Goal: Complete application form: Complete application form

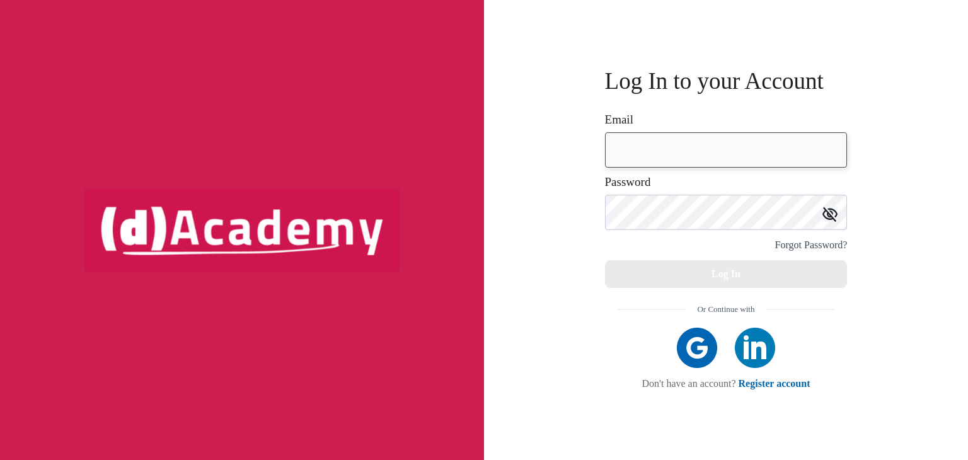
type input "**********"
click at [757, 278] on button "Log In" at bounding box center [726, 274] width 243 height 28
click at [639, 243] on div "Forgot Password?" at bounding box center [726, 245] width 243 height 18
type input "**********"
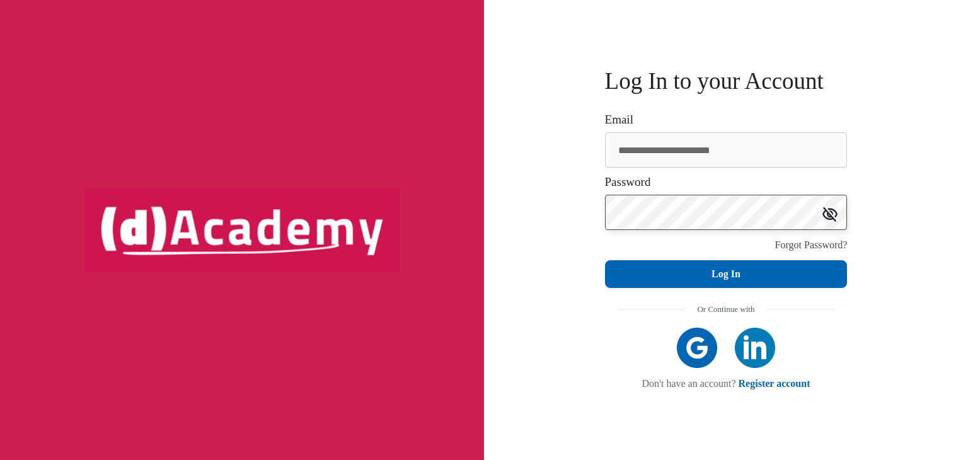
click at [605, 260] on button "Log In" at bounding box center [726, 274] width 243 height 28
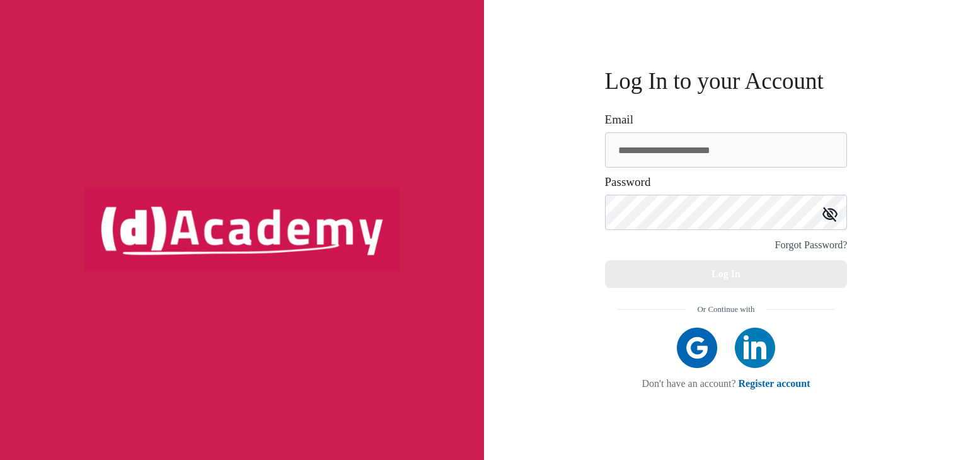
click at [548, 224] on div "**********" at bounding box center [726, 230] width 484 height 460
click at [827, 211] on img at bounding box center [830, 214] width 15 height 15
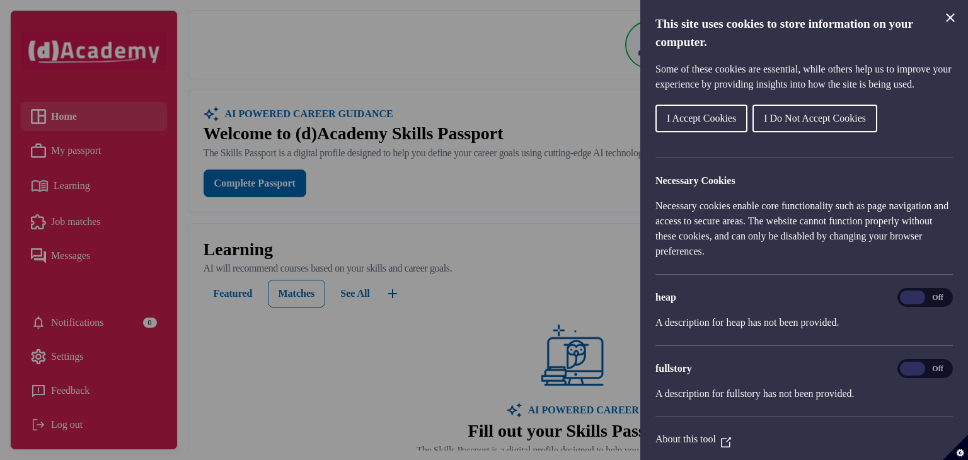
click at [718, 124] on span "I Accept Cookies" at bounding box center [701, 118] width 69 height 11
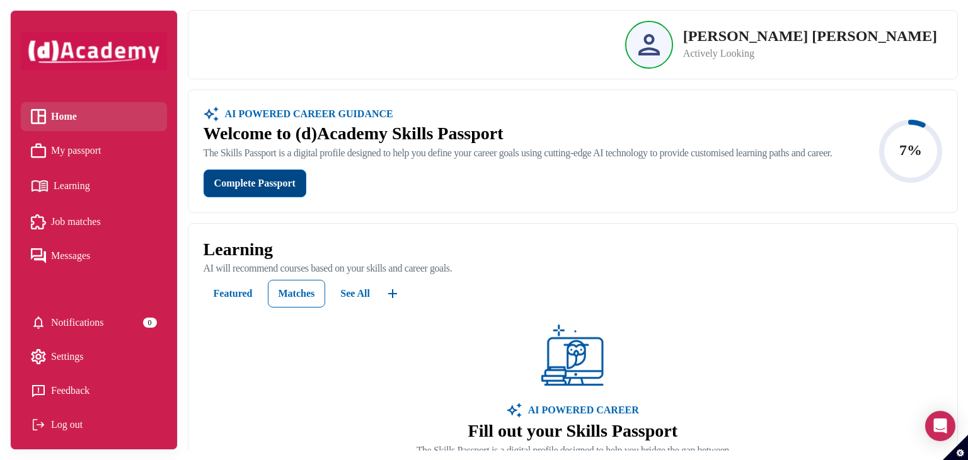
click at [272, 192] on div "Complete Passport" at bounding box center [254, 184] width 81 height 18
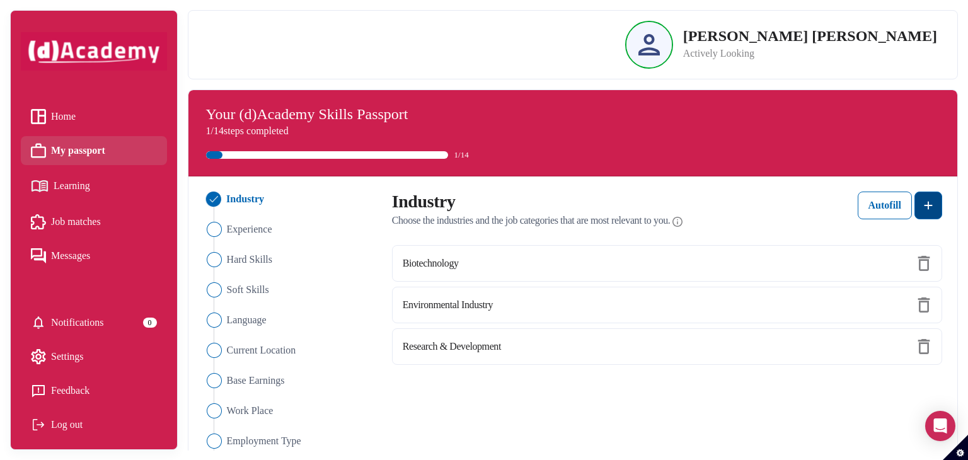
click at [932, 205] on img at bounding box center [928, 205] width 15 height 15
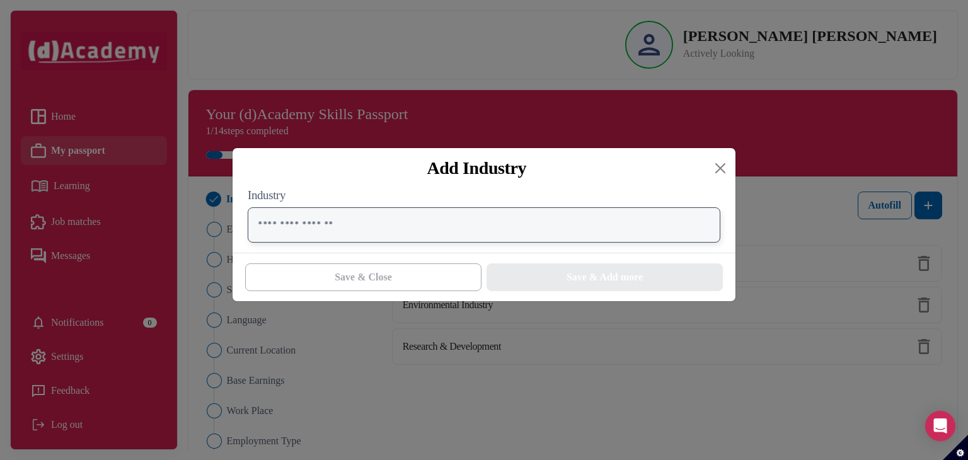
click at [588, 230] on input "text" at bounding box center [484, 224] width 473 height 35
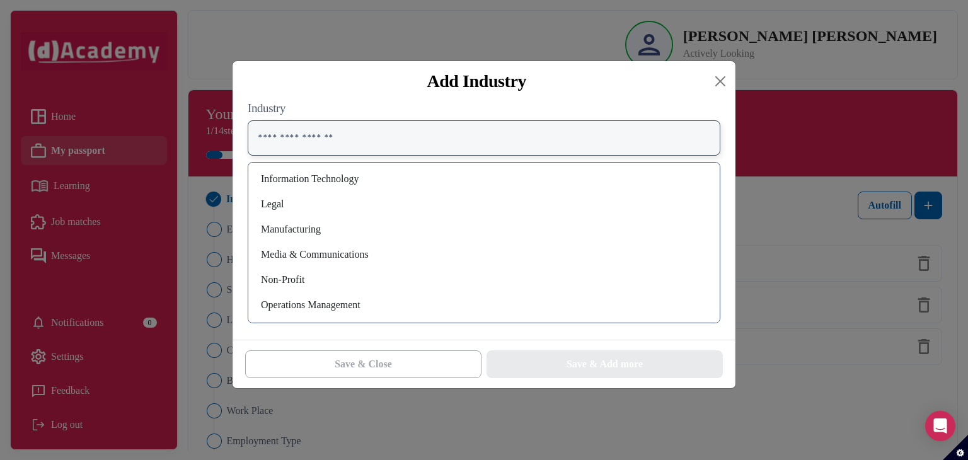
scroll to position [657, 0]
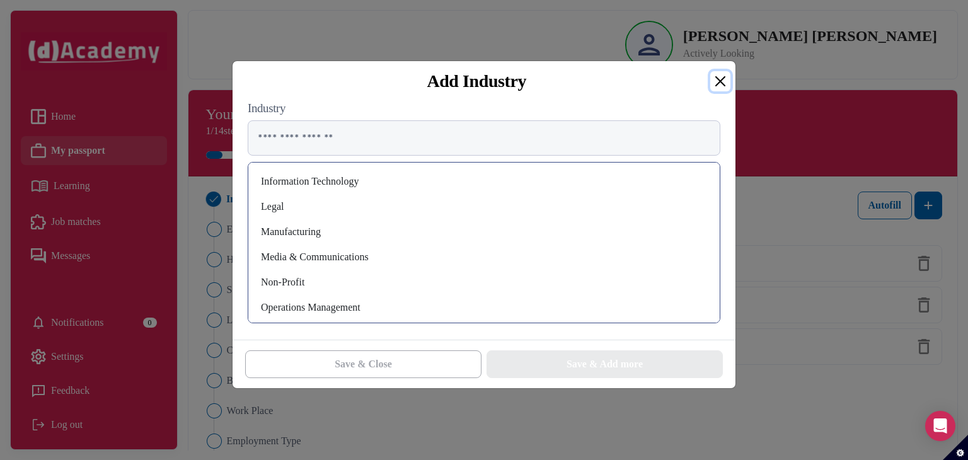
click at [712, 76] on button "Close" at bounding box center [721, 81] width 20 height 20
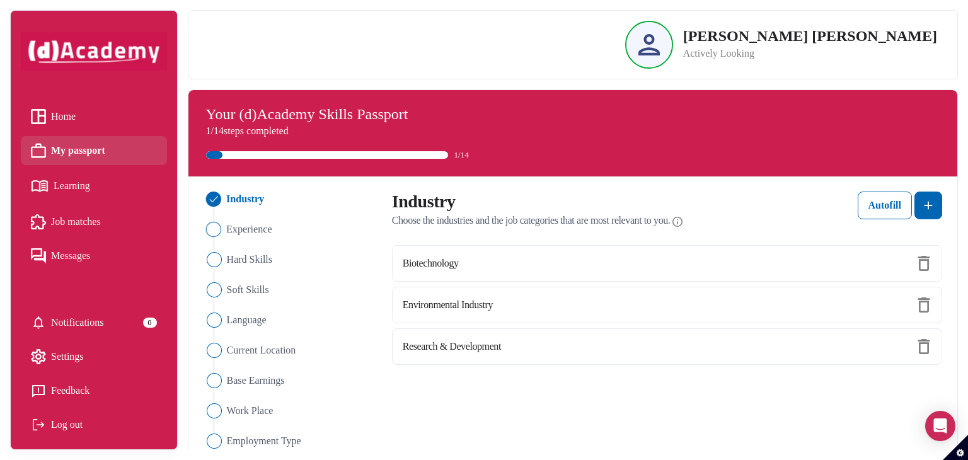
click at [247, 233] on span "Experience" at bounding box center [249, 229] width 46 height 15
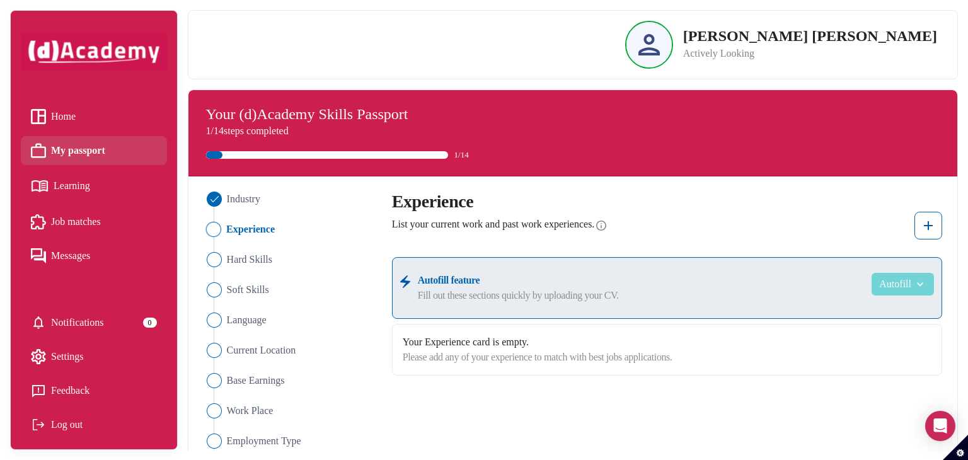
click at [904, 285] on button "Autofill" at bounding box center [903, 284] width 62 height 23
click at [895, 320] on link "Upload from CV" at bounding box center [884, 315] width 100 height 25
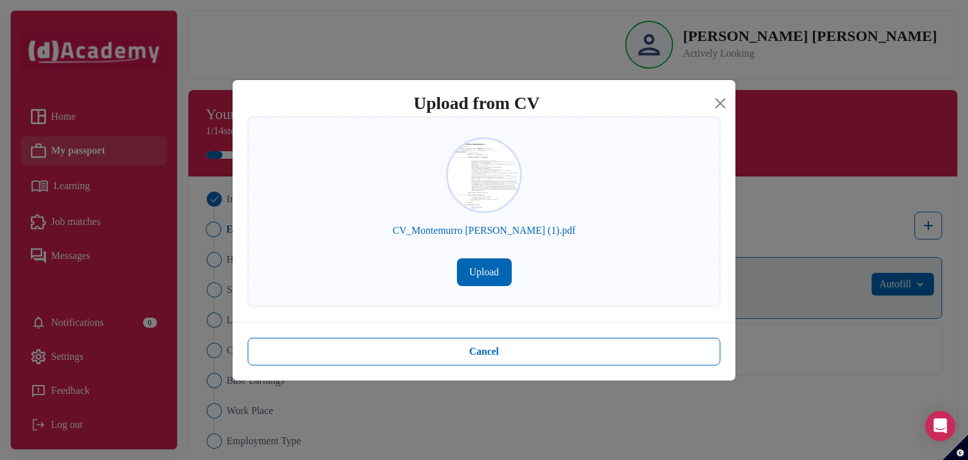
click at [491, 274] on button "Upload" at bounding box center [484, 273] width 55 height 28
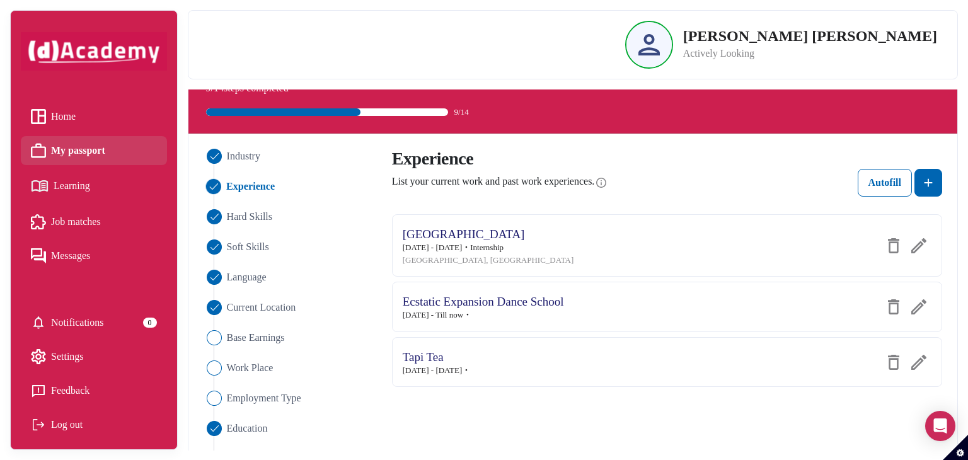
scroll to position [45, 0]
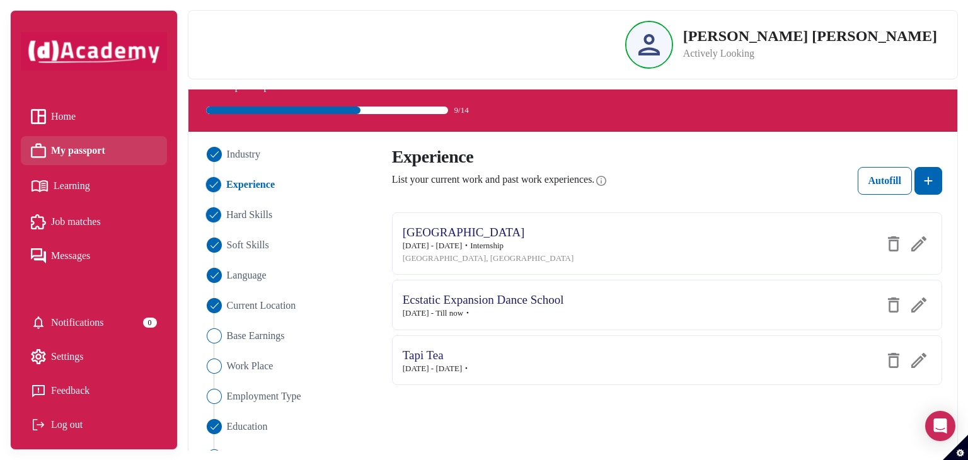
click at [251, 220] on span "Hard Skills" at bounding box center [249, 214] width 46 height 15
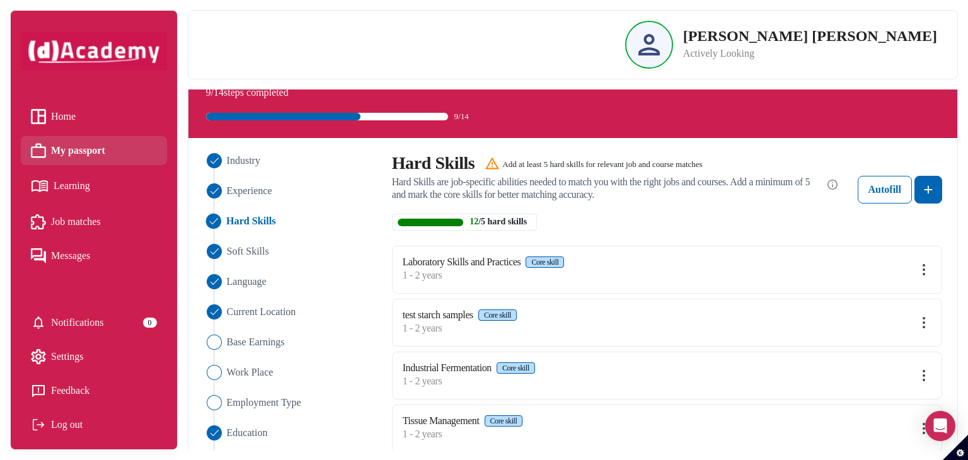
scroll to position [38, 0]
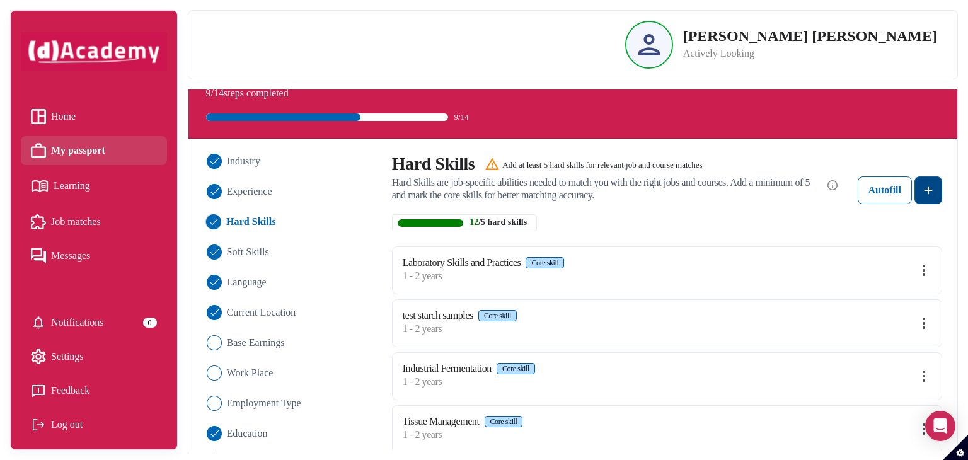
click at [934, 191] on img at bounding box center [928, 190] width 15 height 15
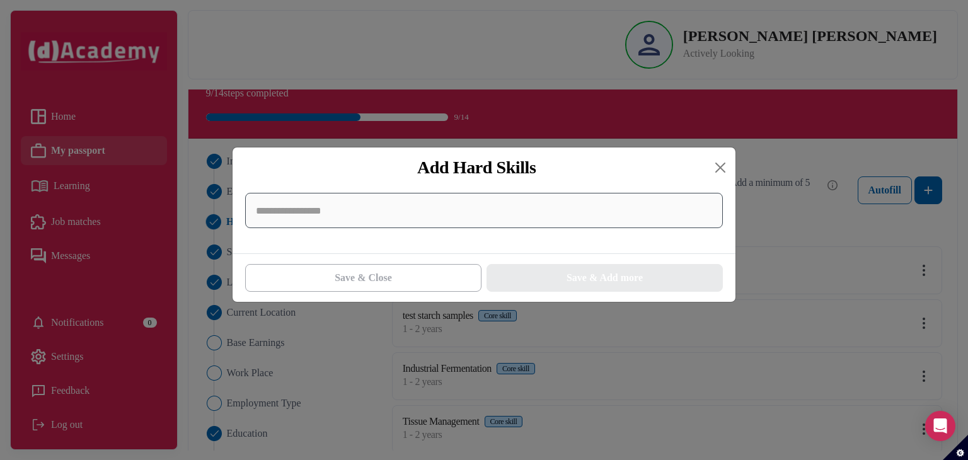
click at [598, 224] on input at bounding box center [484, 210] width 478 height 35
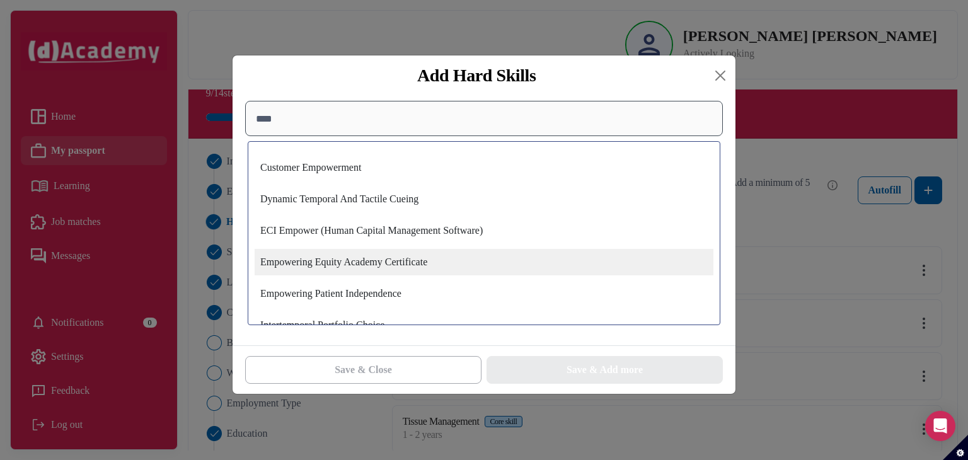
type input "****"
click at [575, 270] on div "Empowering Equity Academy Certificate" at bounding box center [484, 262] width 459 height 26
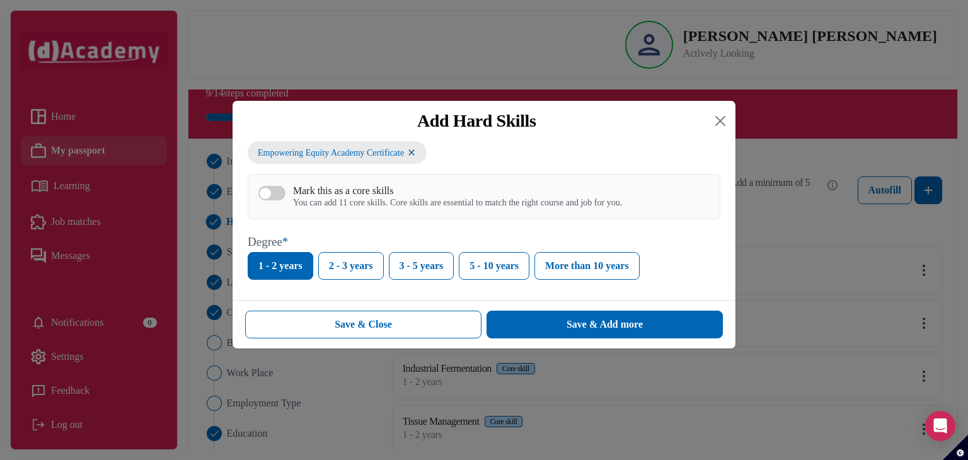
click at [277, 196] on button "Mark this as a core skills You can add 11 core skills. Core skills are essentia…" at bounding box center [272, 193] width 27 height 15
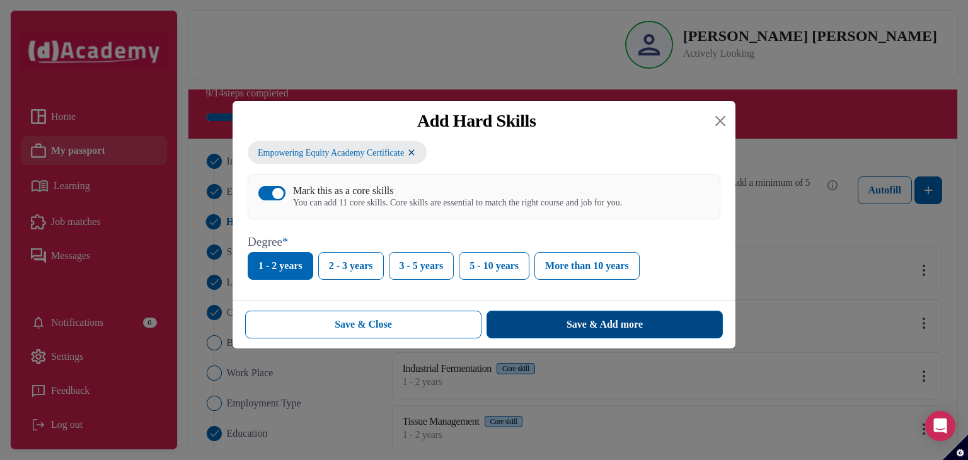
click at [638, 332] on div "Save & Add more" at bounding box center [605, 324] width 76 height 15
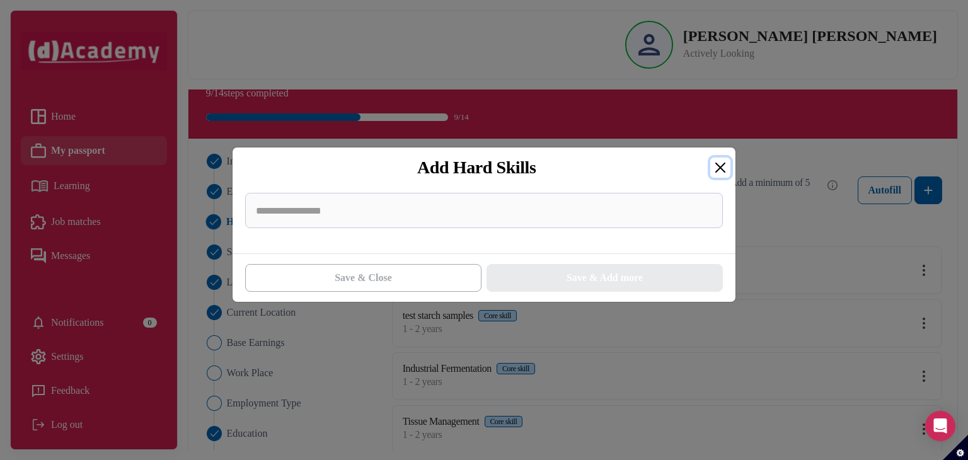
click at [726, 163] on button "Close" at bounding box center [721, 168] width 20 height 20
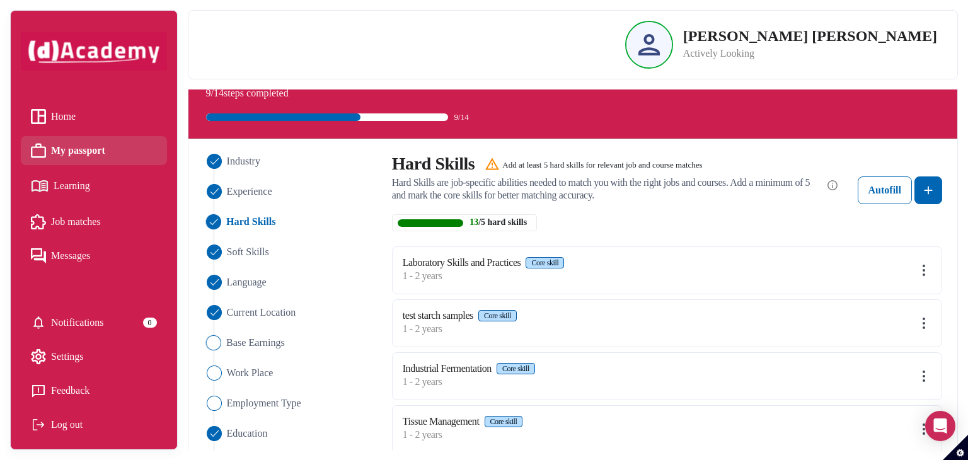
click at [222, 346] on Earnings "Base Earnings" at bounding box center [289, 342] width 175 height 15
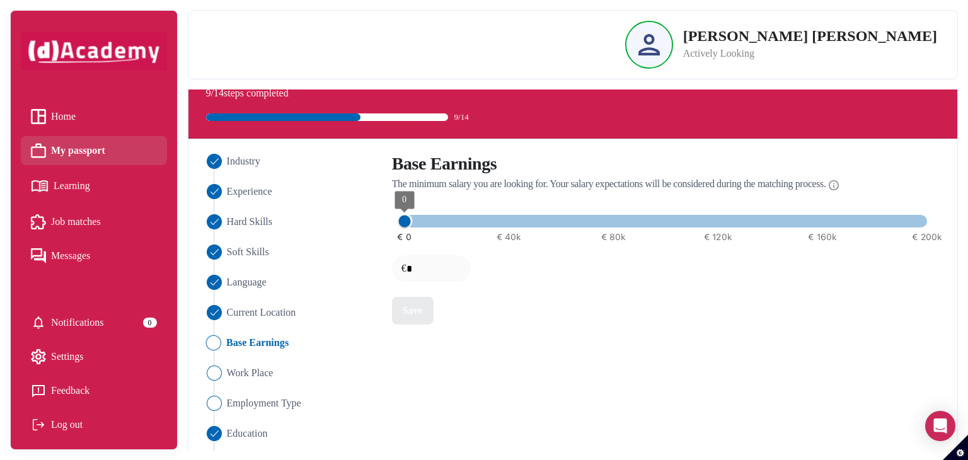
type input "*****"
click at [433, 225] on span "€ 0 € 40k € 80k € 120k € 160k € 200k 10000" at bounding box center [666, 221] width 523 height 19
type input "*"
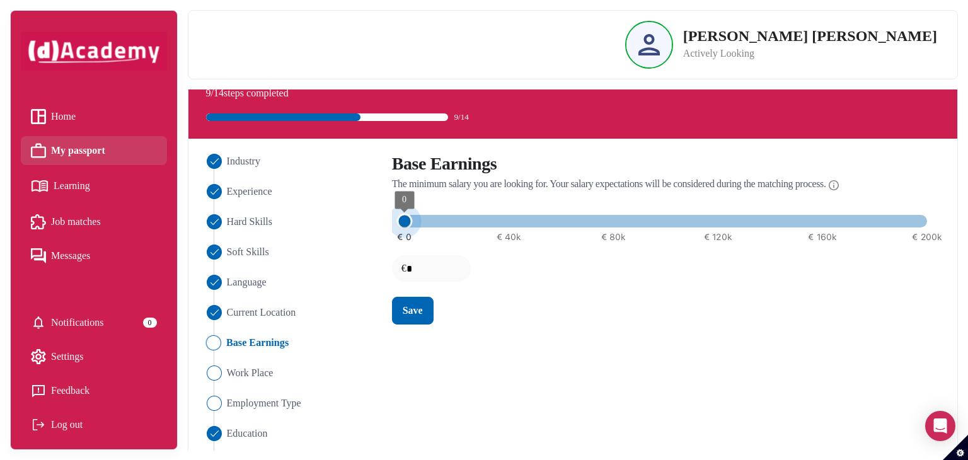
click at [408, 222] on span "€ 0 € 40k € 80k € 120k € 160k € 200k 0" at bounding box center [666, 221] width 523 height 19
click at [234, 372] on span "Work Place" at bounding box center [249, 373] width 47 height 15
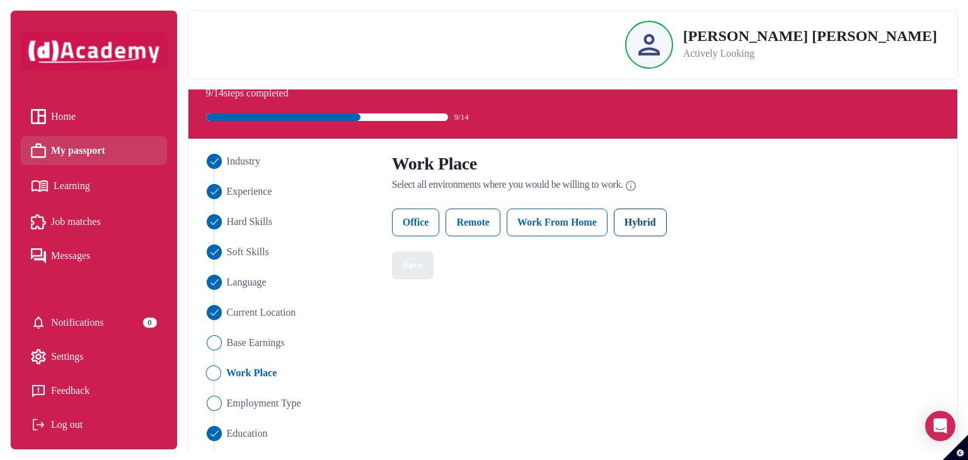
click at [640, 223] on label "Hybrid" at bounding box center [640, 223] width 53 height 28
click at [433, 218] on label "Office" at bounding box center [416, 223] width 48 height 28
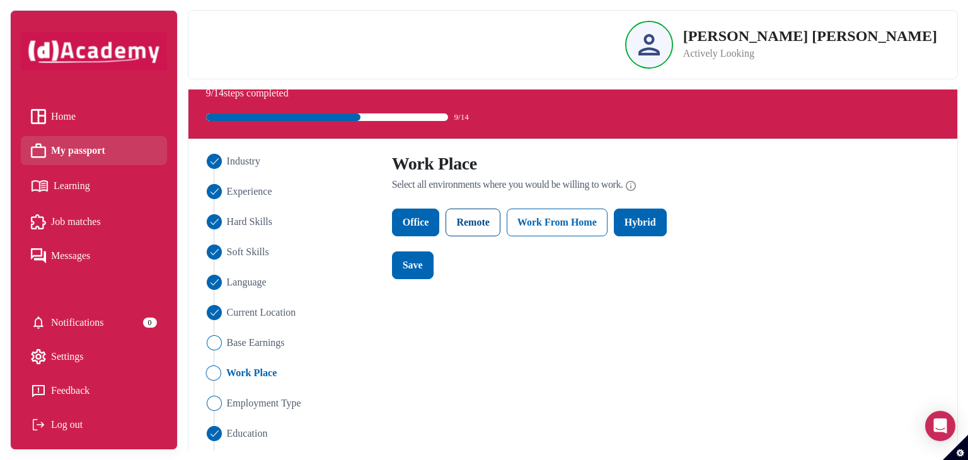
click at [477, 221] on label "Remote" at bounding box center [473, 223] width 54 height 28
click at [547, 222] on label "Work From Home" at bounding box center [557, 223] width 101 height 28
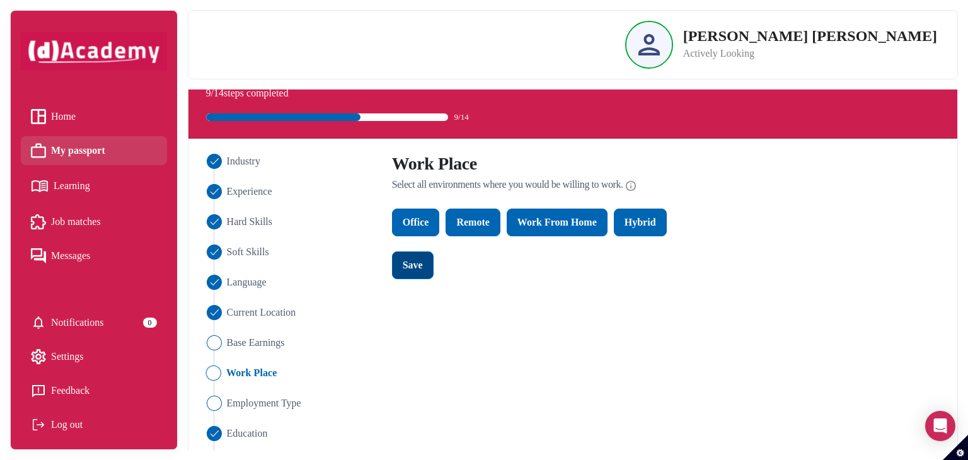
click at [410, 269] on div "Save" at bounding box center [413, 265] width 20 height 15
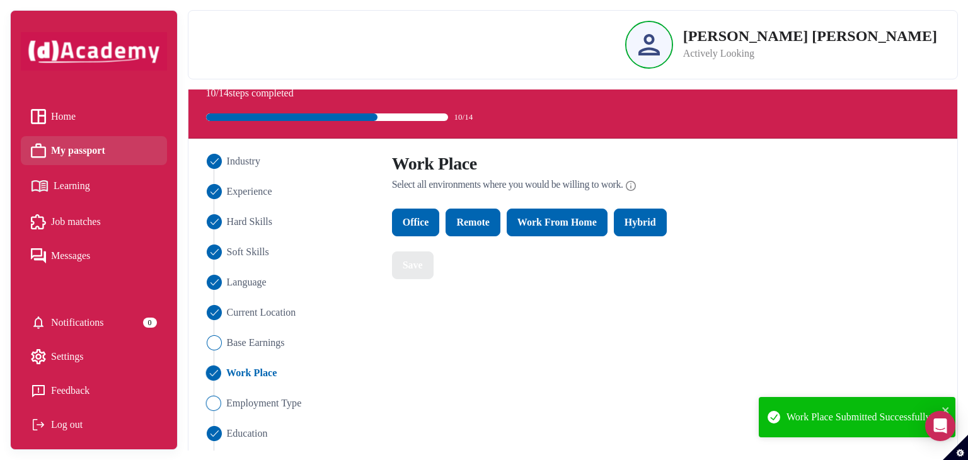
click at [288, 404] on span "Employment Type" at bounding box center [263, 403] width 75 height 15
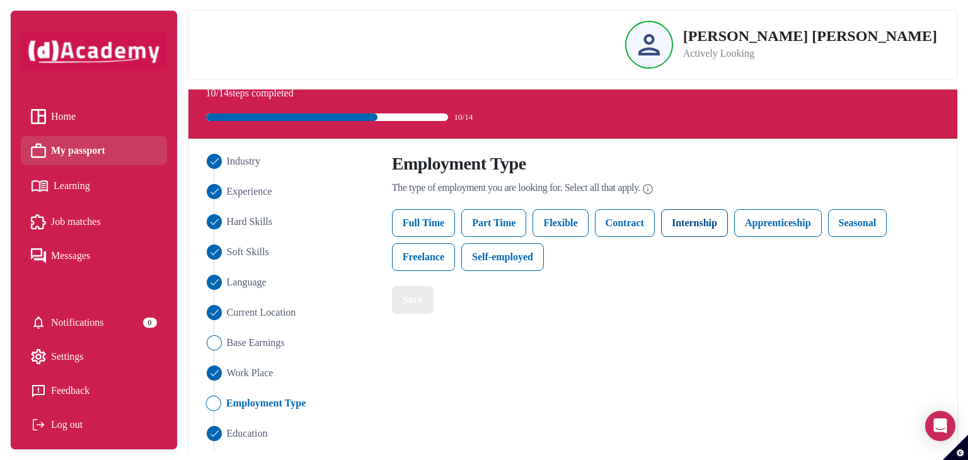
click at [689, 221] on label "Internship" at bounding box center [694, 223] width 67 height 28
click at [501, 219] on label "Part Time" at bounding box center [494, 223] width 65 height 28
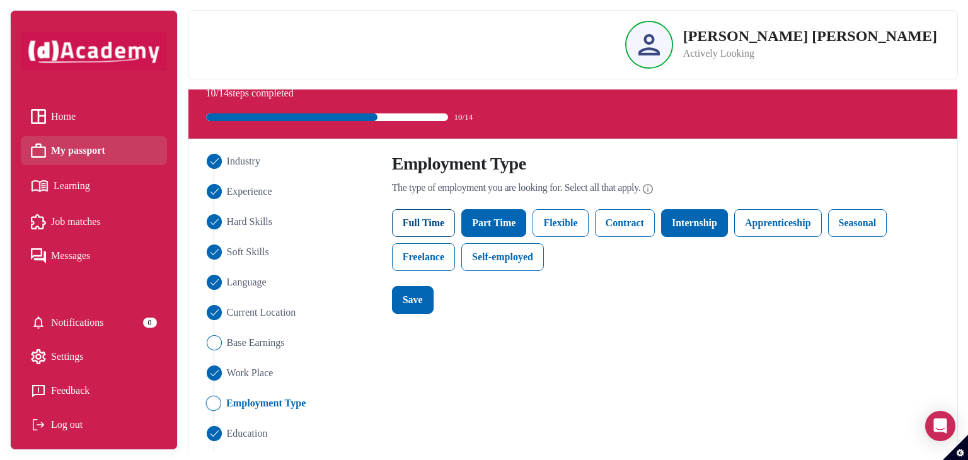
click at [424, 221] on label "Full Time" at bounding box center [424, 223] width 64 height 28
click at [405, 301] on div "Save" at bounding box center [413, 300] width 20 height 15
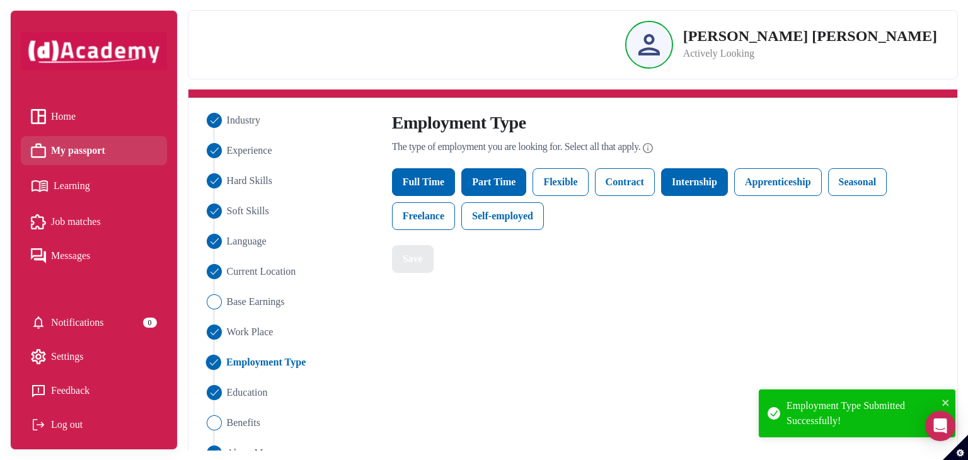
scroll to position [81, 0]
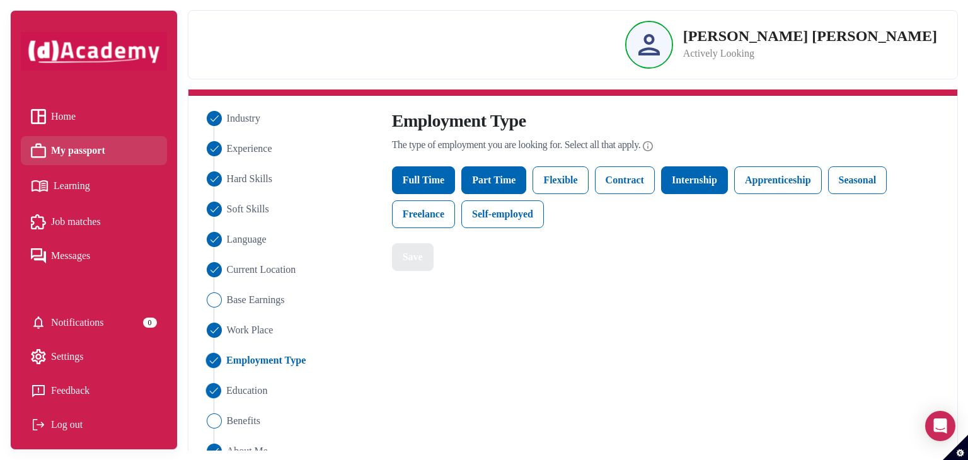
click at [262, 397] on span "Education" at bounding box center [247, 390] width 42 height 15
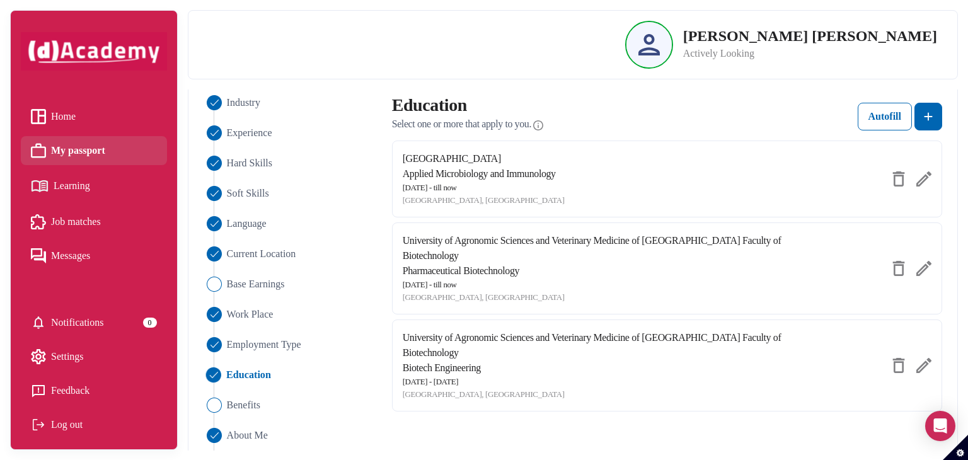
scroll to position [97, 0]
click at [250, 404] on span "Benefits" at bounding box center [243, 404] width 34 height 15
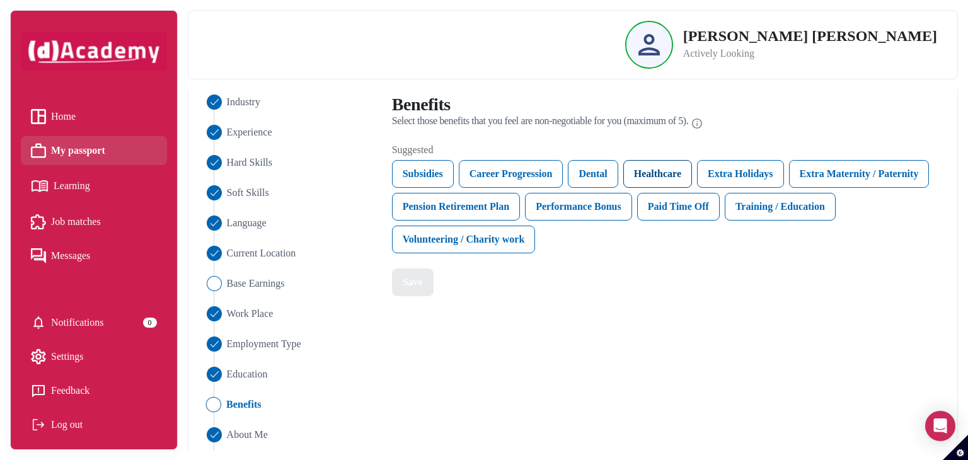
click at [676, 173] on div "Healthcare" at bounding box center [658, 174] width 69 height 28
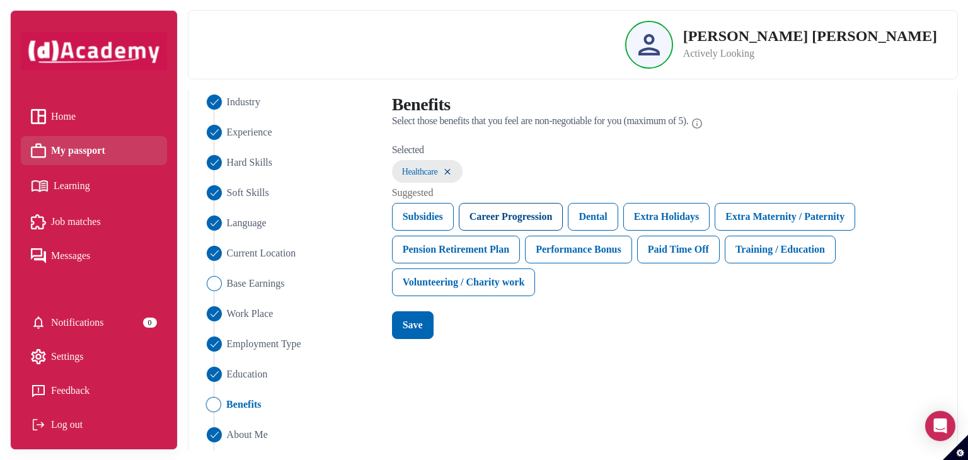
click at [530, 214] on div "Career Progression" at bounding box center [511, 217] width 105 height 28
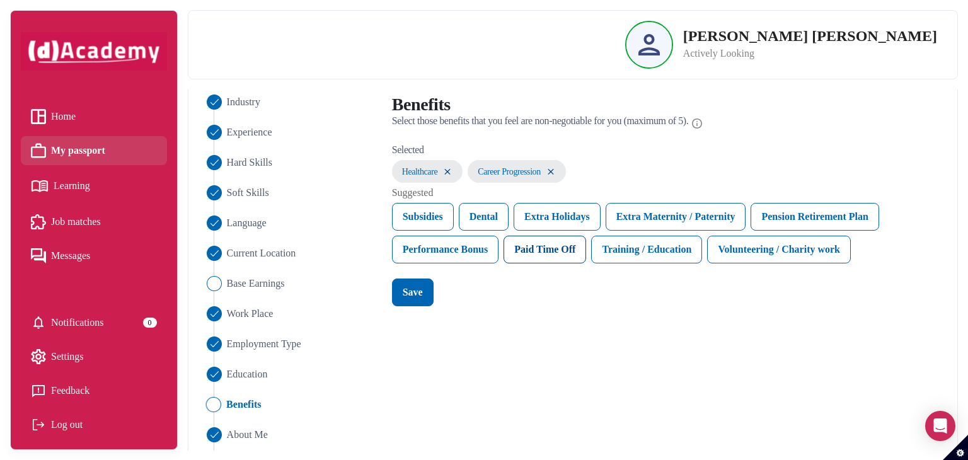
click at [558, 255] on div "Paid Time Off" at bounding box center [545, 250] width 83 height 28
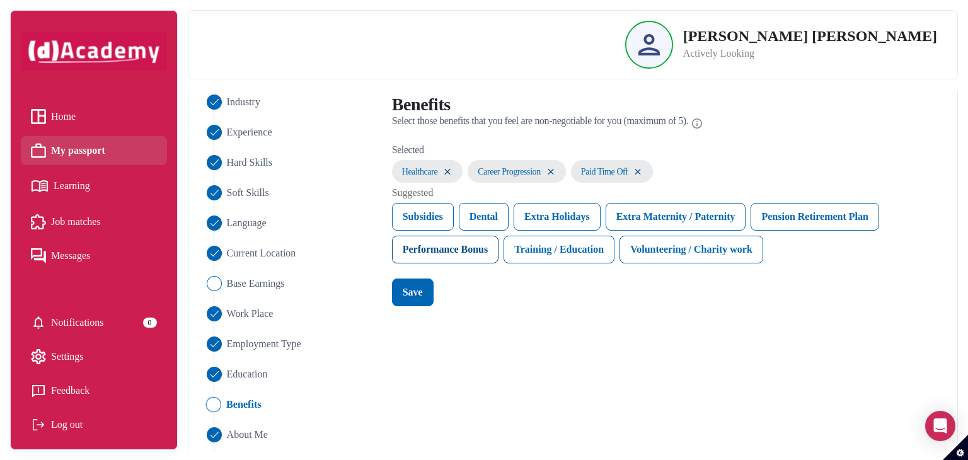
click at [484, 258] on div "Performance Bonus" at bounding box center [445, 250] width 107 height 28
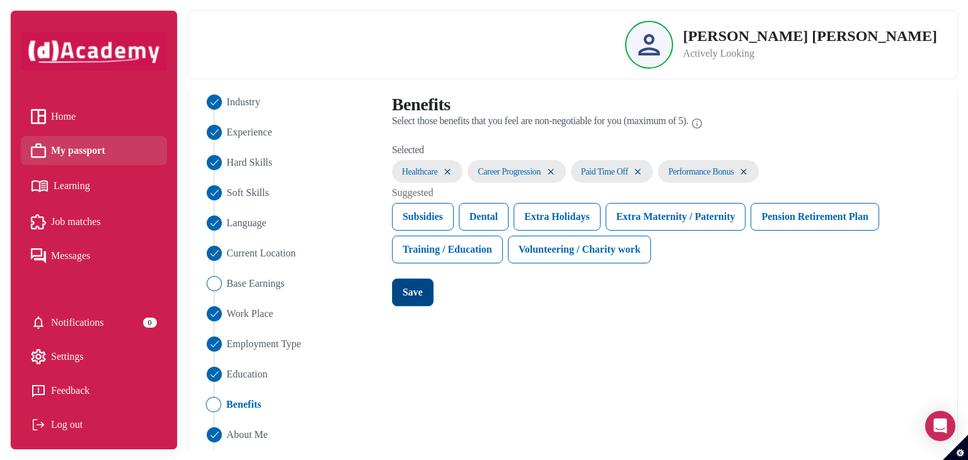
click at [411, 294] on div "Save" at bounding box center [413, 292] width 20 height 15
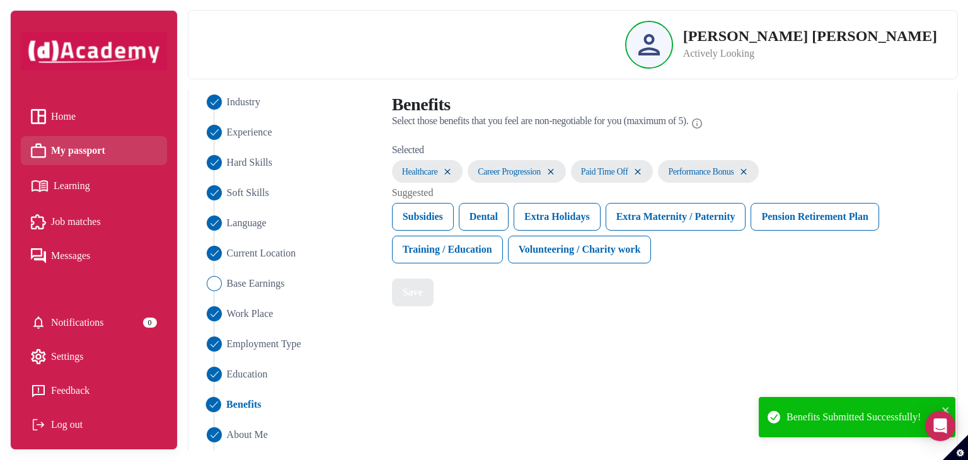
scroll to position [119, 0]
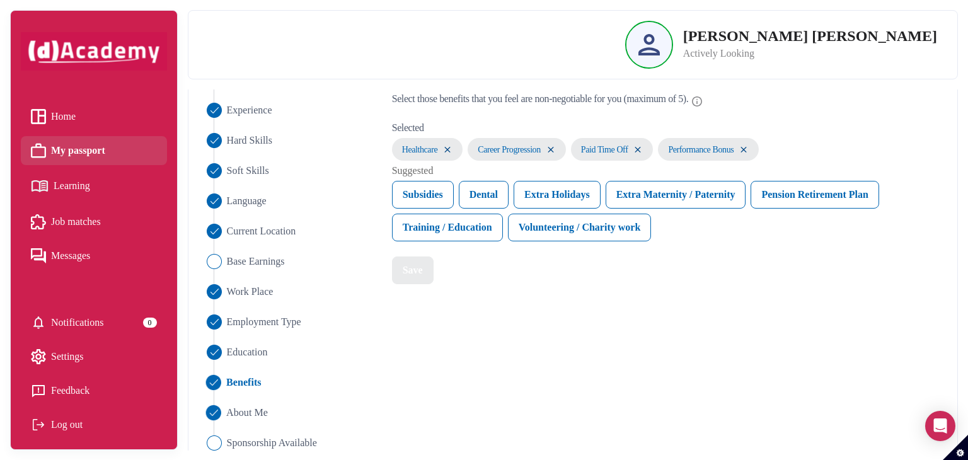
click at [252, 415] on span "About Me" at bounding box center [247, 412] width 42 height 15
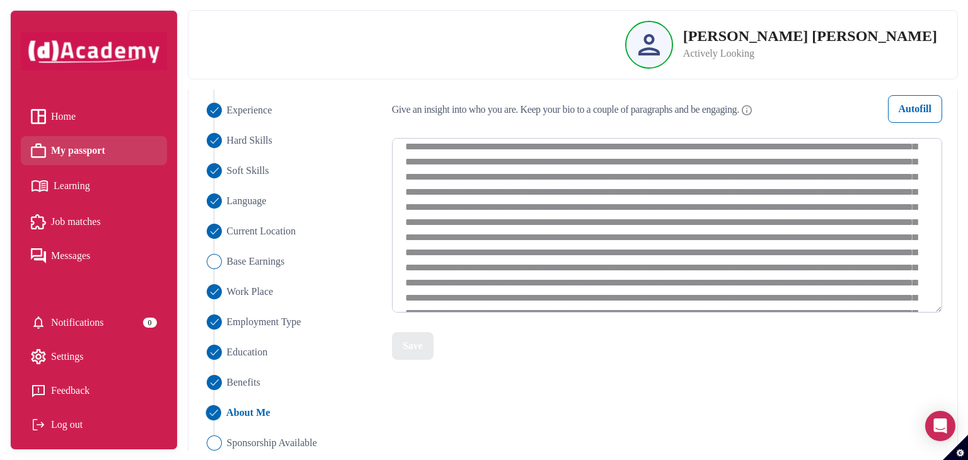
scroll to position [285, 0]
click at [281, 439] on span "Sponsorship Available" at bounding box center [271, 443] width 91 height 15
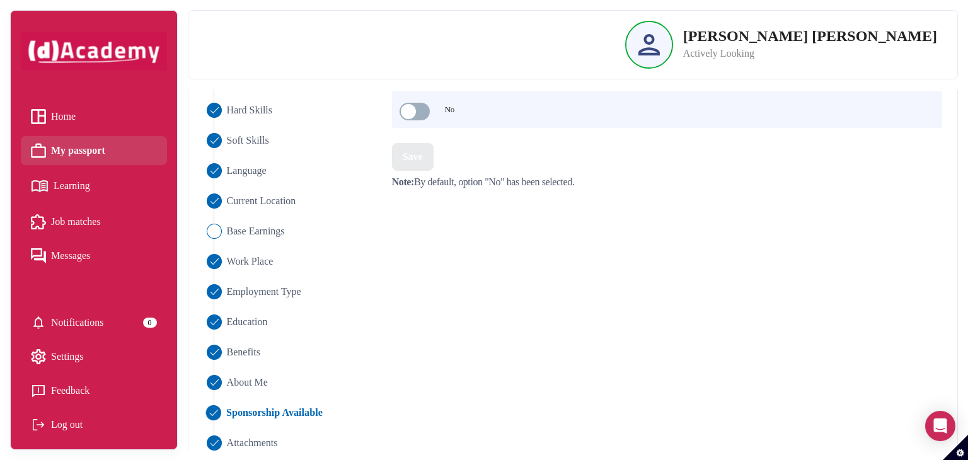
scroll to position [165, 0]
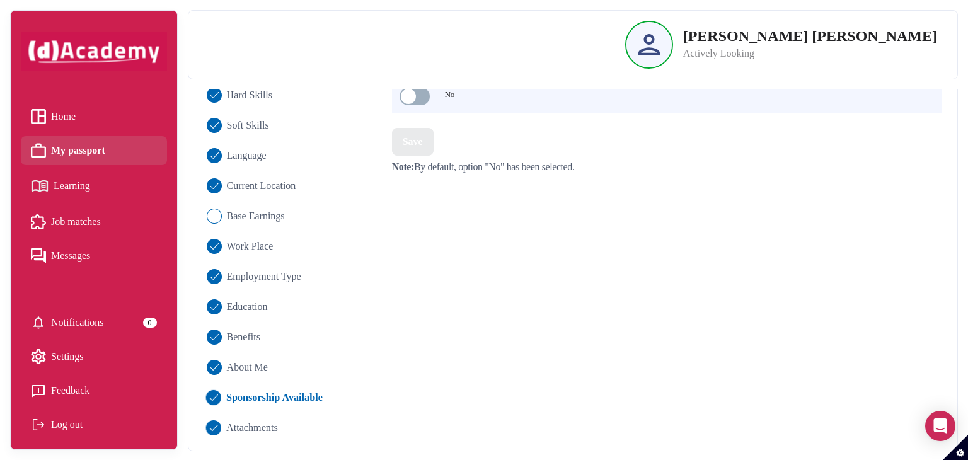
click at [263, 424] on span "Attachments" at bounding box center [252, 428] width 52 height 15
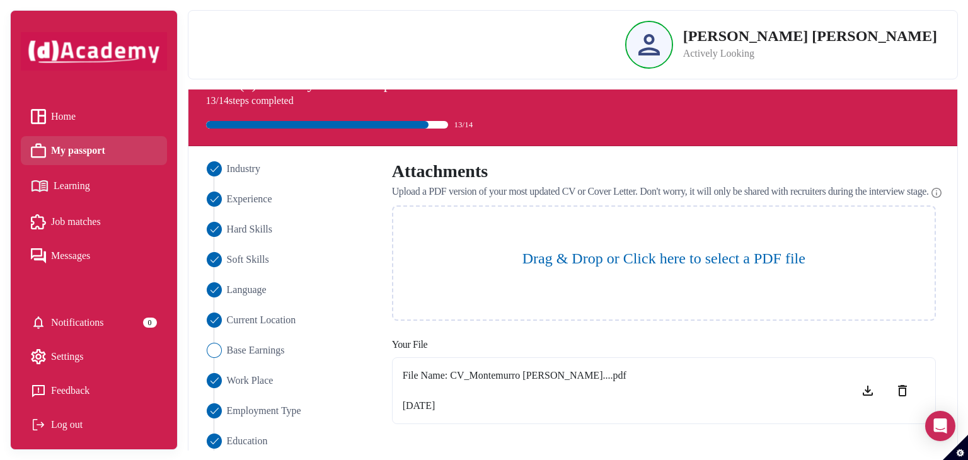
scroll to position [13, 0]
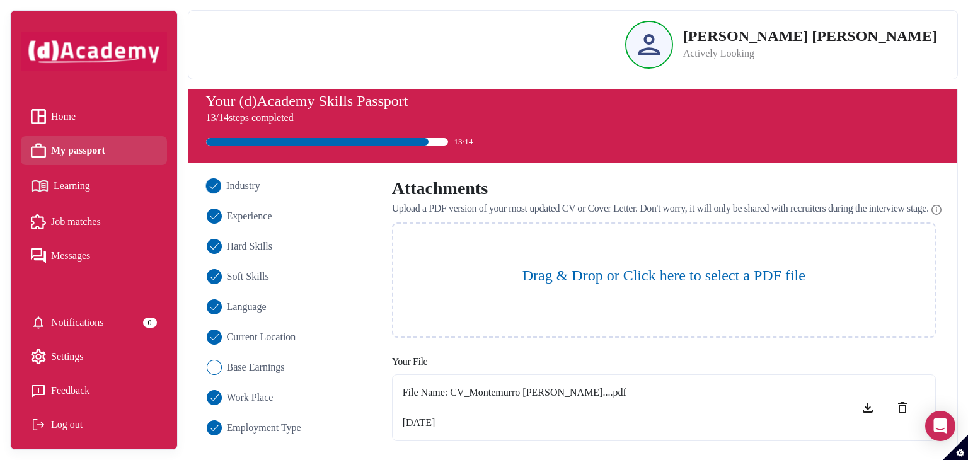
click at [248, 188] on span "Industry" at bounding box center [243, 185] width 34 height 15
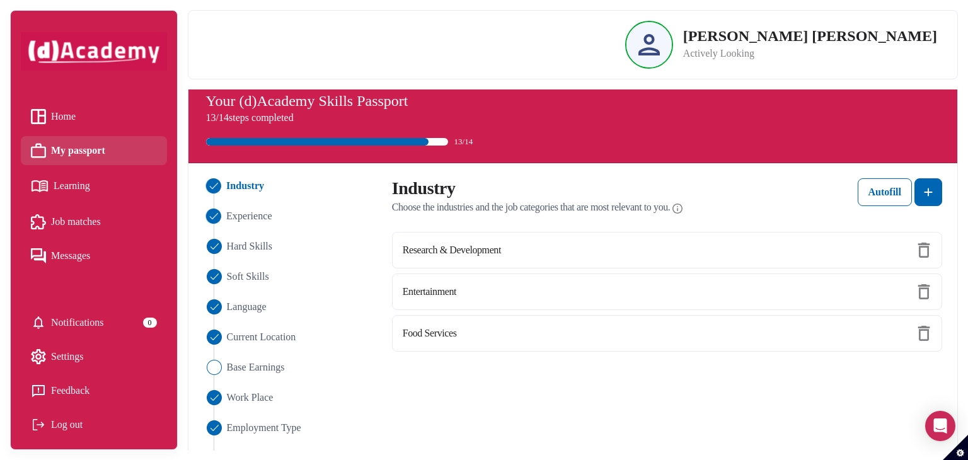
click at [249, 222] on span "Experience" at bounding box center [249, 216] width 46 height 15
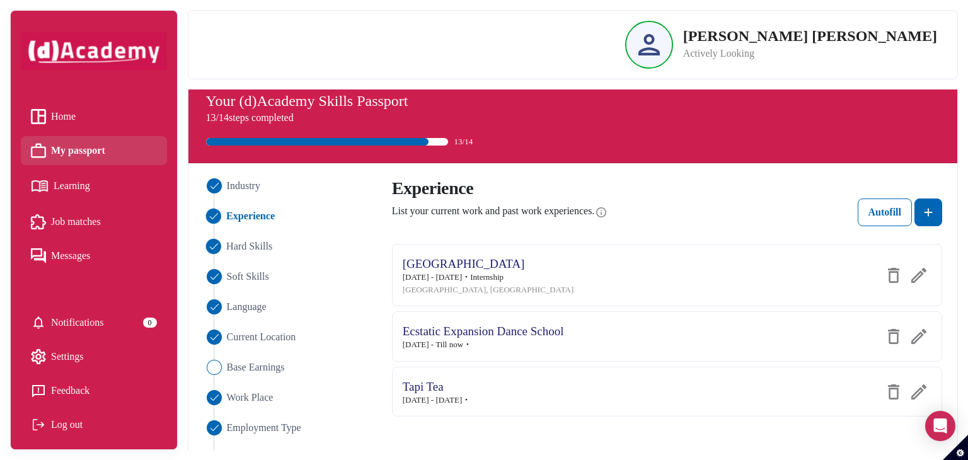
click at [257, 250] on span "Hard Skills" at bounding box center [249, 246] width 46 height 15
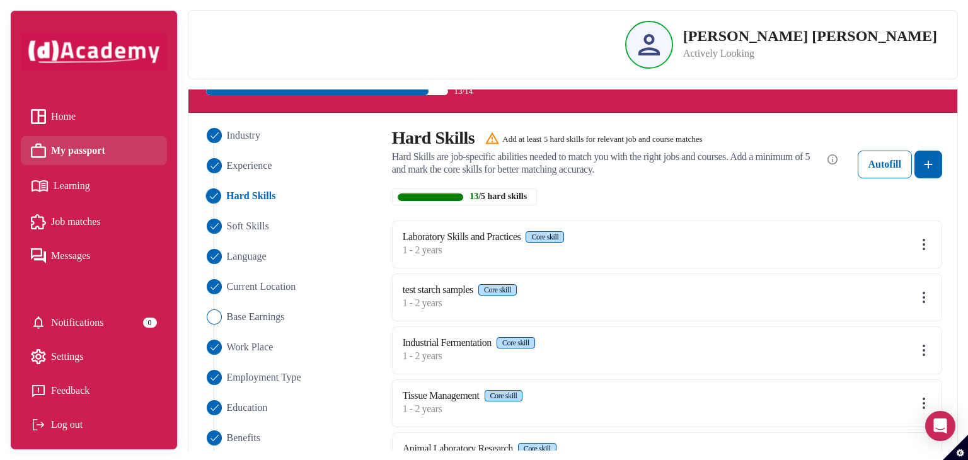
scroll to position [63, 0]
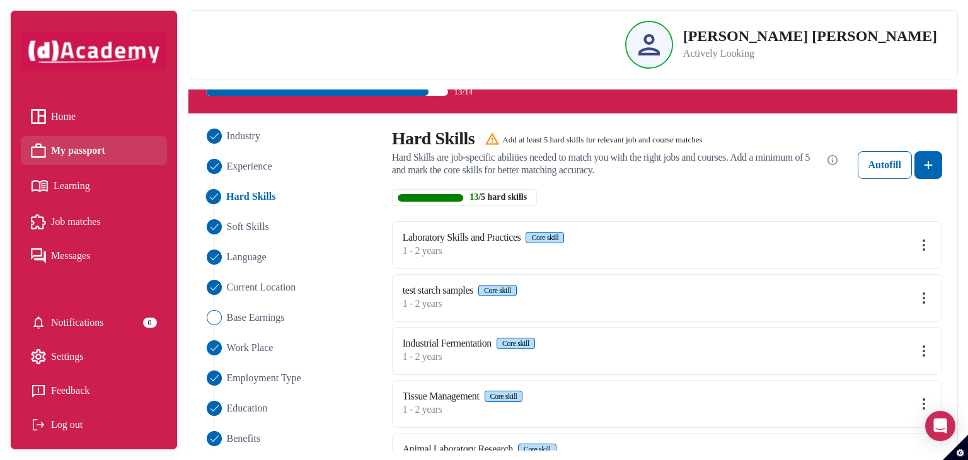
click at [929, 250] on img at bounding box center [924, 245] width 15 height 15
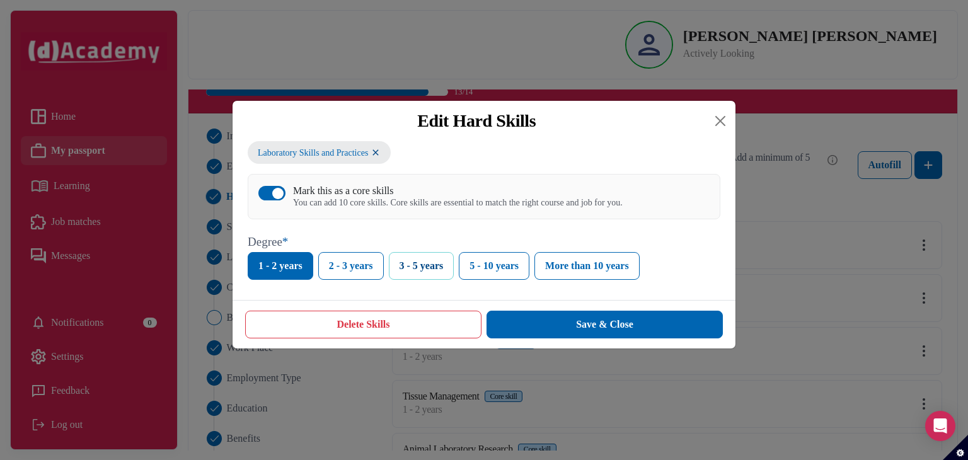
click at [428, 278] on button "3 - 5 years" at bounding box center [422, 266] width 66 height 28
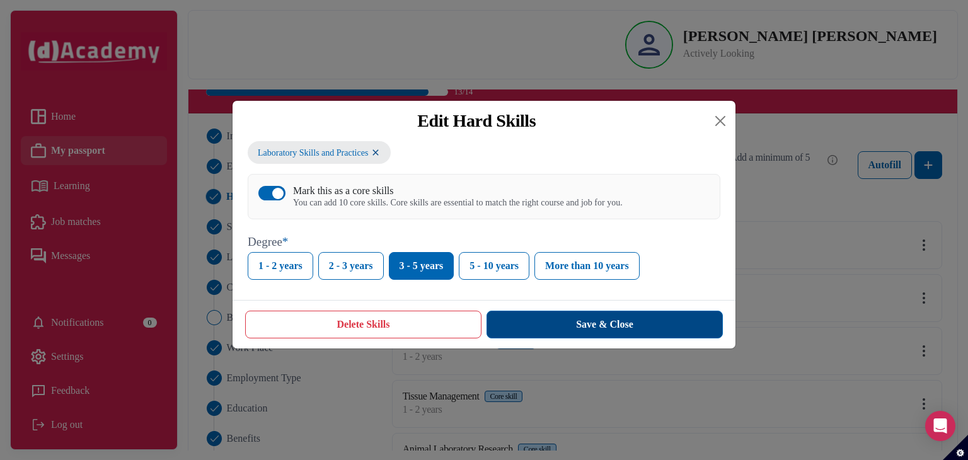
click at [547, 335] on button "Save & Close" at bounding box center [605, 325] width 236 height 28
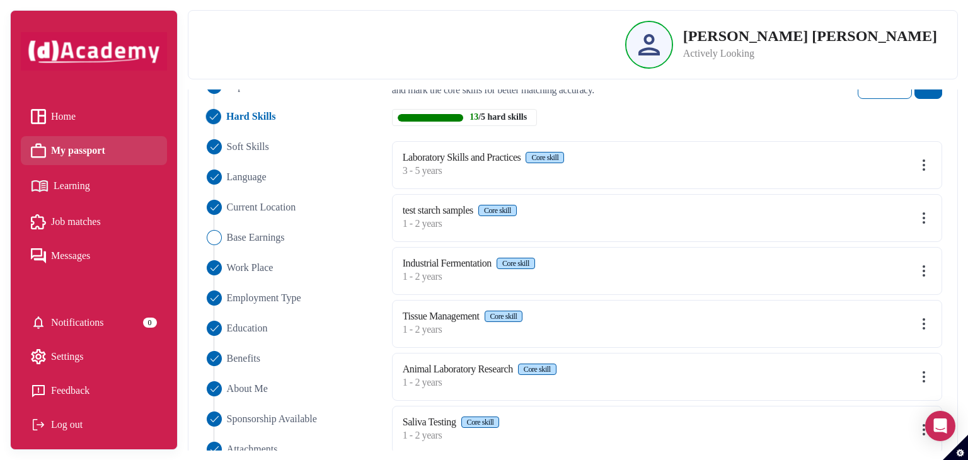
scroll to position [141, 0]
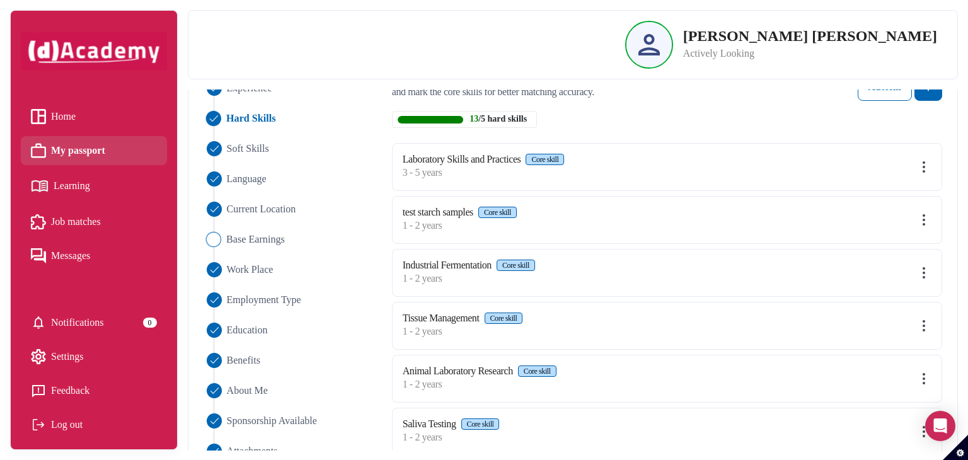
click at [264, 241] on span "Base Earnings" at bounding box center [255, 239] width 59 height 15
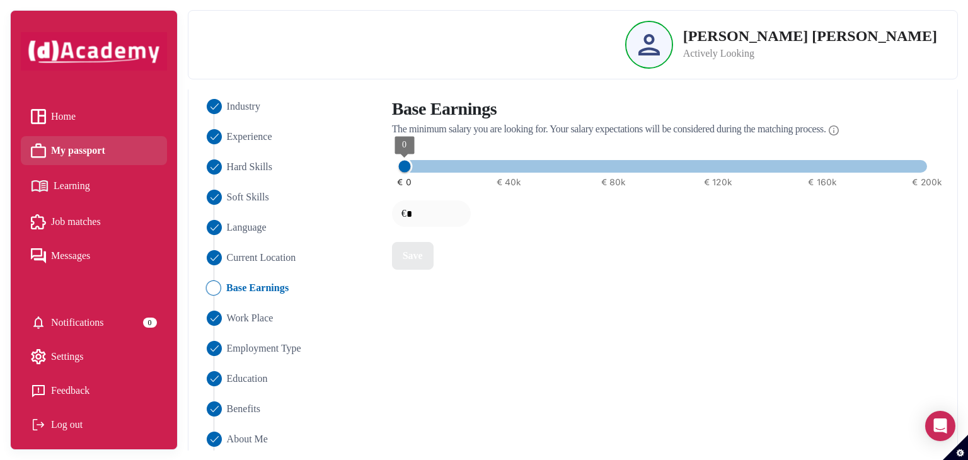
scroll to position [85, 0]
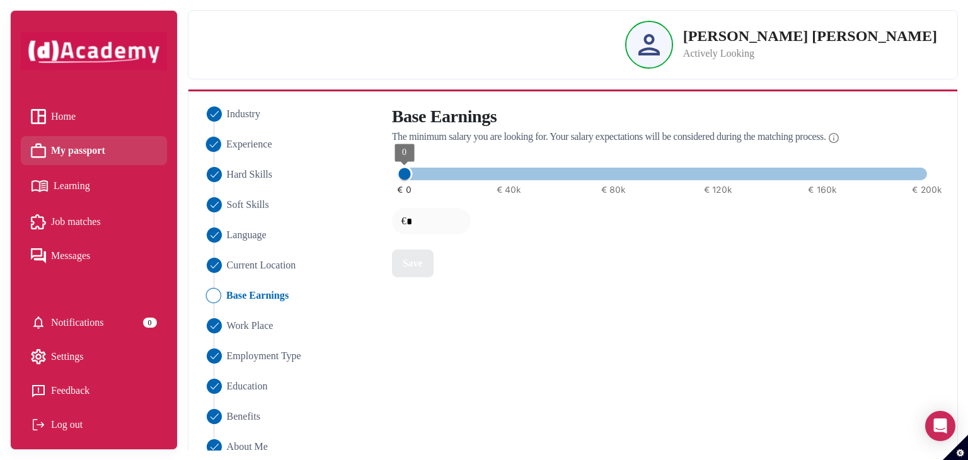
click at [265, 138] on span "Experience" at bounding box center [249, 144] width 46 height 15
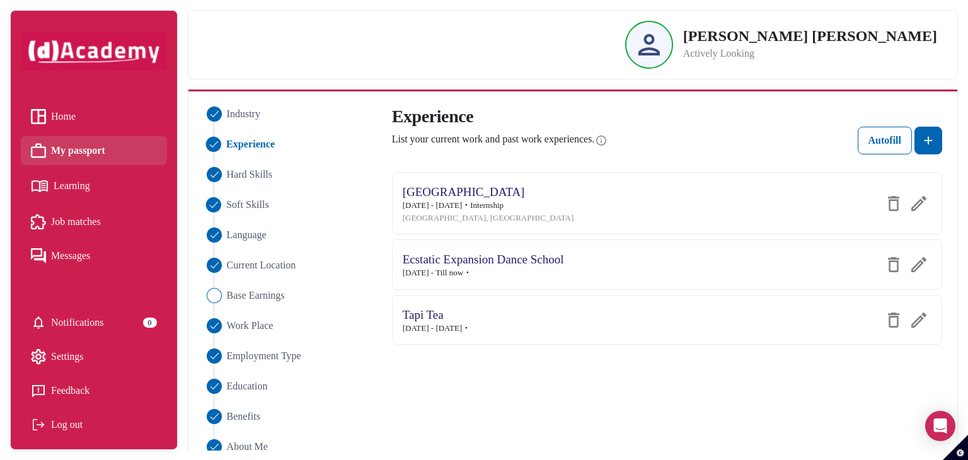
click at [252, 206] on span "Soft Skills" at bounding box center [247, 204] width 43 height 15
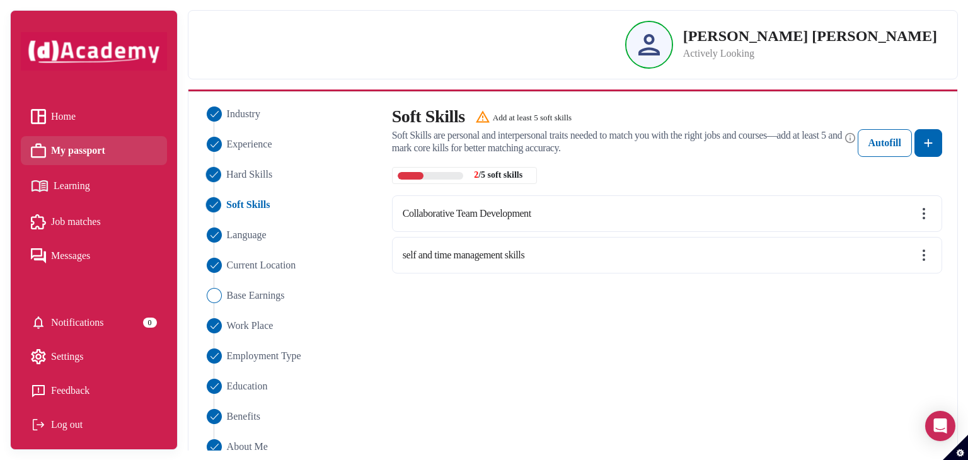
click at [248, 175] on span "Hard Skills" at bounding box center [249, 174] width 46 height 15
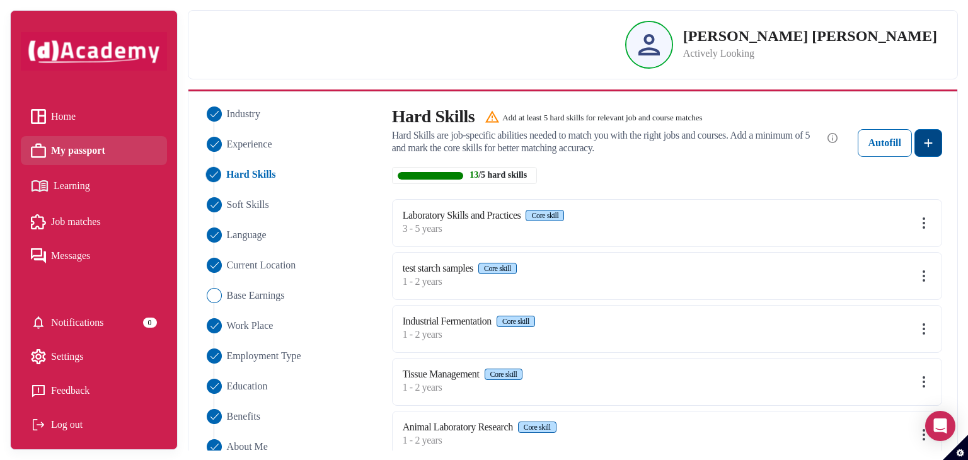
click at [928, 144] on img at bounding box center [928, 143] width 15 height 15
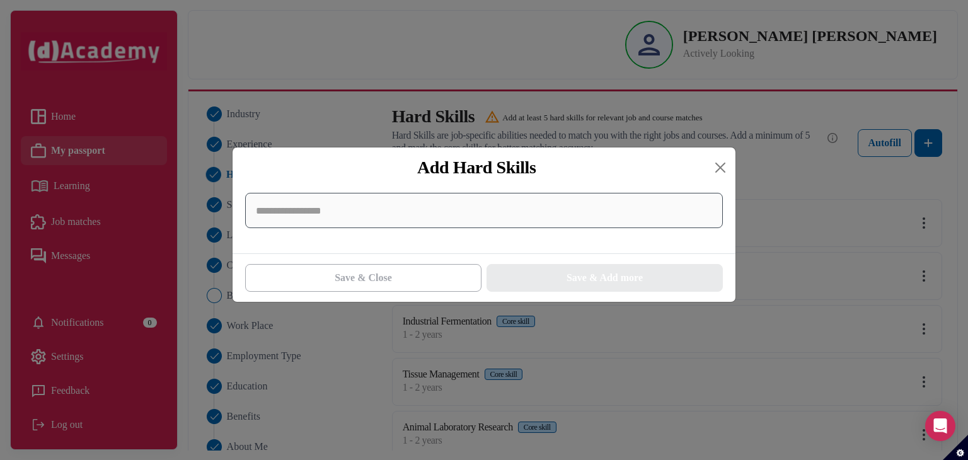
click at [510, 212] on input at bounding box center [484, 210] width 478 height 35
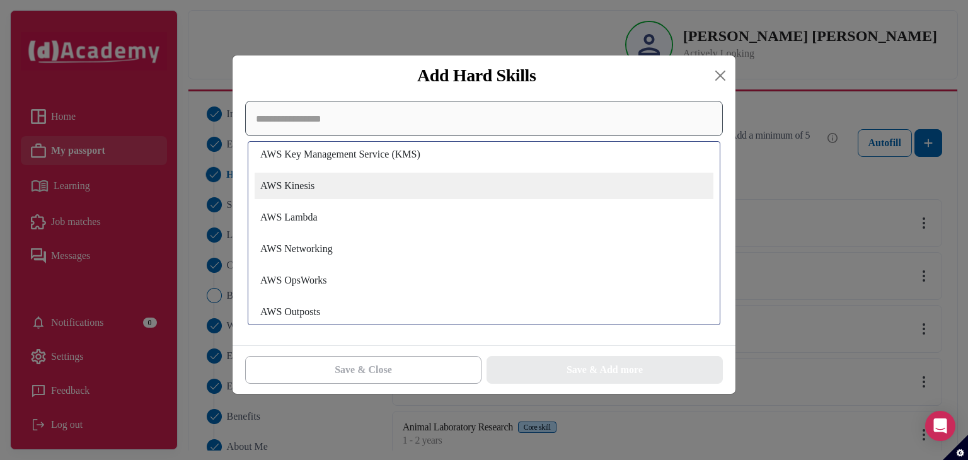
scroll to position [9281, 0]
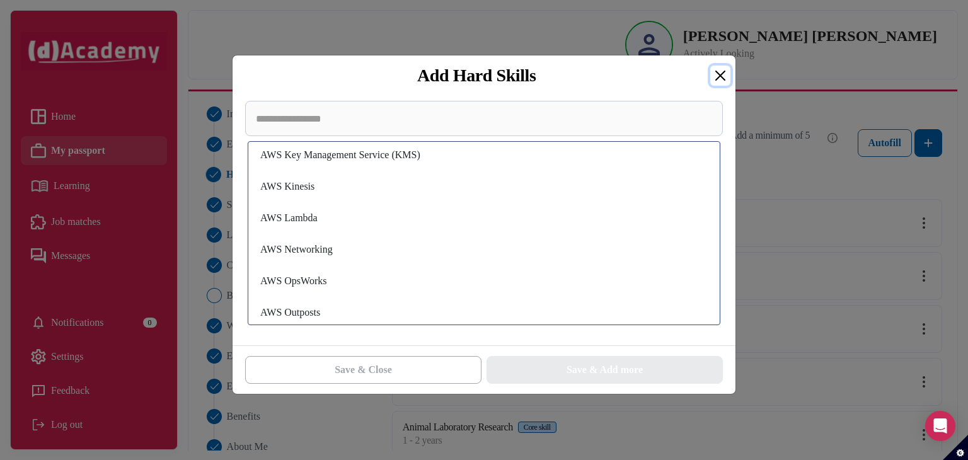
click at [725, 73] on button "Close" at bounding box center [721, 76] width 20 height 20
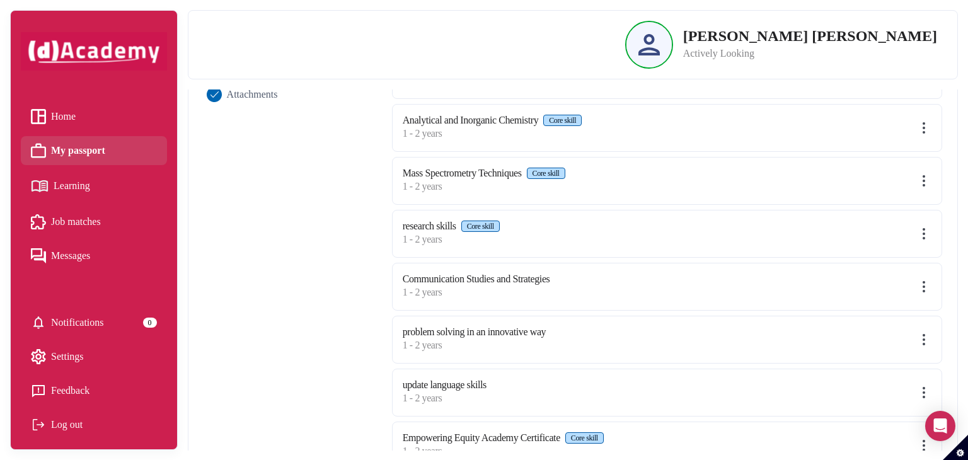
scroll to position [534, 0]
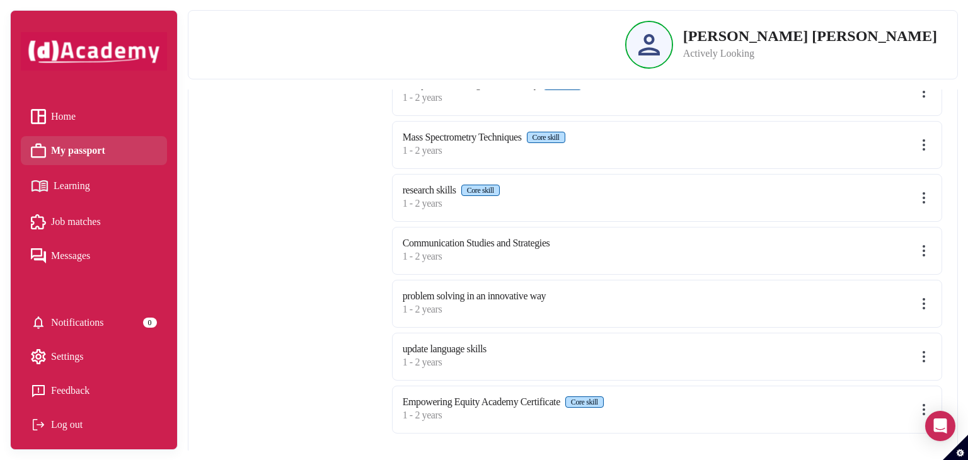
click at [925, 407] on img at bounding box center [924, 409] width 15 height 15
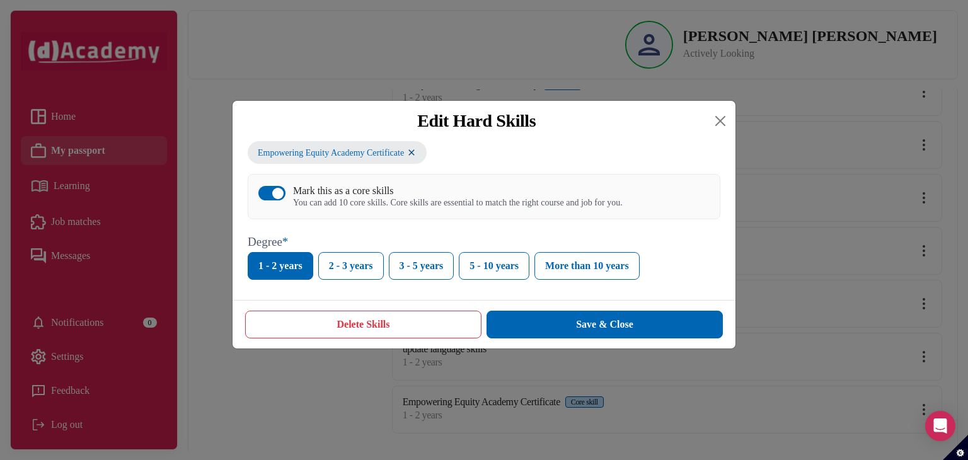
click at [277, 191] on div "button" at bounding box center [277, 193] width 11 height 11
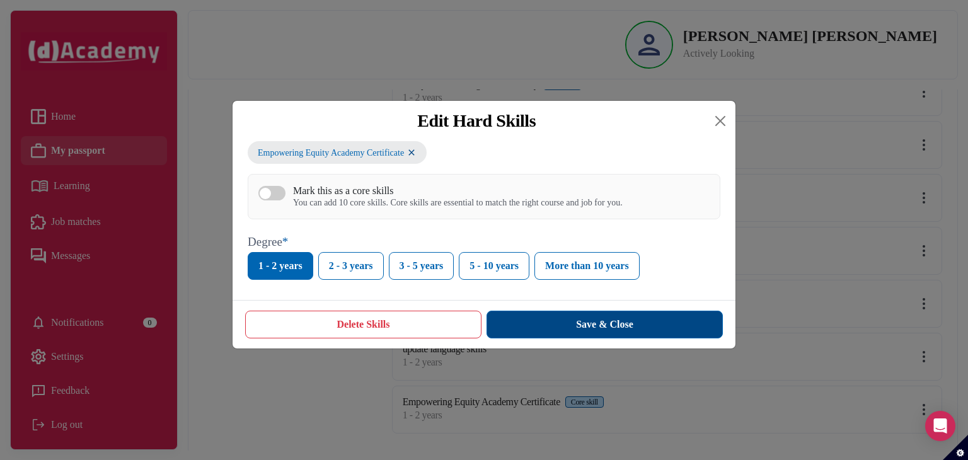
click at [649, 325] on button "Save & Close" at bounding box center [605, 325] width 236 height 28
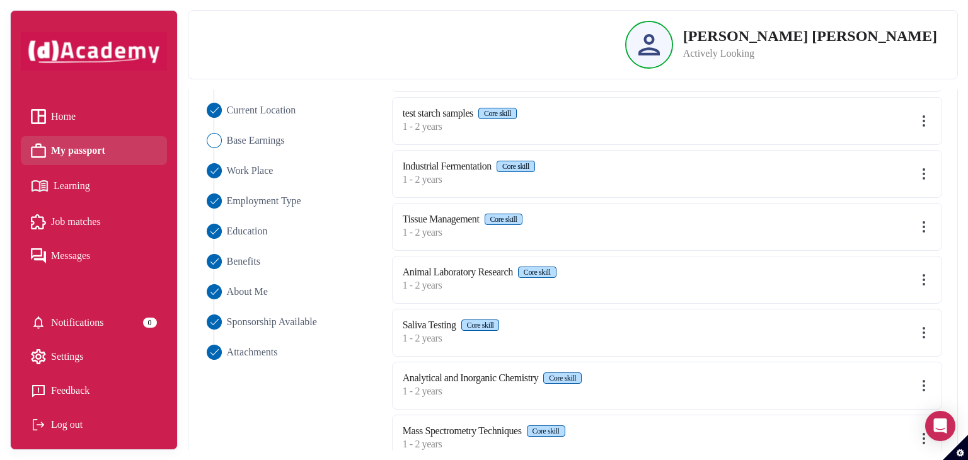
scroll to position [238, 0]
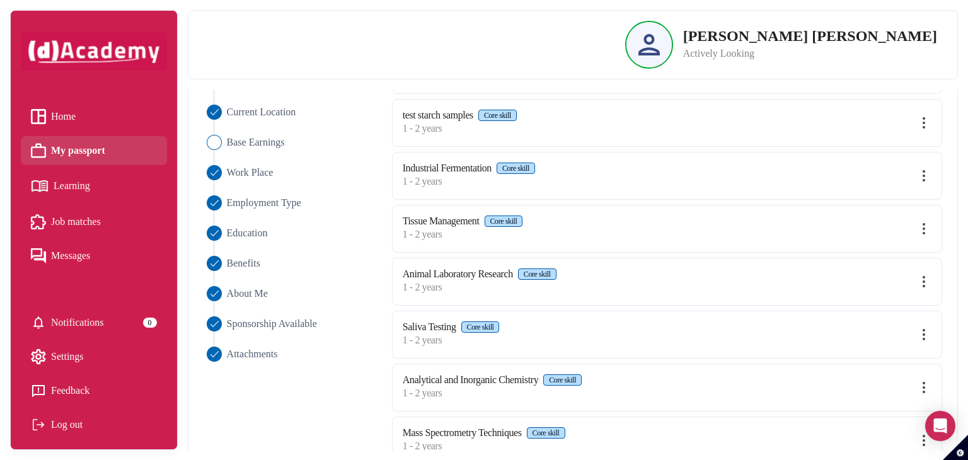
click at [922, 277] on img at bounding box center [924, 281] width 15 height 15
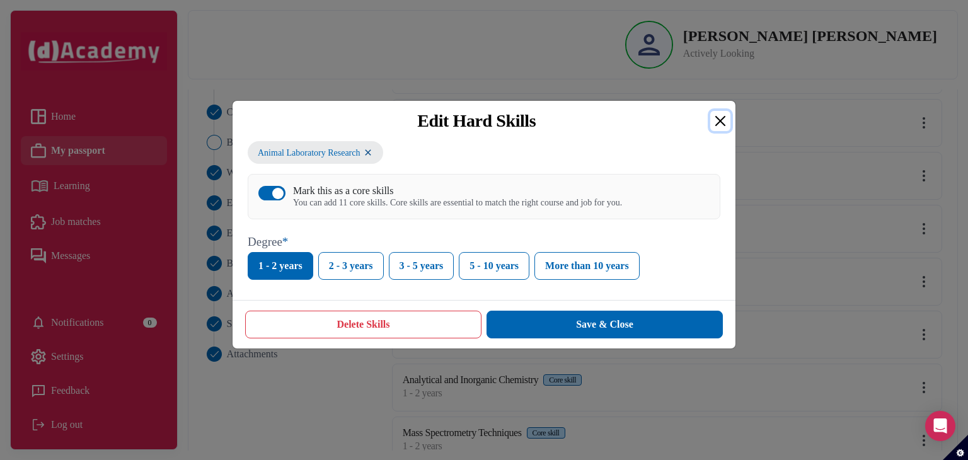
click at [714, 122] on button "Close" at bounding box center [721, 121] width 20 height 20
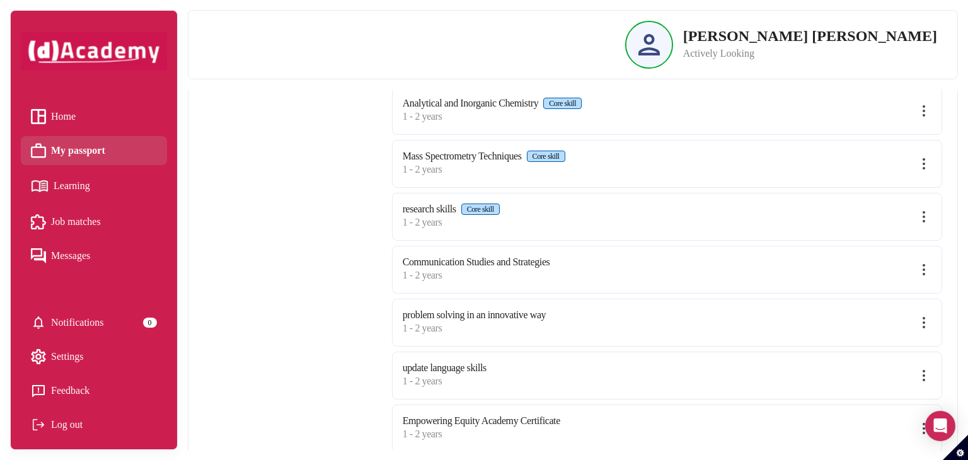
scroll to position [534, 0]
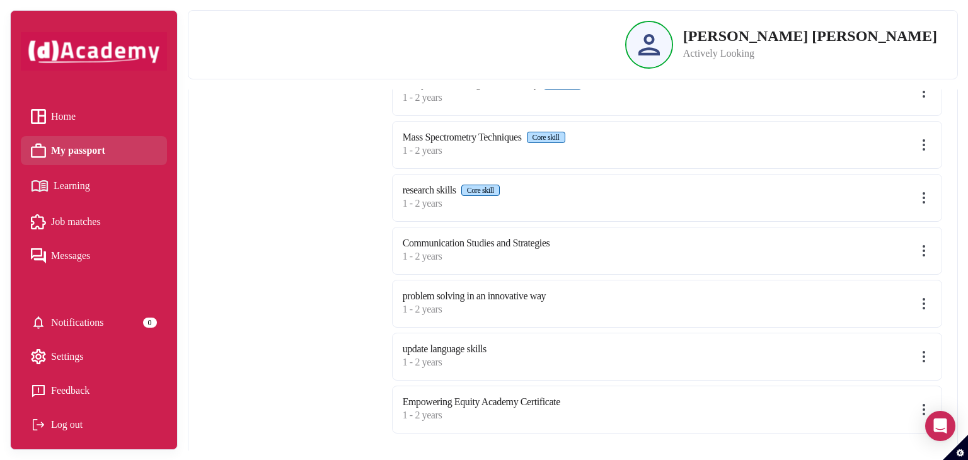
click at [916, 351] on div "update language skills 1 - 2 years" at bounding box center [667, 357] width 550 height 48
click at [924, 351] on img at bounding box center [924, 356] width 15 height 15
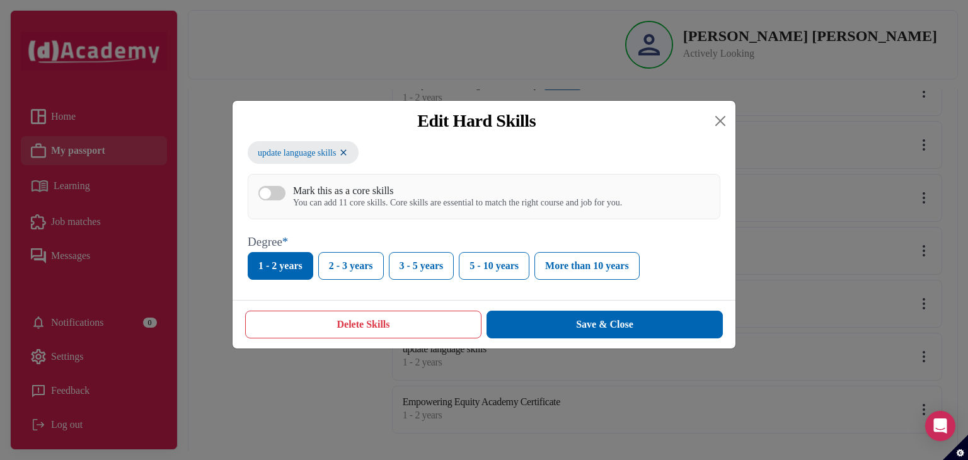
click at [405, 326] on button "Delete Skills" at bounding box center [363, 325] width 236 height 28
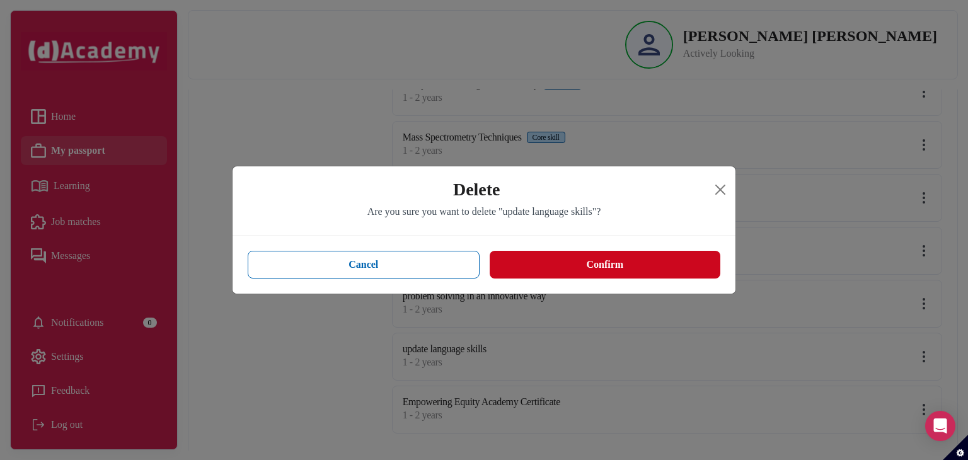
click at [552, 270] on button "Confirm" at bounding box center [605, 265] width 231 height 28
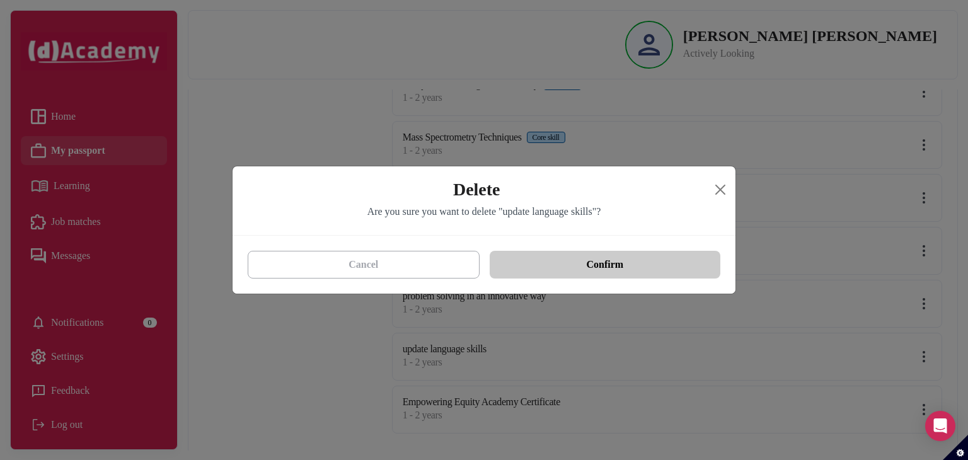
scroll to position [481, 0]
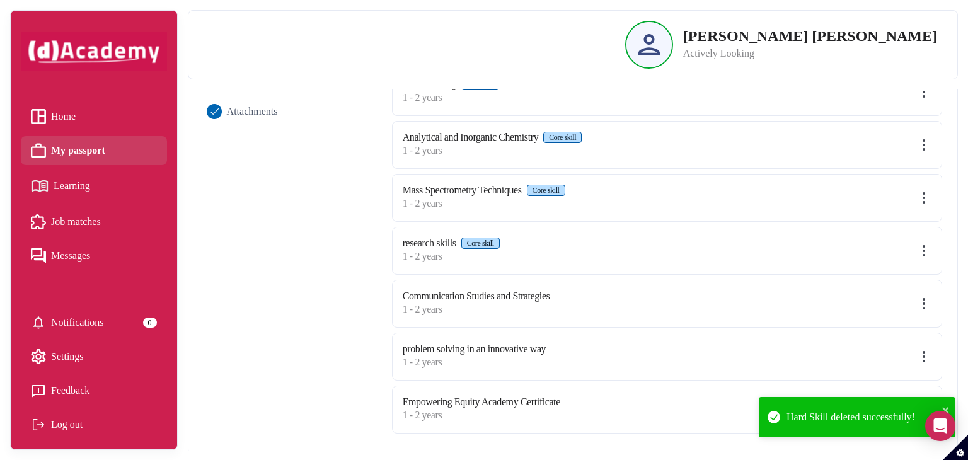
click at [922, 301] on img at bounding box center [924, 303] width 15 height 15
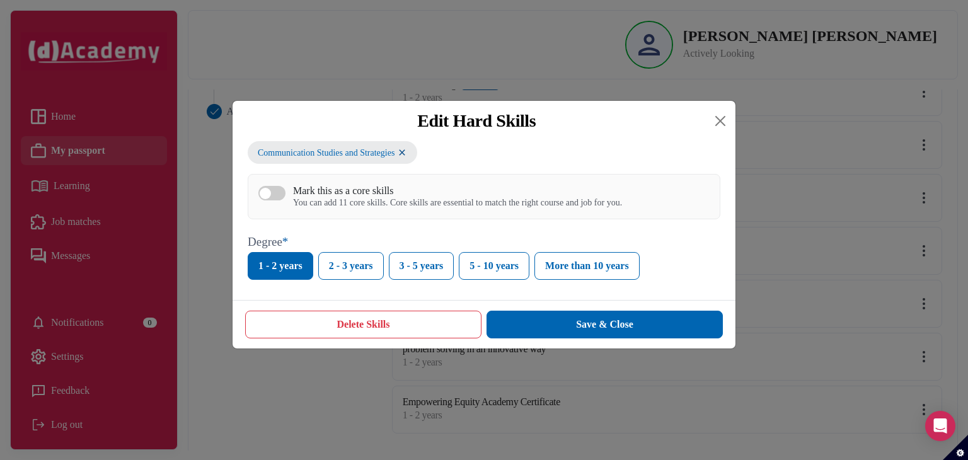
click at [407, 318] on button "Delete Skills" at bounding box center [363, 325] width 236 height 28
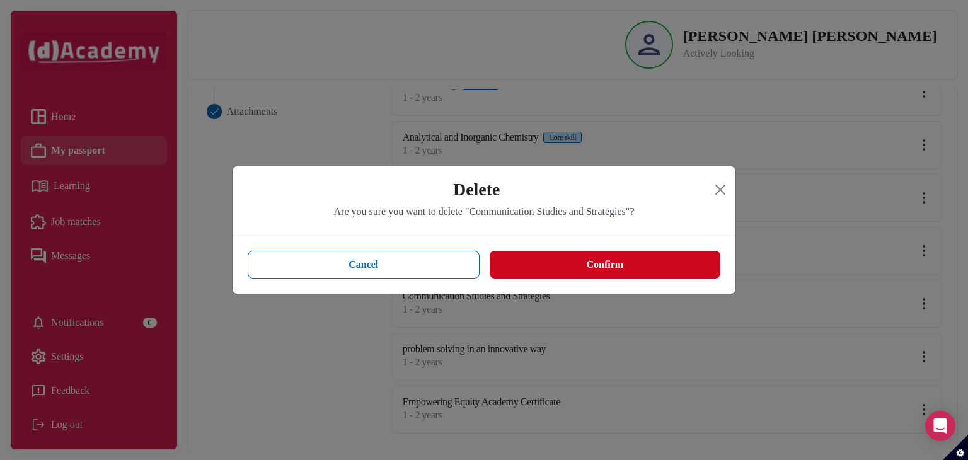
click at [613, 264] on button "Confirm" at bounding box center [605, 265] width 231 height 28
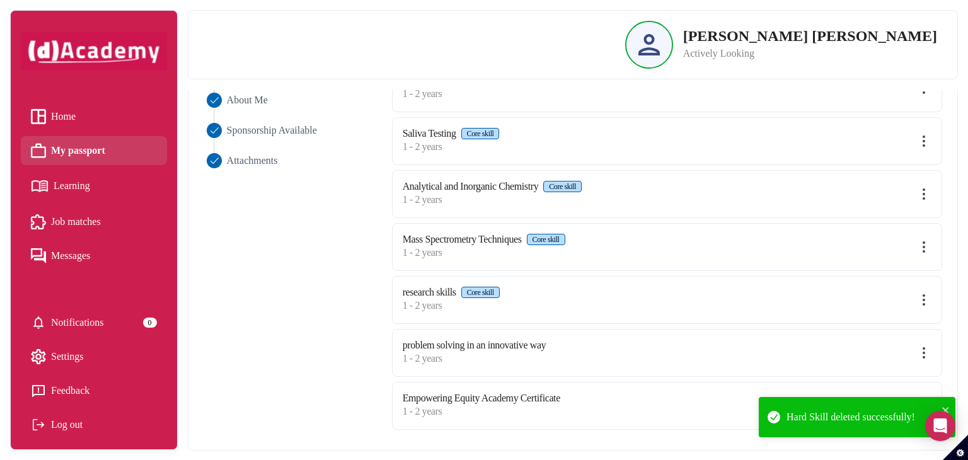
scroll to position [429, 0]
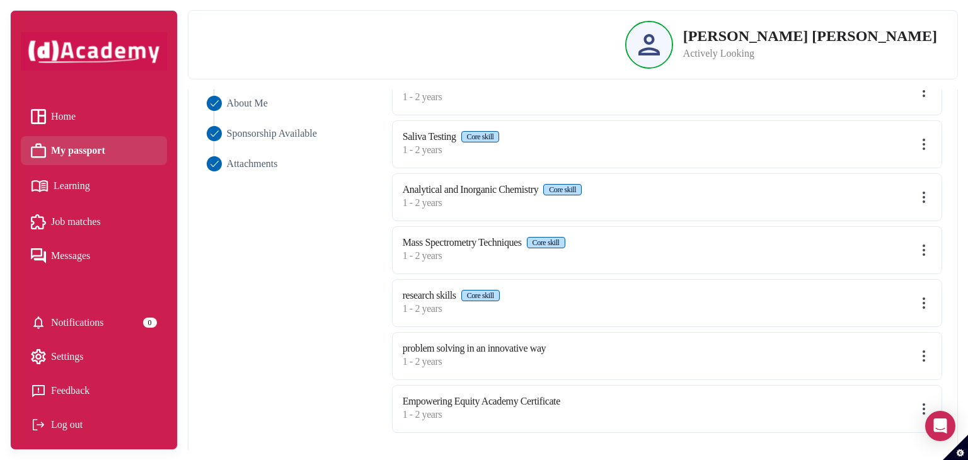
click at [923, 354] on img at bounding box center [924, 356] width 15 height 15
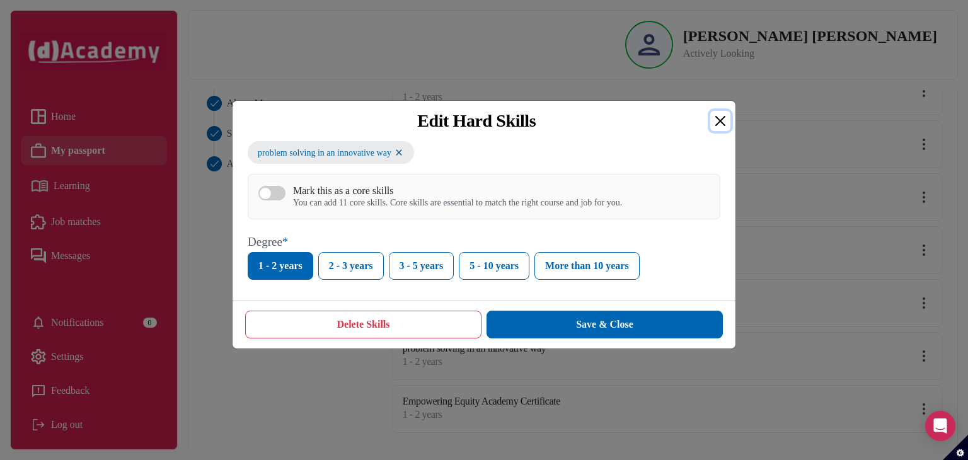
click at [718, 120] on button "Close" at bounding box center [721, 121] width 20 height 20
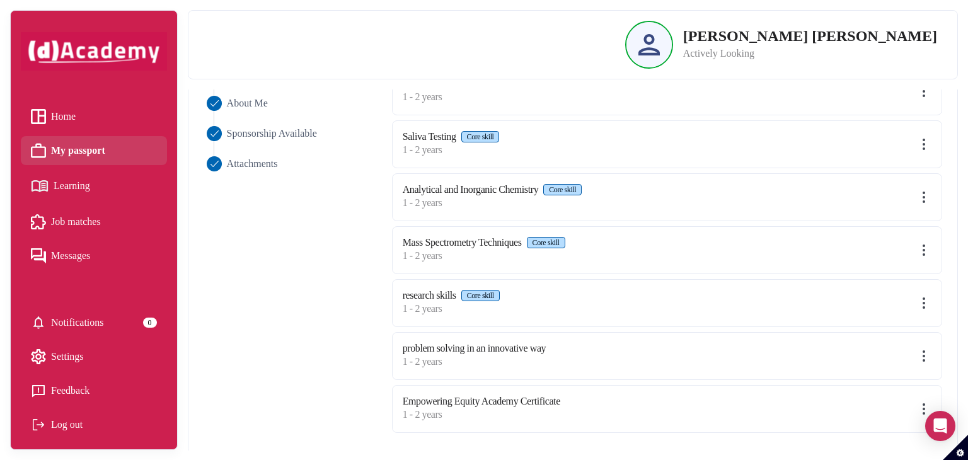
click at [928, 402] on img at bounding box center [924, 409] width 15 height 15
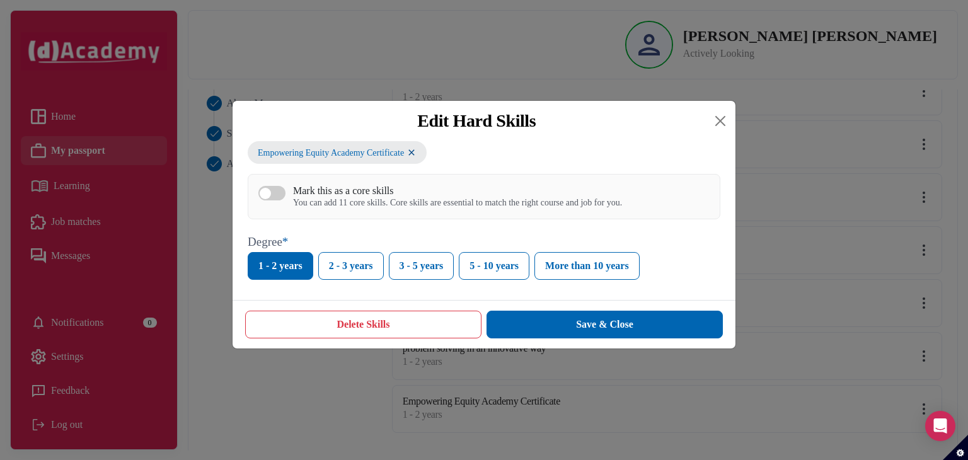
click at [270, 195] on div "button" at bounding box center [265, 193] width 11 height 11
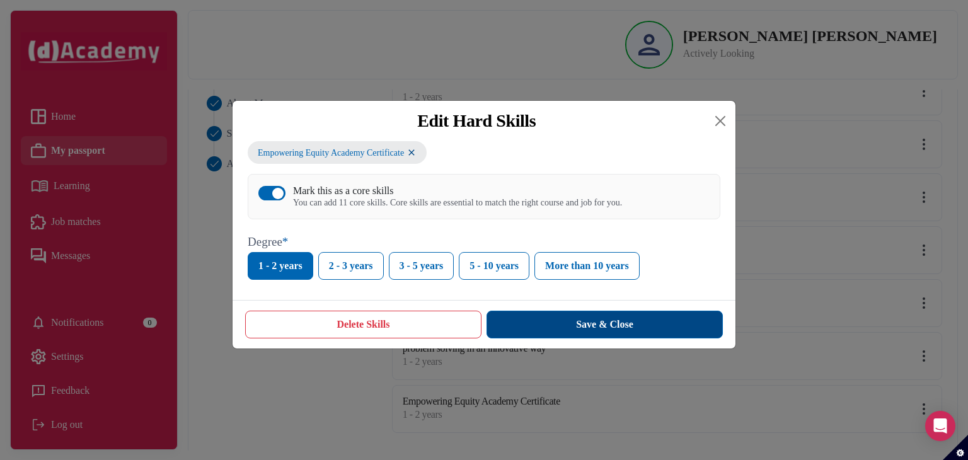
click at [636, 326] on button "Save & Close" at bounding box center [605, 325] width 236 height 28
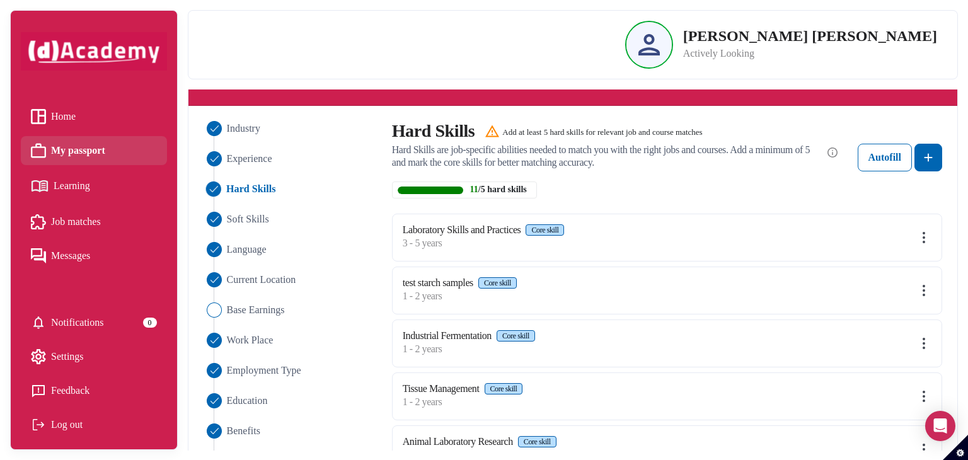
scroll to position [71, 0]
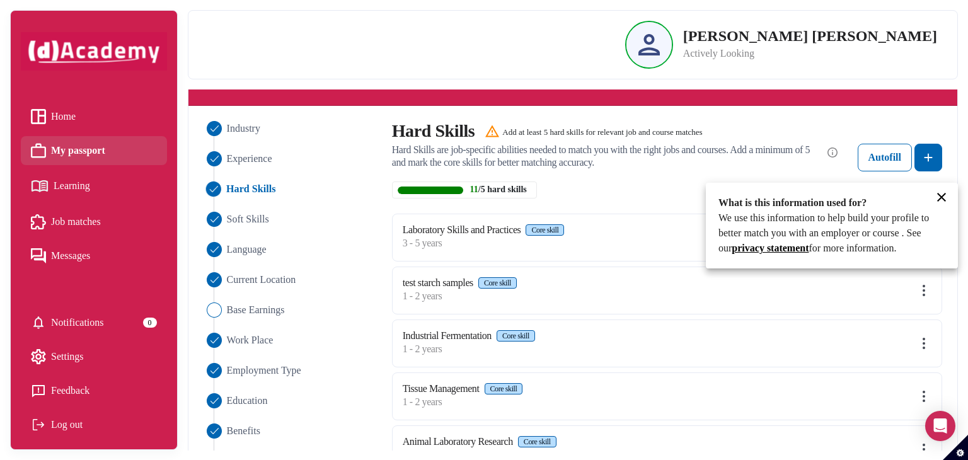
click at [923, 161] on div at bounding box center [484, 230] width 968 height 460
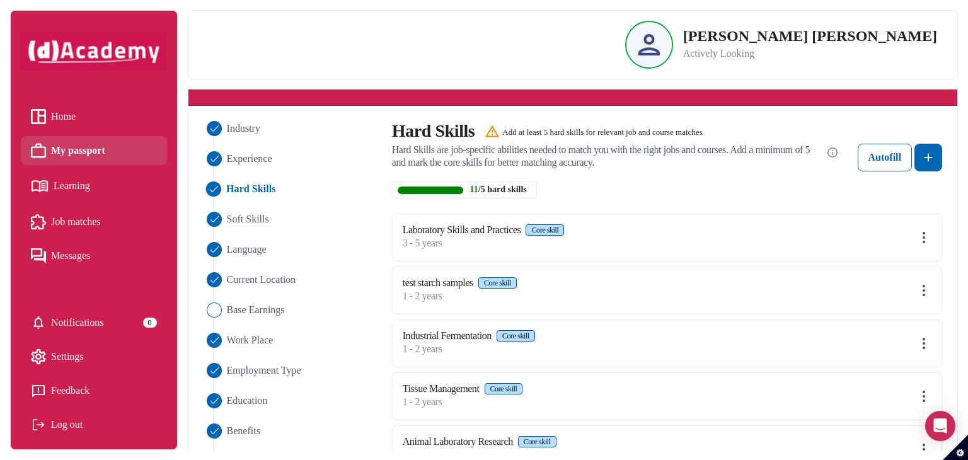
click at [923, 161] on img at bounding box center [928, 157] width 15 height 15
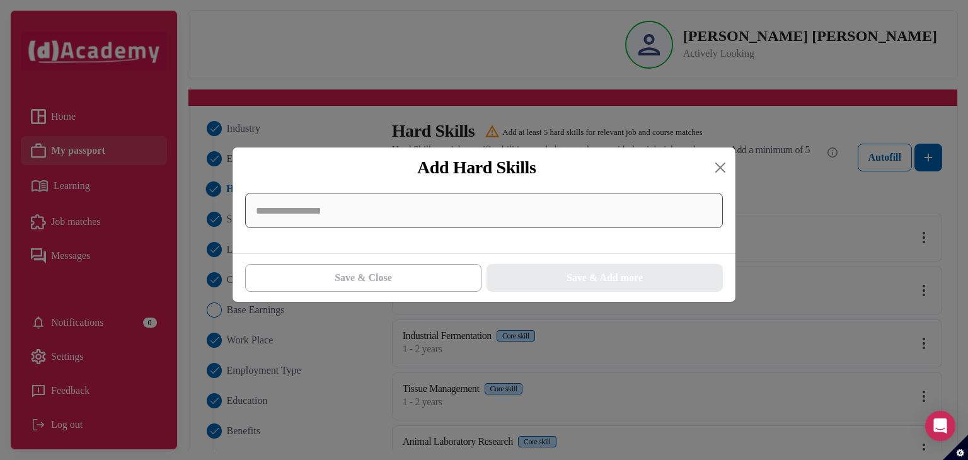
click at [579, 209] on input at bounding box center [484, 210] width 478 height 35
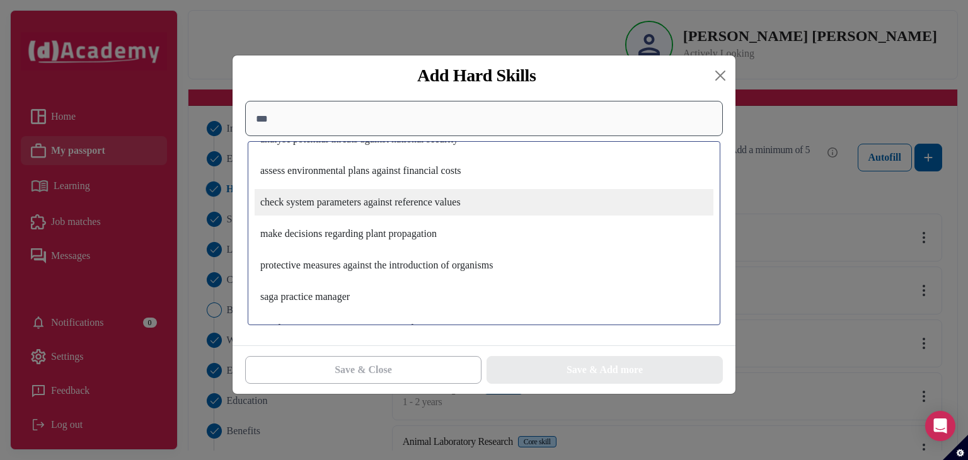
scroll to position [739, 0]
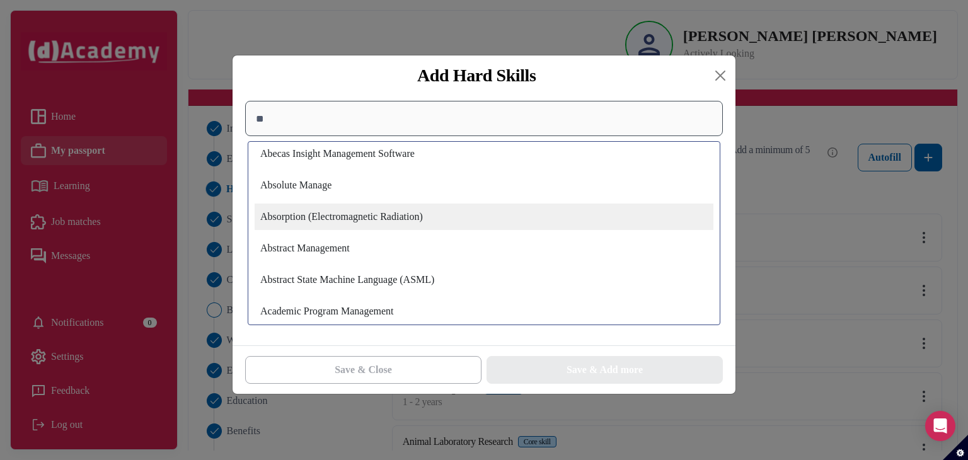
type input "*"
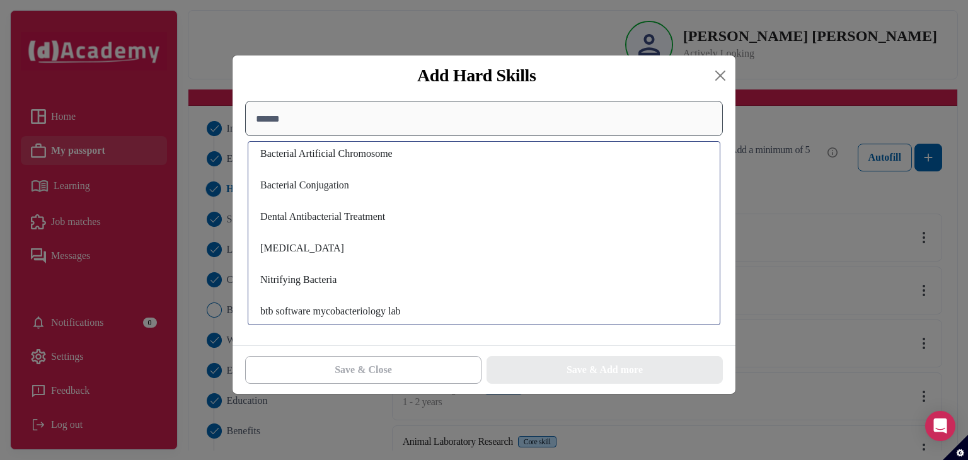
scroll to position [44, 0]
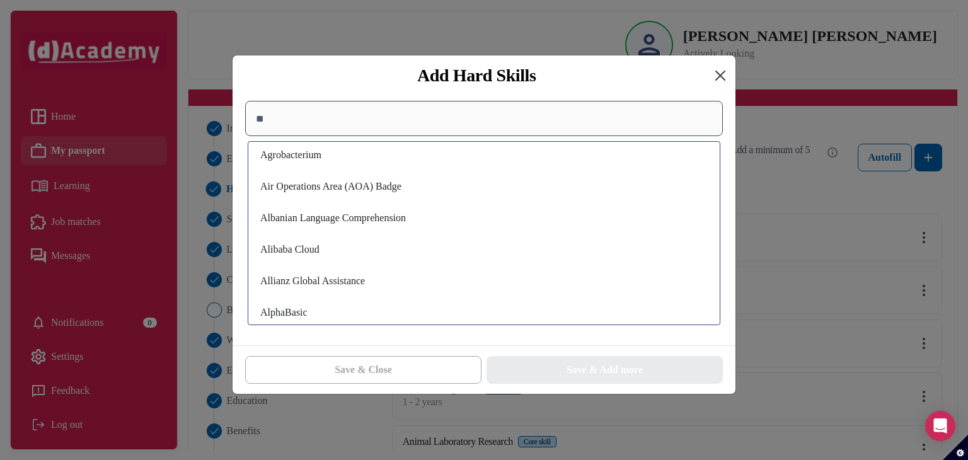
type input "*"
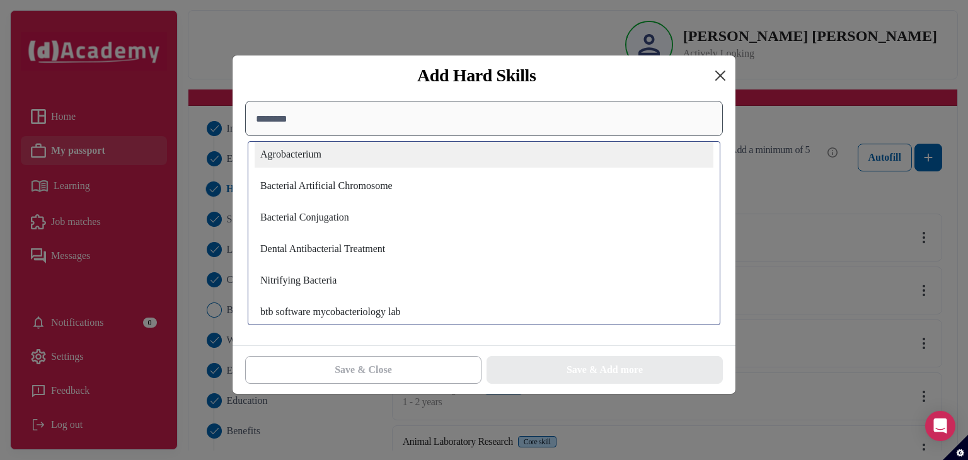
scroll to position [0, 0]
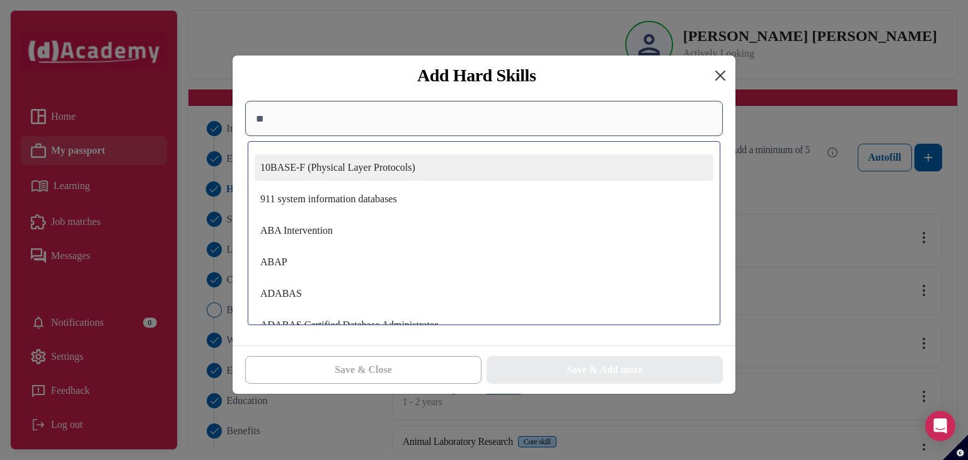
type input "*"
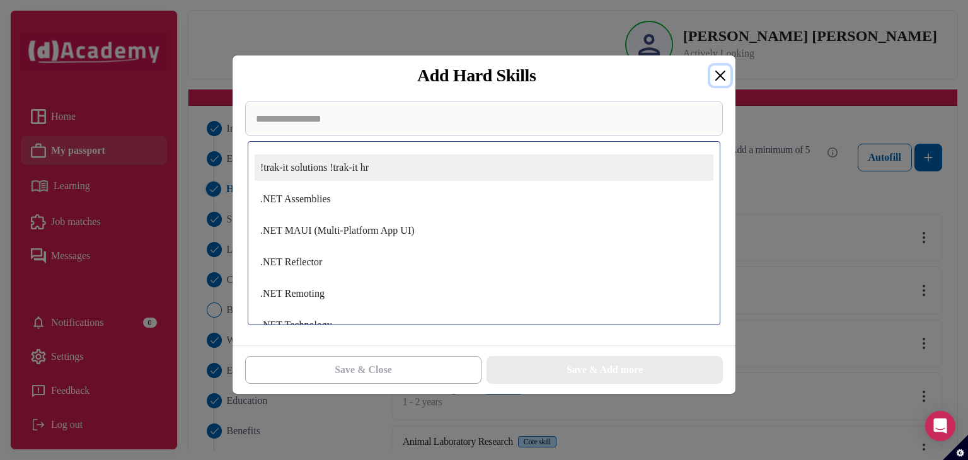
click at [721, 74] on button "Close" at bounding box center [721, 76] width 20 height 20
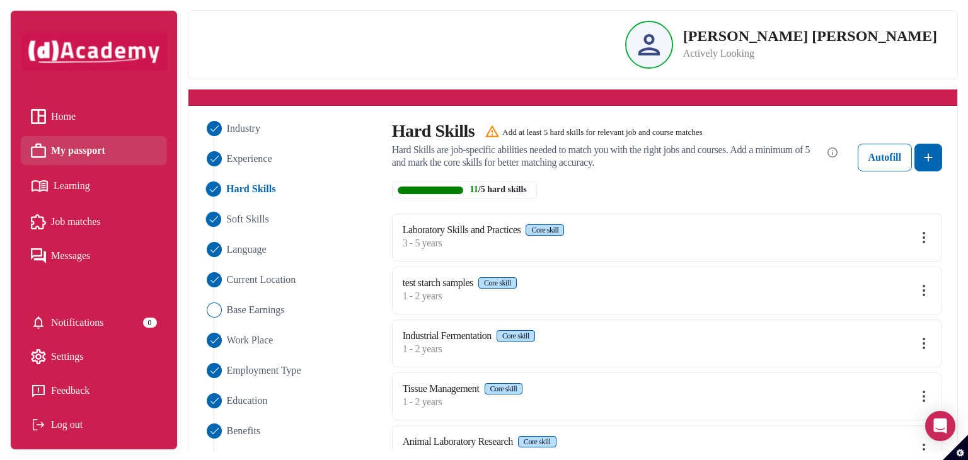
click at [264, 219] on span "Soft Skills" at bounding box center [247, 219] width 43 height 15
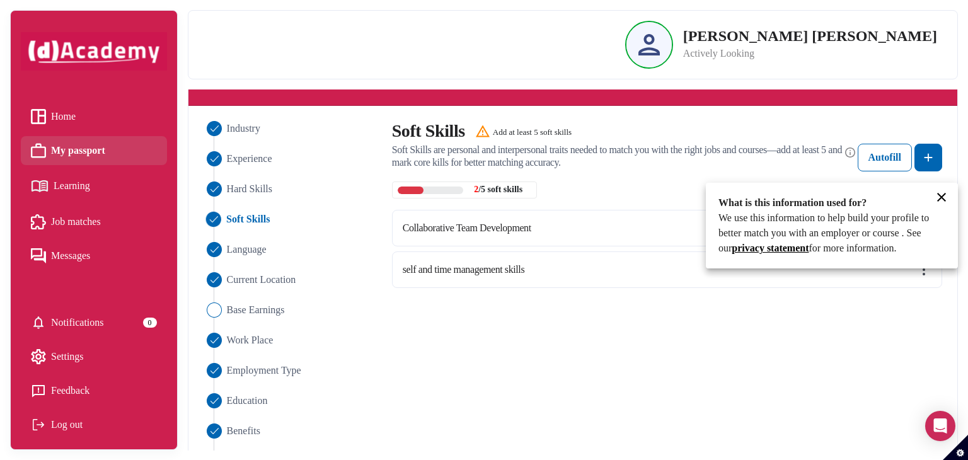
click at [931, 152] on div at bounding box center [484, 230] width 968 height 460
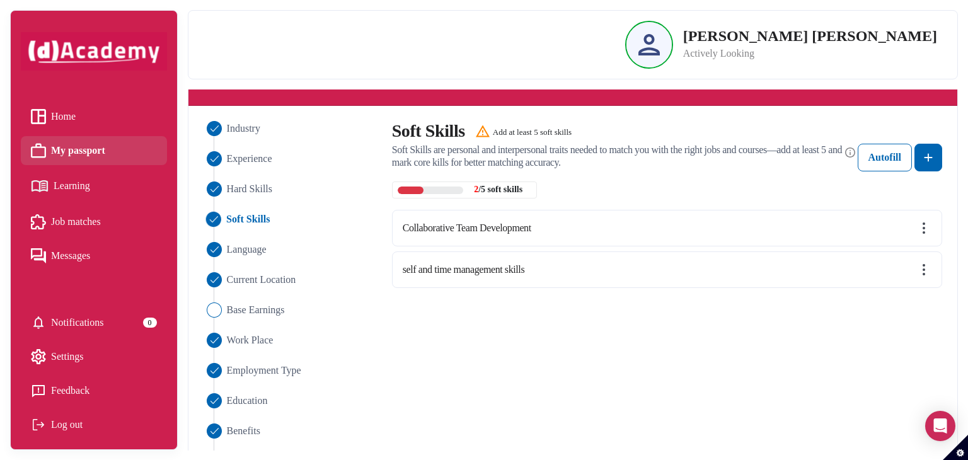
click at [931, 152] on img at bounding box center [928, 157] width 15 height 15
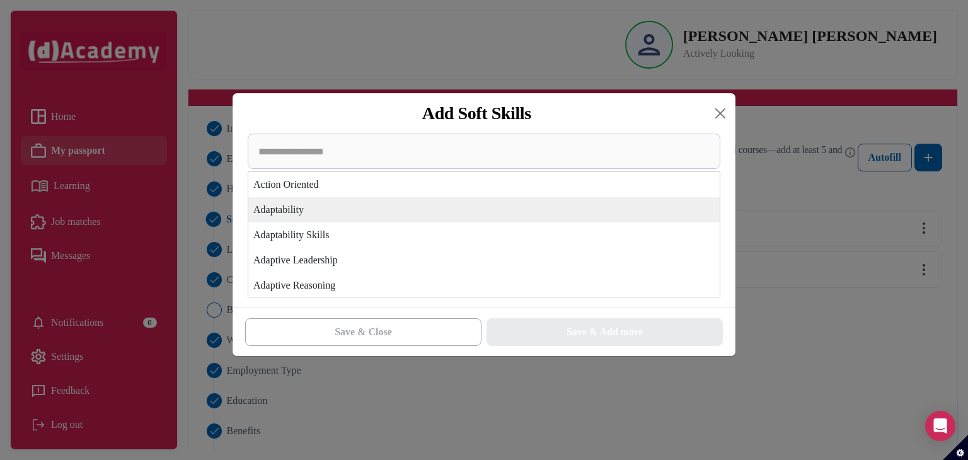
click at [493, 206] on div "Action Oriented Adaptability Adaptability Skills Adaptive Leadership Adaptive R…" at bounding box center [484, 216] width 473 height 164
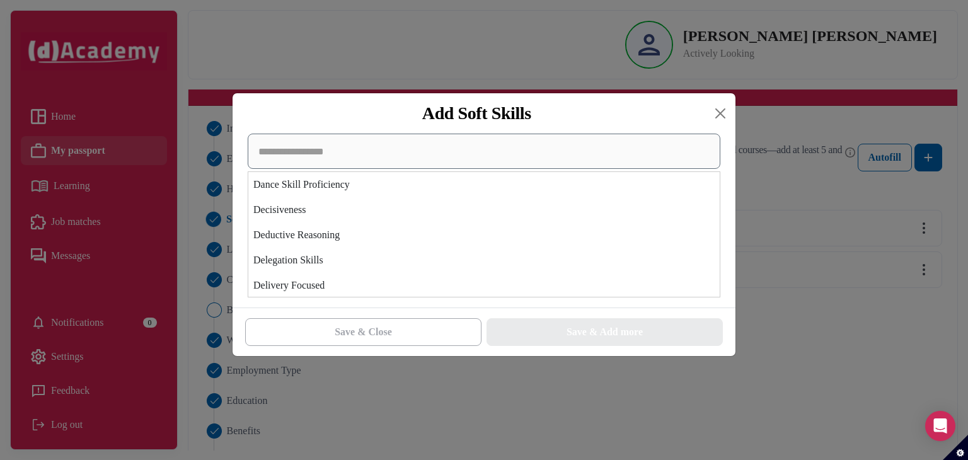
click at [487, 151] on input at bounding box center [484, 151] width 473 height 35
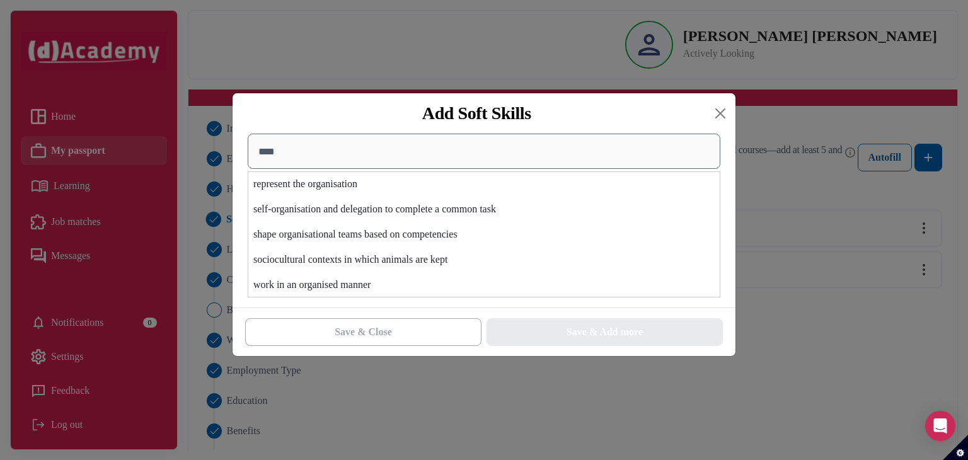
scroll to position [0, 0]
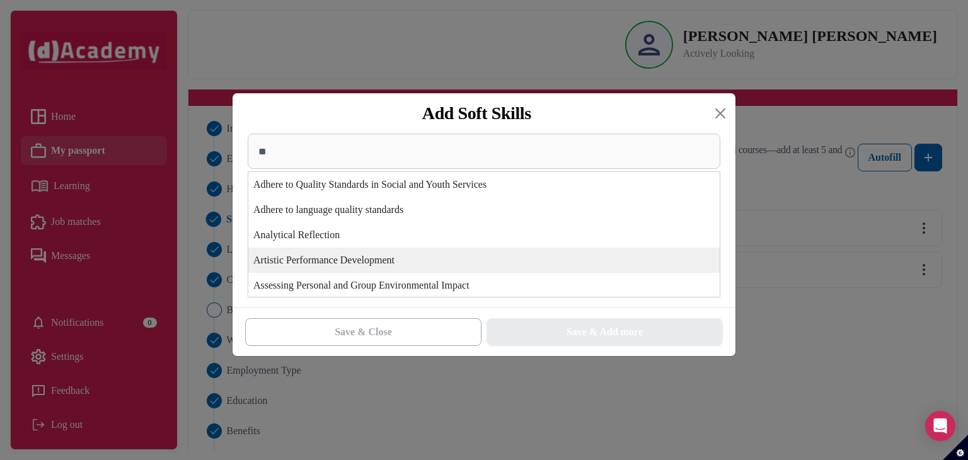
type input "*"
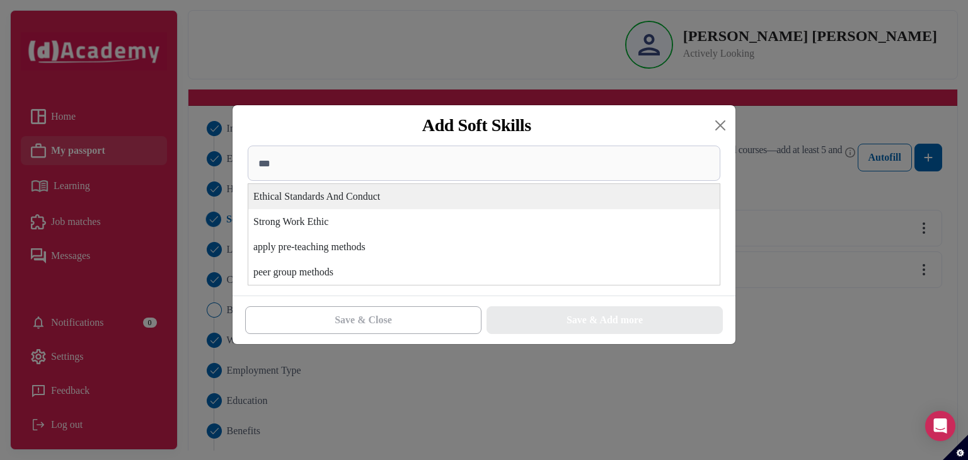
type input "***"
click at [449, 203] on div "Ethical Standards And Conduct" at bounding box center [484, 196] width 472 height 25
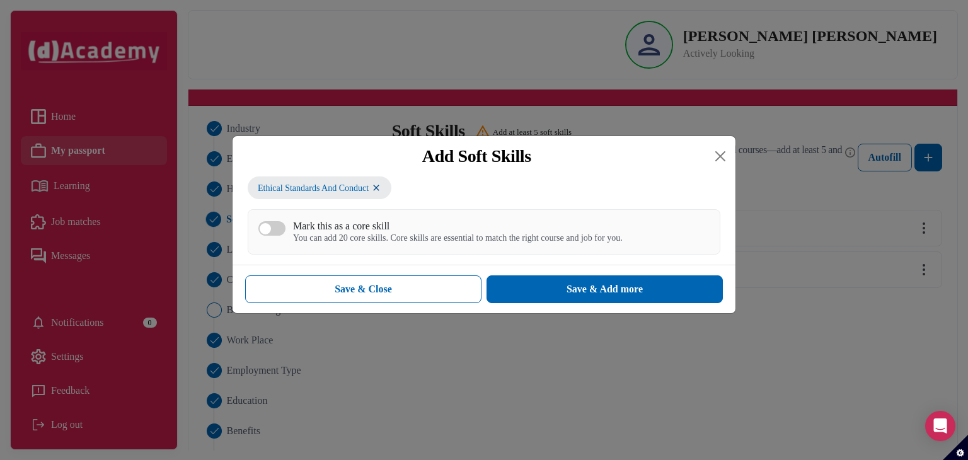
click at [276, 228] on button "Mark this as a core skill You can add 20 core skills. Core skills are essential…" at bounding box center [272, 228] width 27 height 15
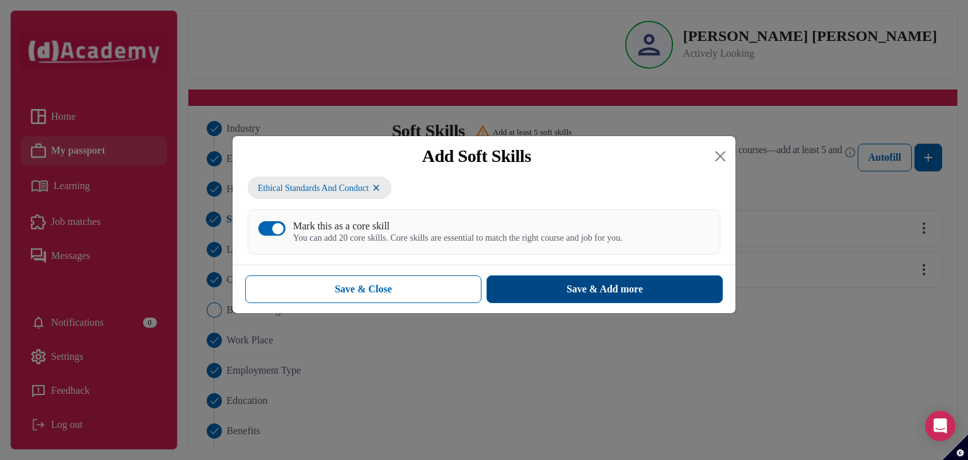
click at [598, 289] on div "Save & Add more" at bounding box center [605, 289] width 76 height 15
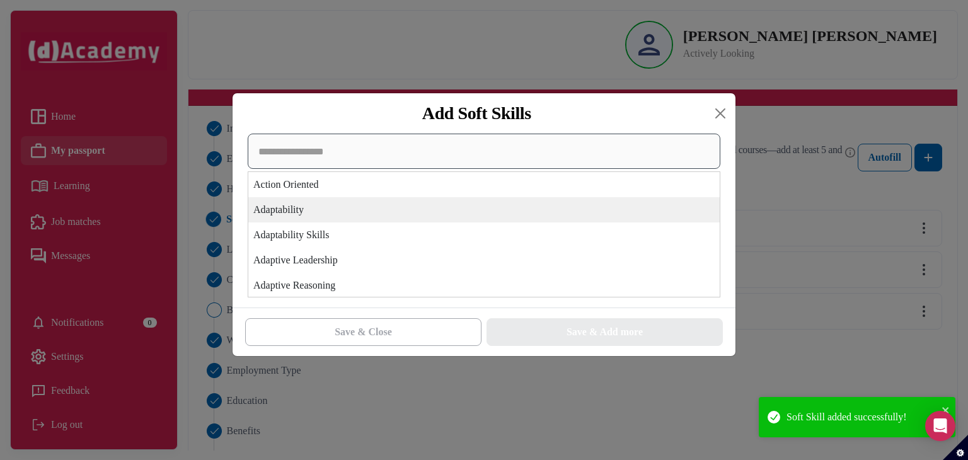
click at [613, 222] on div "Action Oriented Adaptability Adaptability Skills Adaptive Leadership Adaptive R…" at bounding box center [484, 216] width 473 height 164
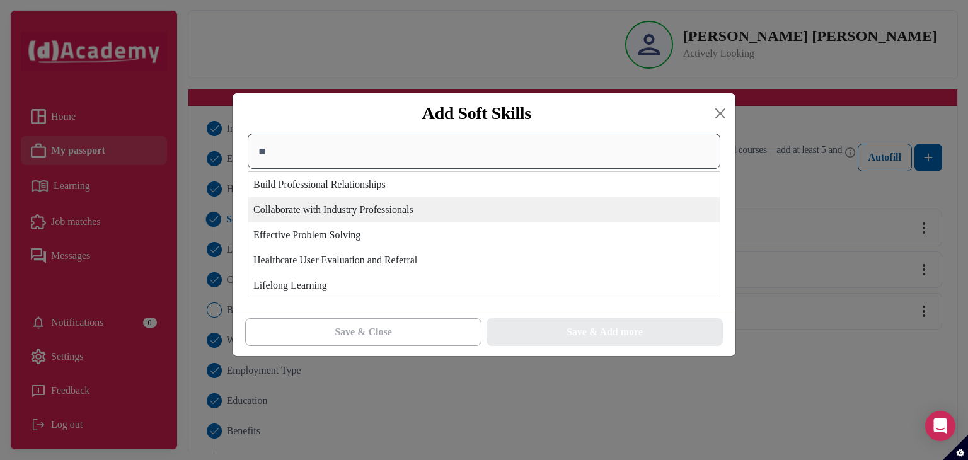
type input "*"
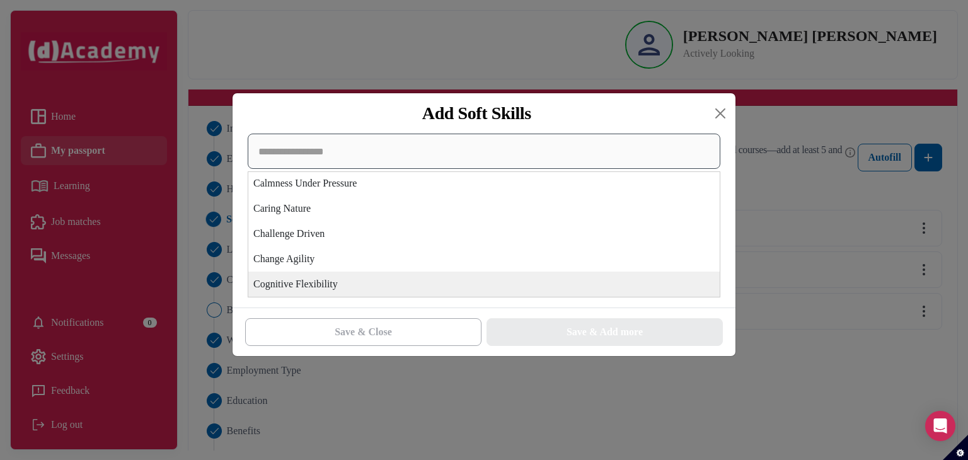
scroll to position [504, 0]
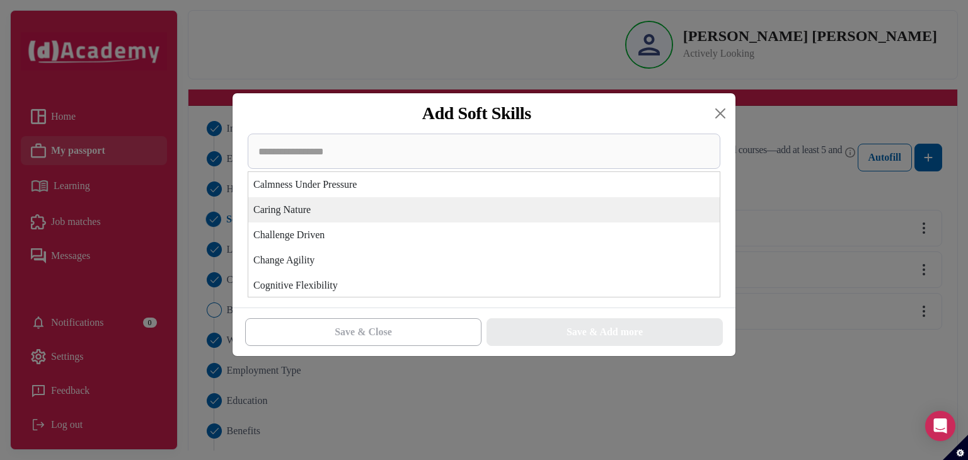
click at [595, 218] on div "Caring Nature" at bounding box center [484, 209] width 472 height 25
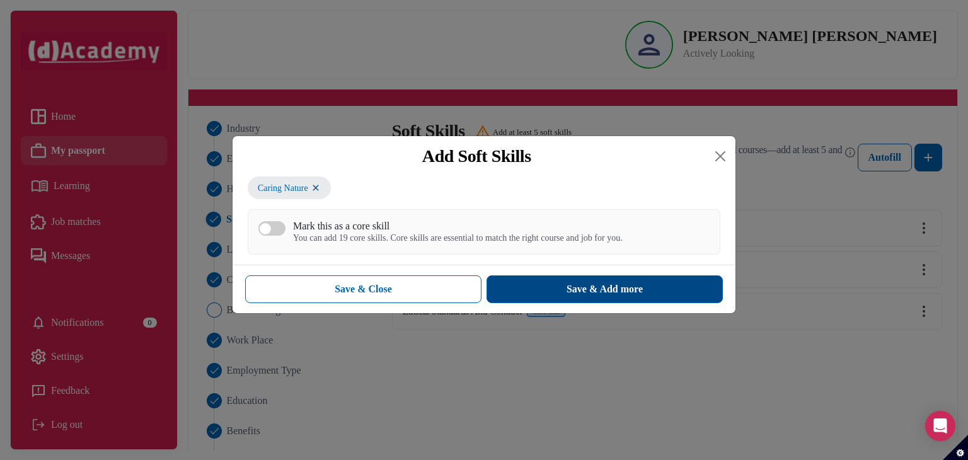
click at [620, 298] on button "Save & Add more" at bounding box center [605, 290] width 236 height 28
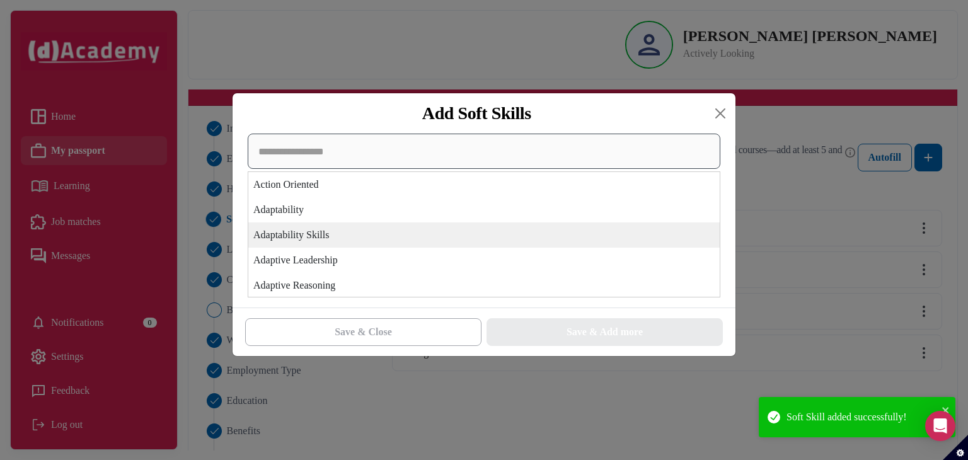
click at [611, 231] on div "Action Oriented Adaptability Adaptability Skills Adaptive Leadership Adaptive R…" at bounding box center [484, 216] width 473 height 164
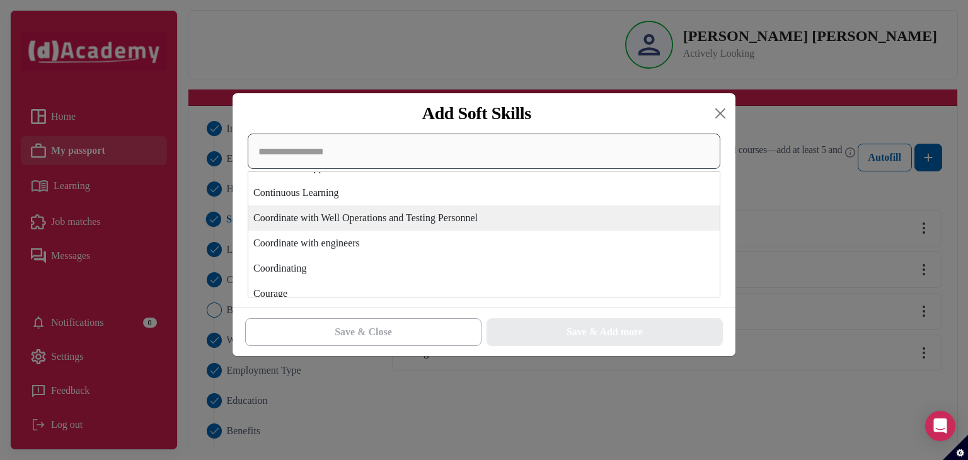
scroll to position [1151, 0]
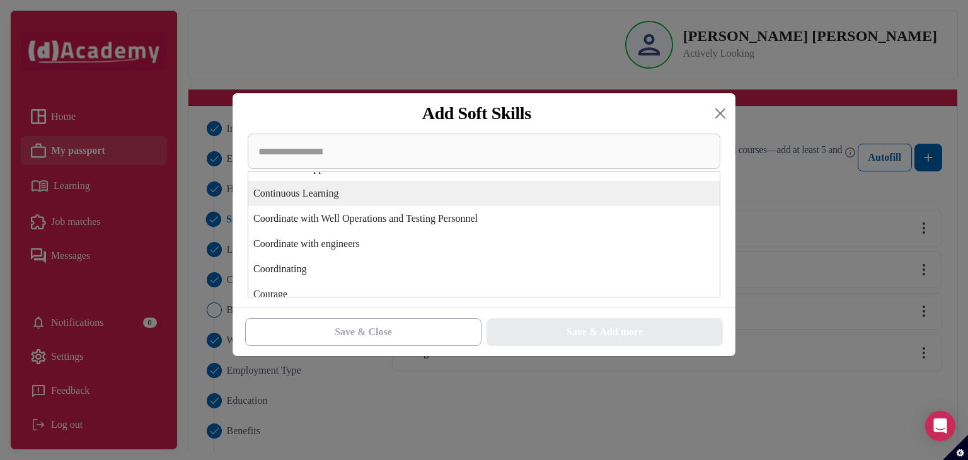
click at [590, 199] on div "Continuous Learning" at bounding box center [484, 193] width 472 height 25
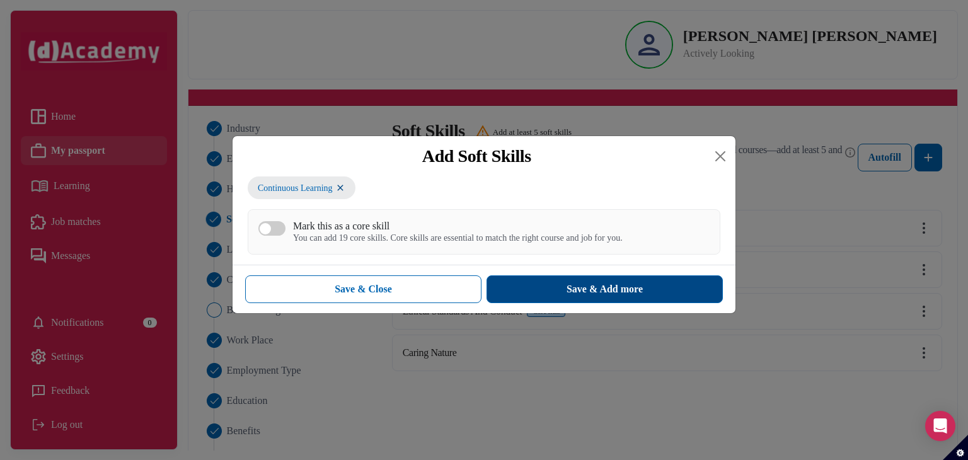
click at [617, 293] on div "Save & Add more" at bounding box center [605, 289] width 76 height 15
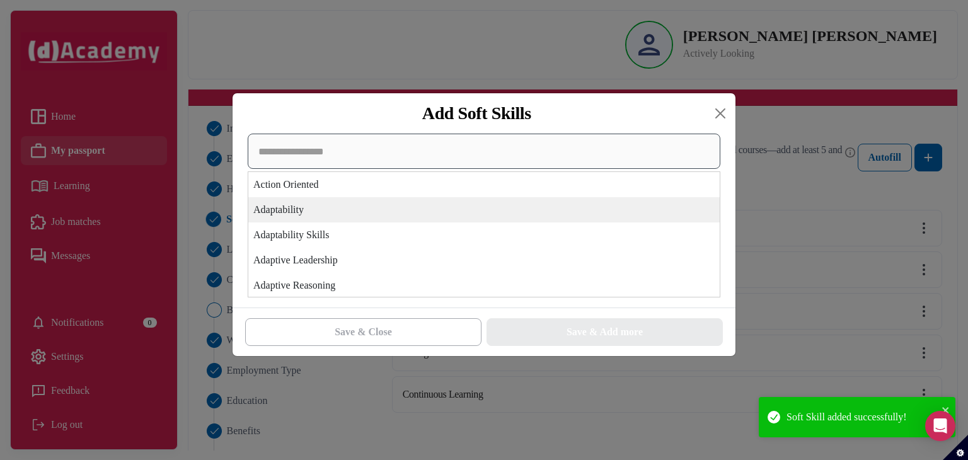
click at [568, 216] on div "Action Oriented Adaptability Adaptability Skills Adaptive Leadership Adaptive R…" at bounding box center [484, 216] width 473 height 164
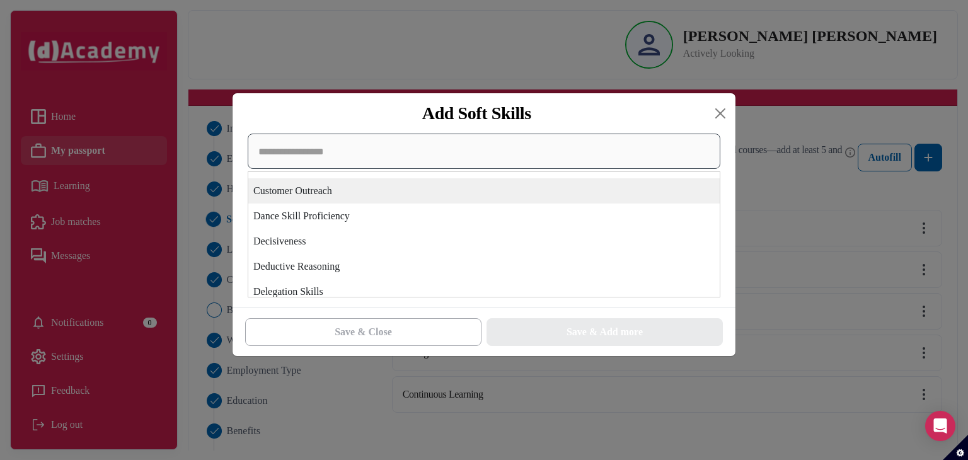
scroll to position [1382, 0]
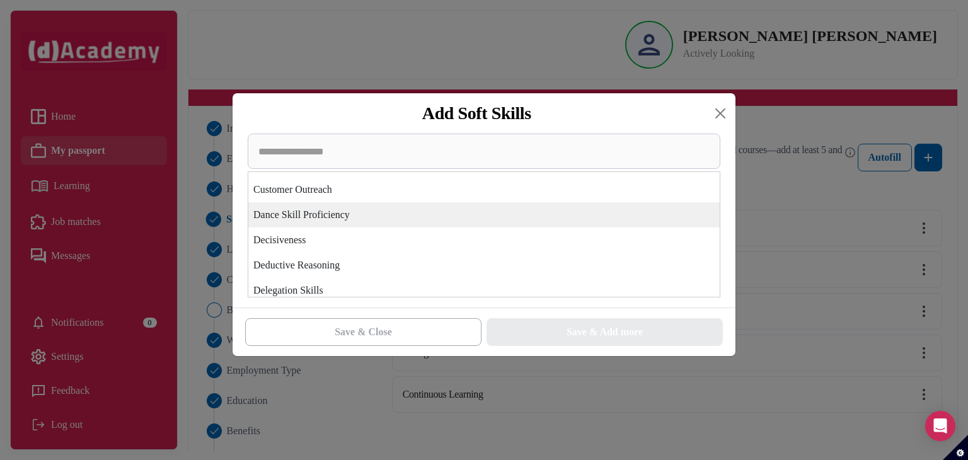
click at [573, 224] on div "Dance Skill Proficiency" at bounding box center [484, 214] width 472 height 25
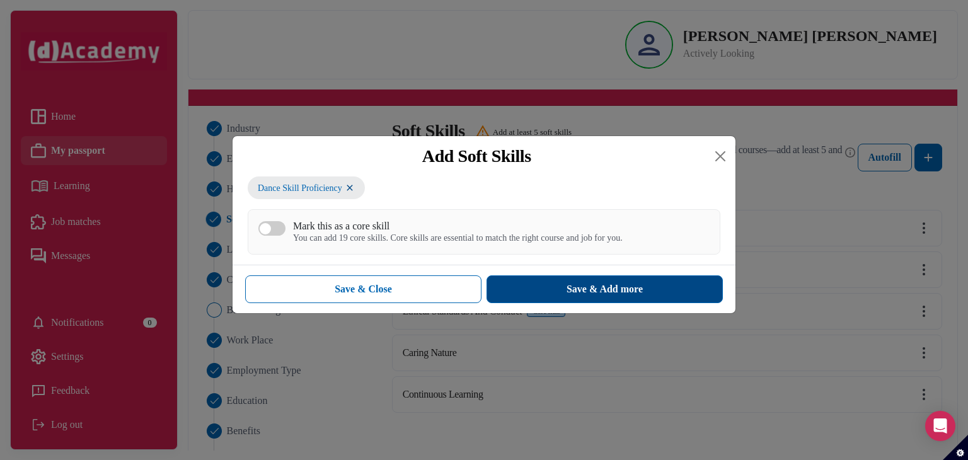
click at [620, 301] on button "Save & Add more" at bounding box center [605, 290] width 236 height 28
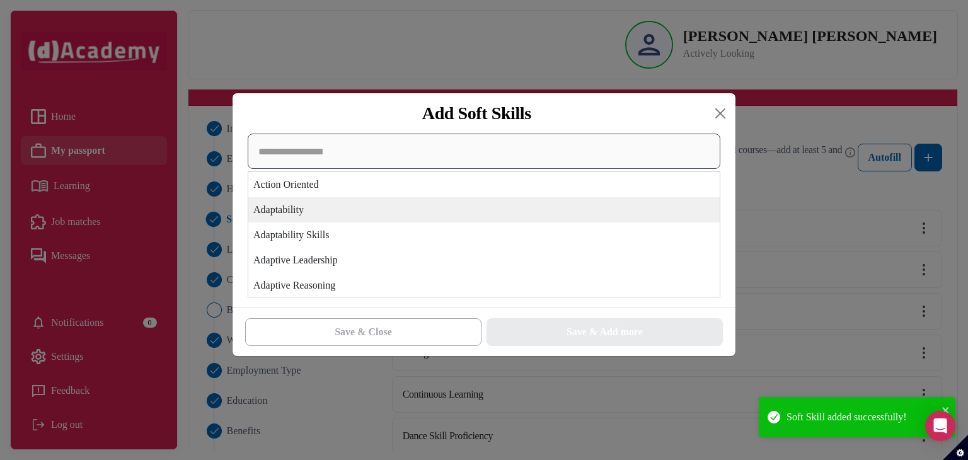
click at [552, 211] on div "Action Oriented Adaptability Adaptability Skills Adaptive Leadership Adaptive R…" at bounding box center [484, 216] width 473 height 164
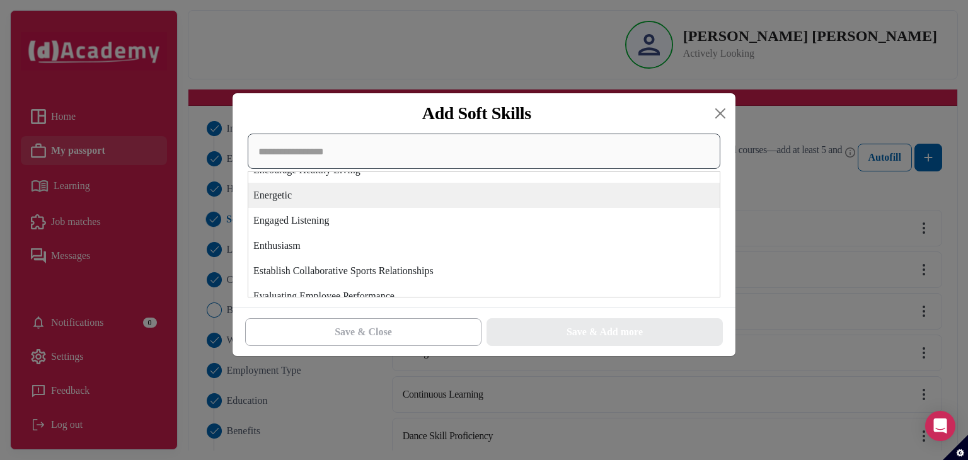
scroll to position [1931, 0]
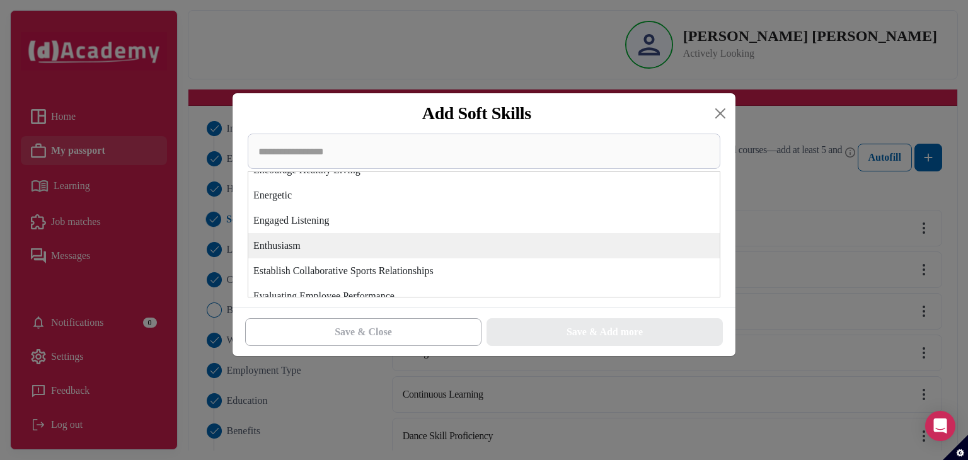
click at [560, 254] on div "Enthusiasm" at bounding box center [484, 245] width 472 height 25
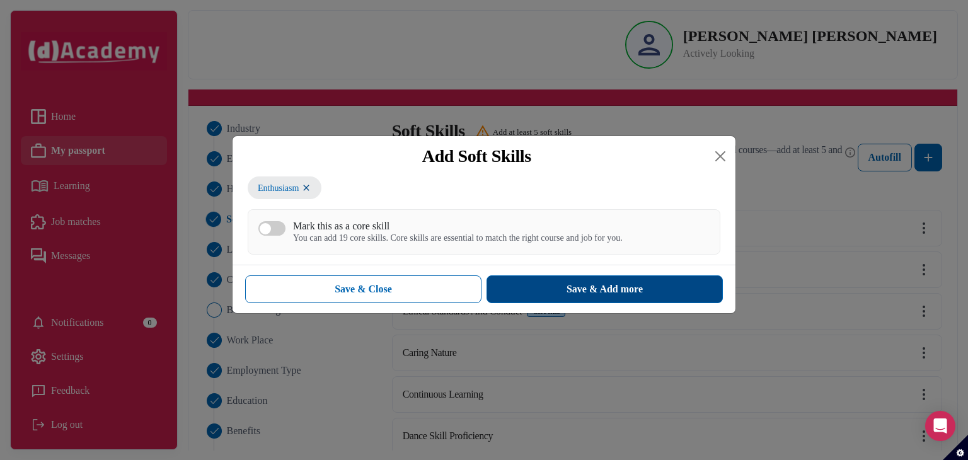
click at [596, 295] on div "Save & Add more" at bounding box center [605, 289] width 76 height 15
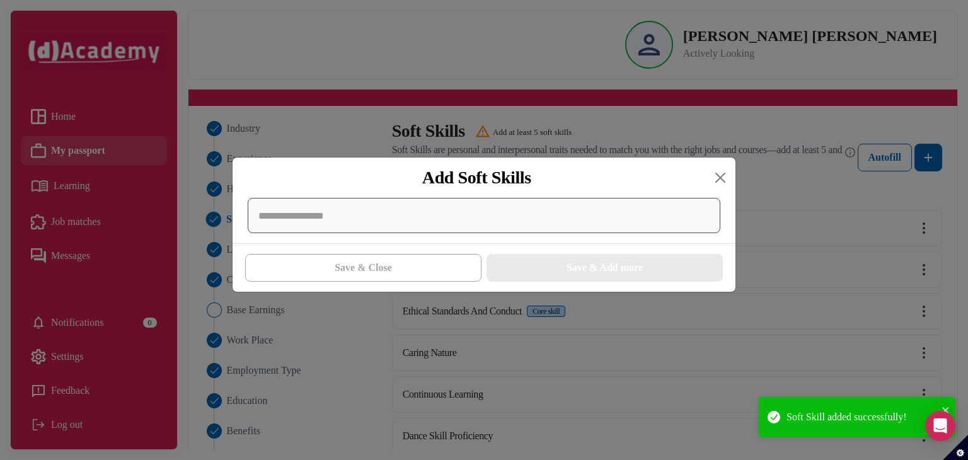
click at [579, 225] on div at bounding box center [484, 215] width 473 height 35
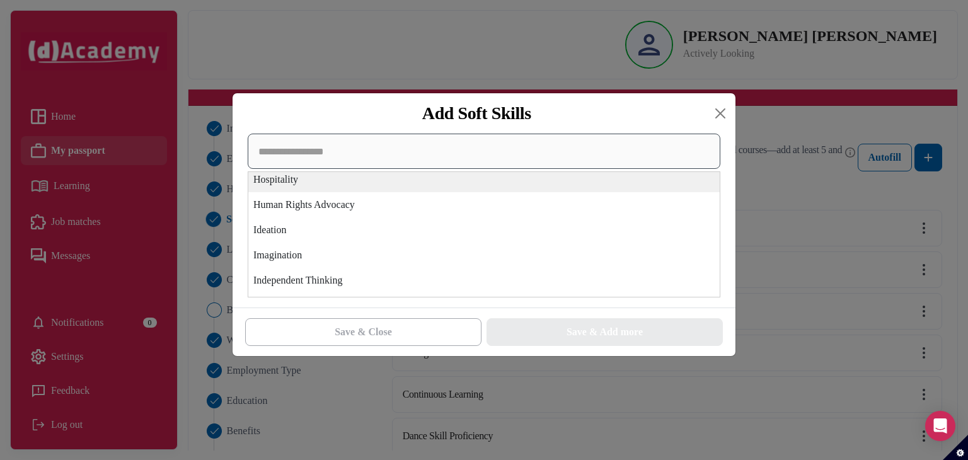
scroll to position [2402, 0]
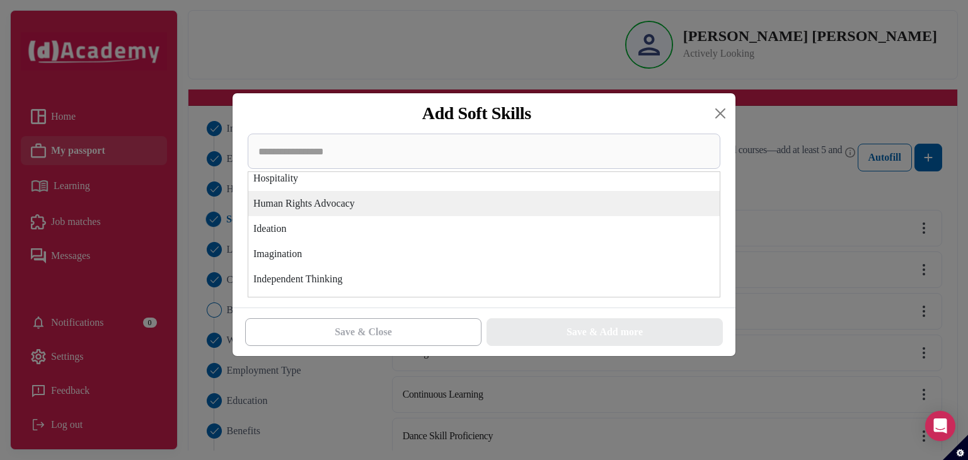
click at [584, 195] on div "Human Rights Advocacy" at bounding box center [484, 203] width 472 height 25
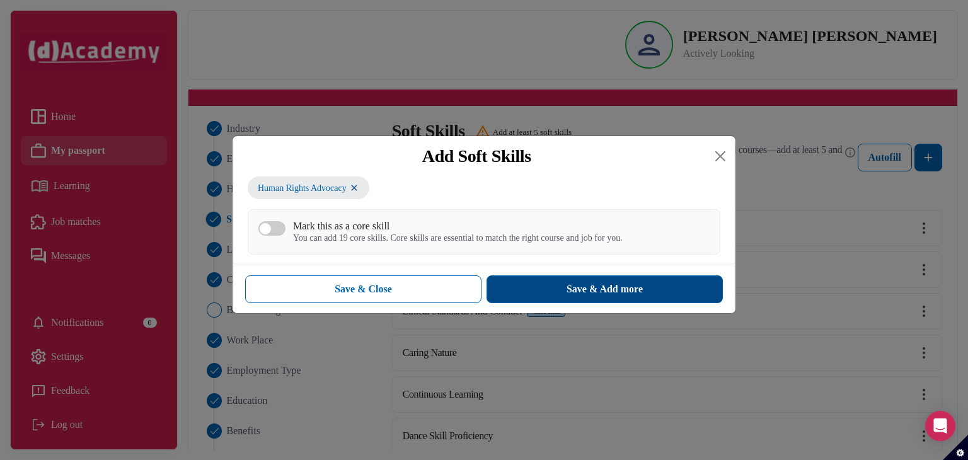
click at [610, 296] on div "Save & Add more" at bounding box center [605, 289] width 76 height 15
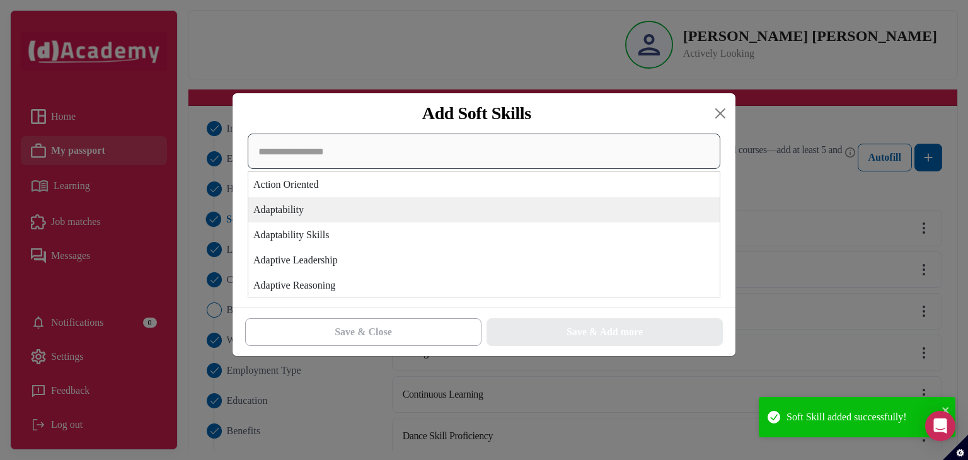
click at [523, 216] on div "Action Oriented Adaptability Adaptability Skills Adaptive Leadership Adaptive R…" at bounding box center [484, 216] width 473 height 164
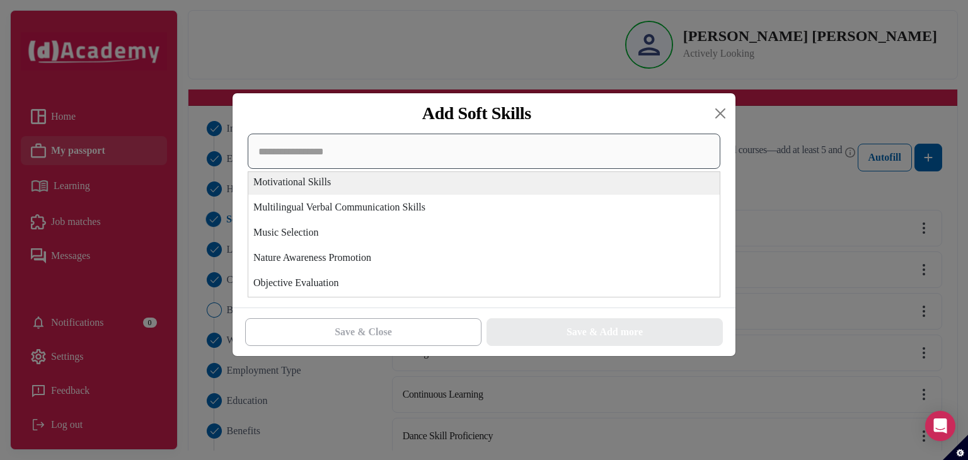
scroll to position [2955, 0]
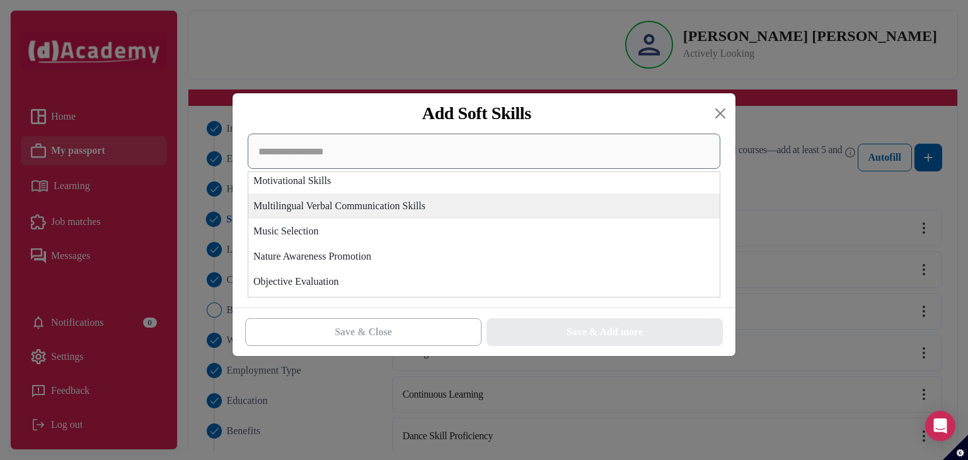
click at [523, 216] on div "Multilingual Verbal Communication Skills" at bounding box center [484, 206] width 472 height 25
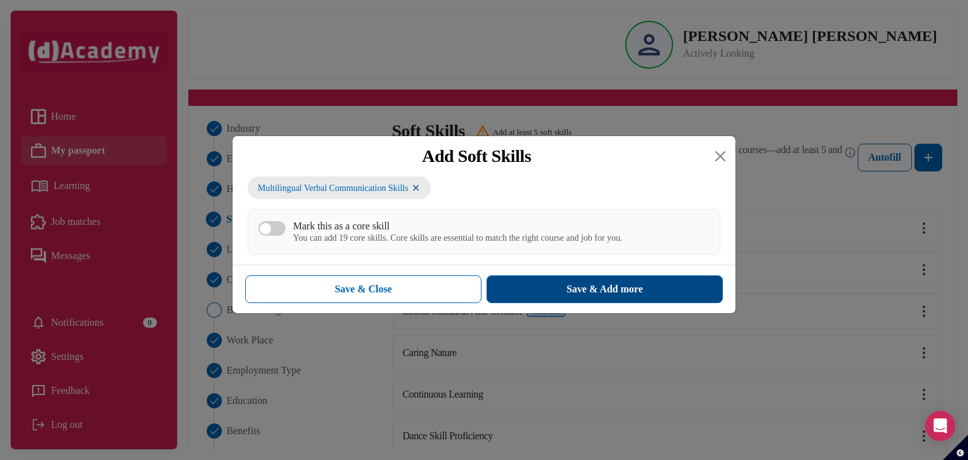
click at [585, 284] on div "Save & Add more" at bounding box center [605, 289] width 76 height 15
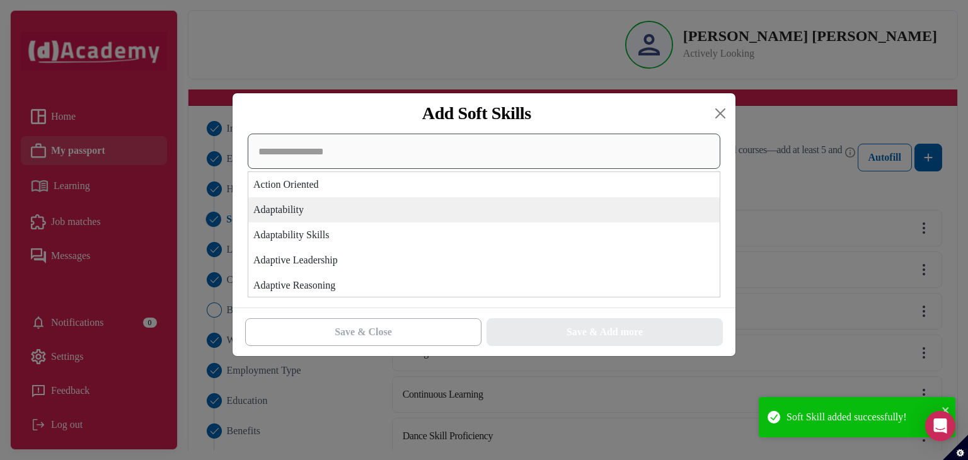
click at [585, 215] on div "Action Oriented Adaptability Adaptability Skills Adaptive Leadership Adaptive R…" at bounding box center [484, 216] width 473 height 164
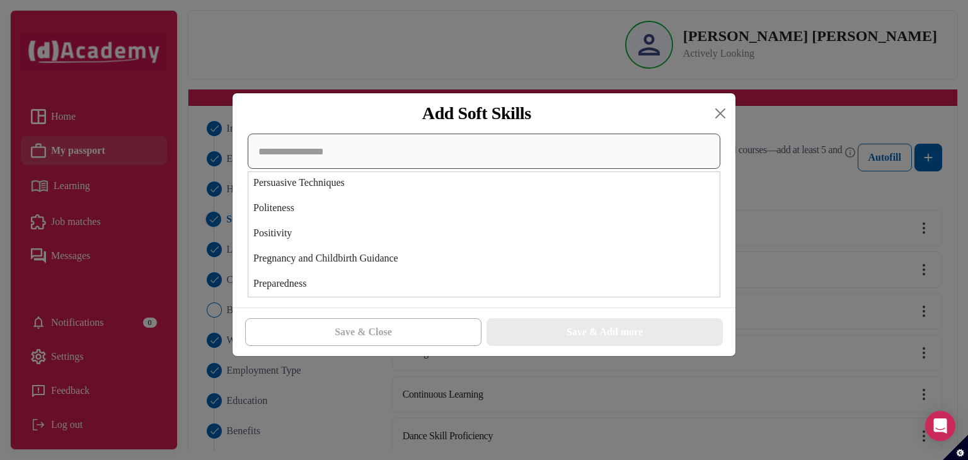
scroll to position [3281, 0]
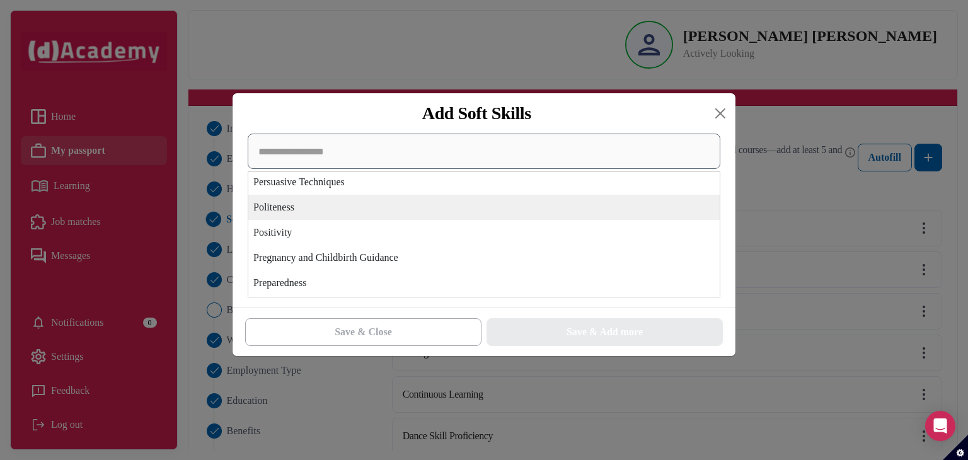
click at [585, 215] on div "Politeness" at bounding box center [484, 207] width 472 height 25
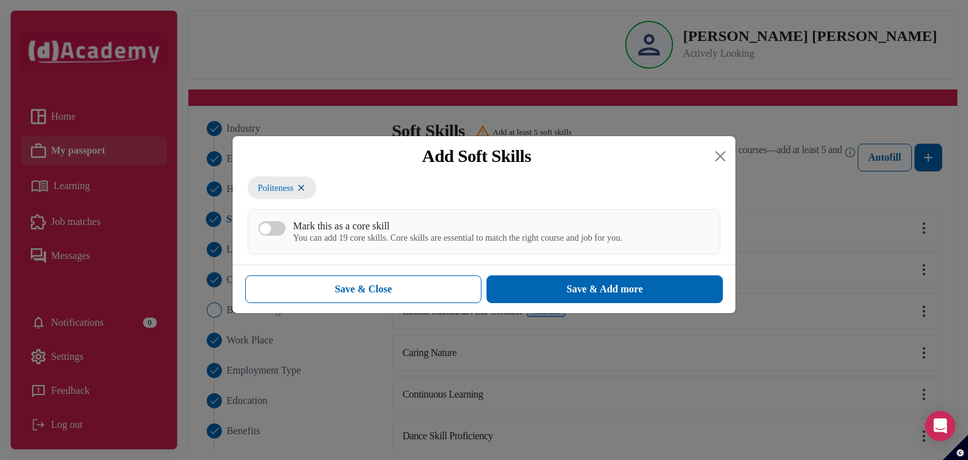
click at [268, 226] on div "button" at bounding box center [265, 228] width 11 height 11
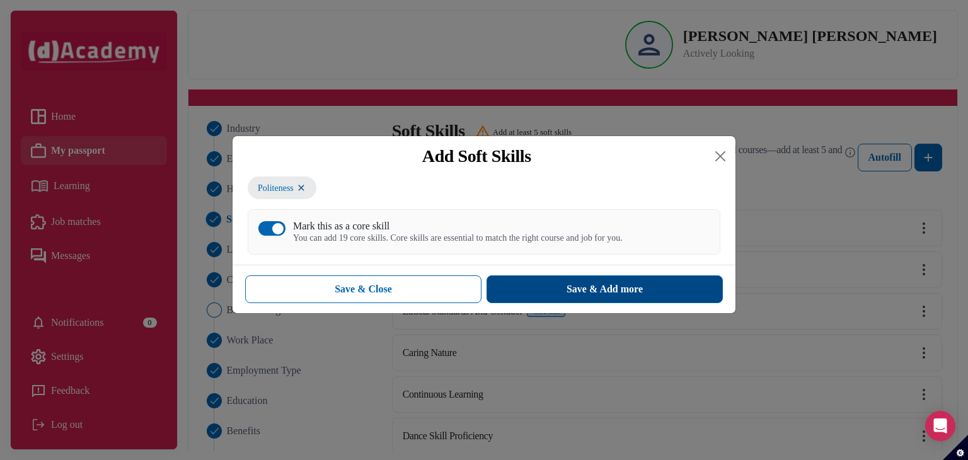
click at [527, 288] on button "Save & Add more" at bounding box center [605, 290] width 236 height 28
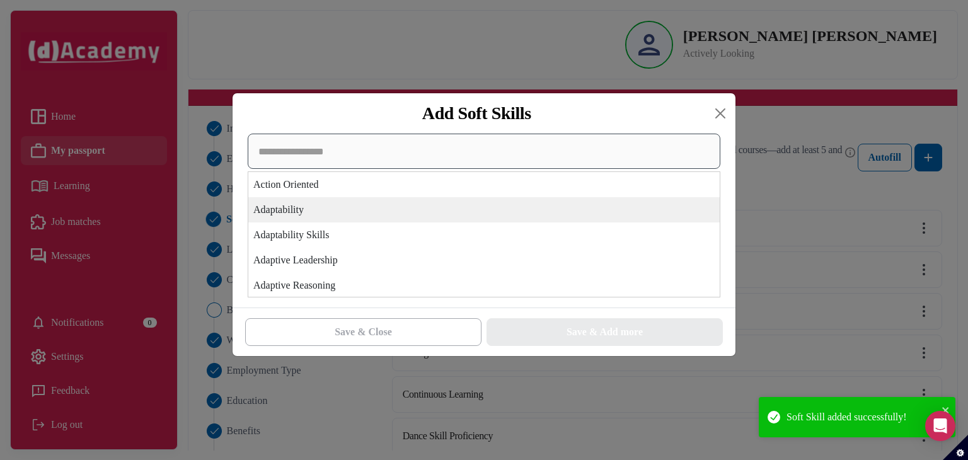
click at [526, 218] on div "Action Oriented Adaptability Adaptability Skills Adaptive Leadership Adaptive R…" at bounding box center [484, 216] width 473 height 164
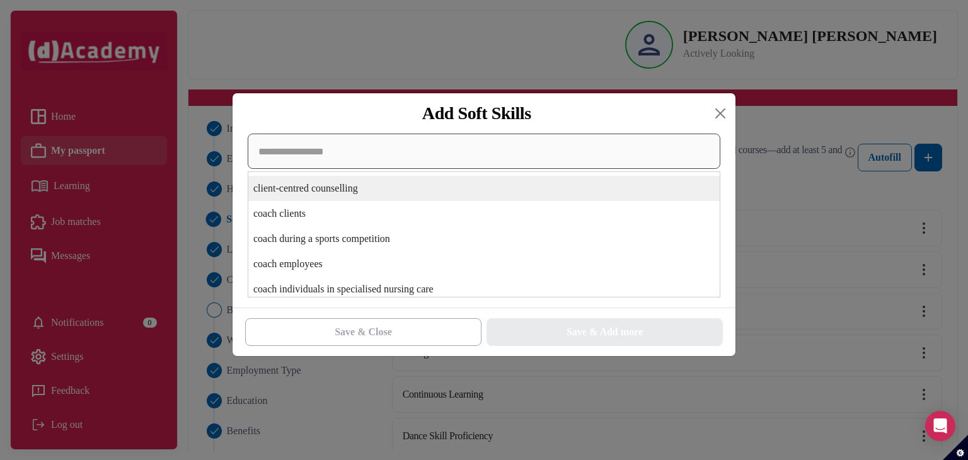
scroll to position [8363, 0]
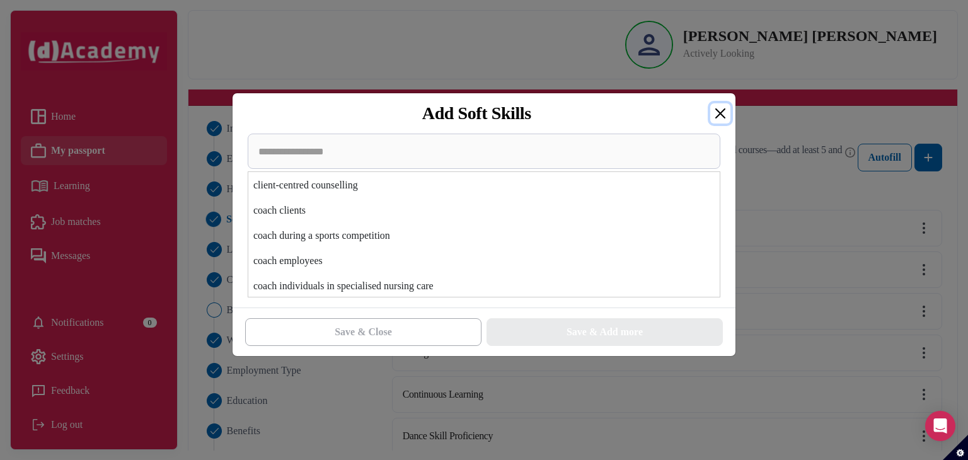
click at [714, 117] on button "Close" at bounding box center [721, 113] width 20 height 20
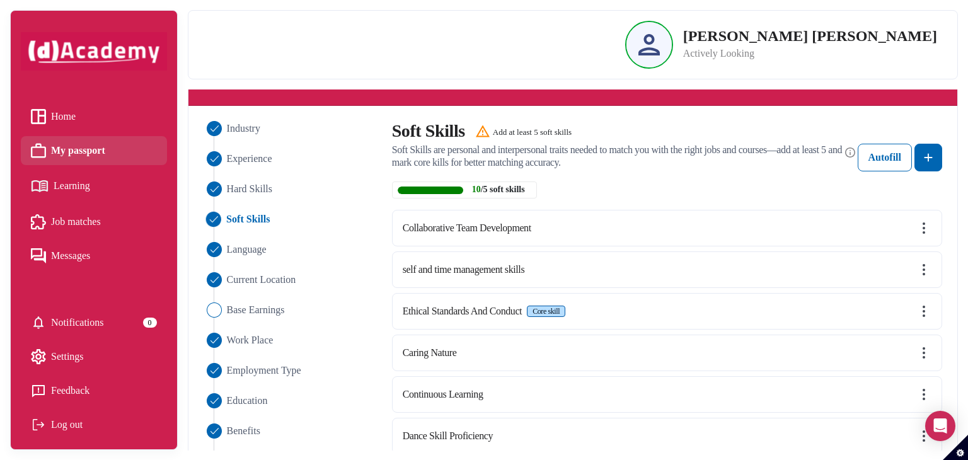
click at [916, 223] on div "Collaborative Team Development" at bounding box center [667, 228] width 550 height 37
click at [925, 225] on img at bounding box center [924, 228] width 15 height 15
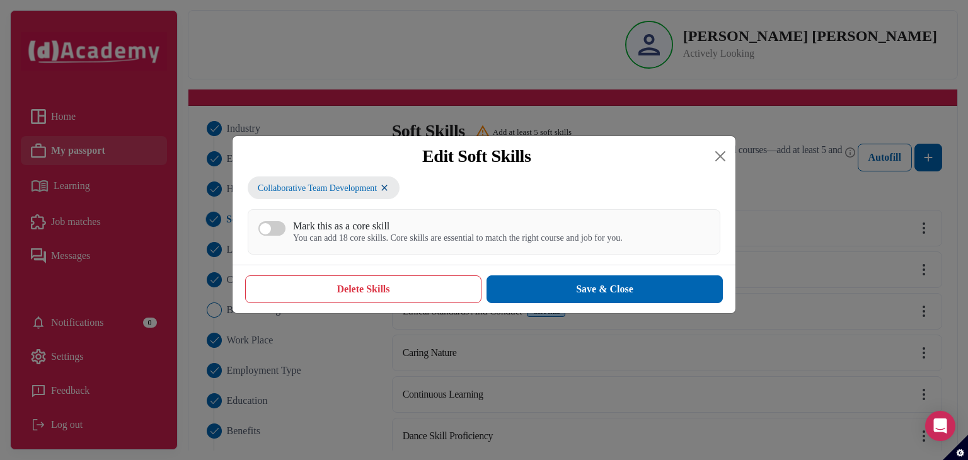
click at [282, 229] on button "Mark this as a core skill You can add 18 core skills. Core skills are essential…" at bounding box center [272, 228] width 27 height 15
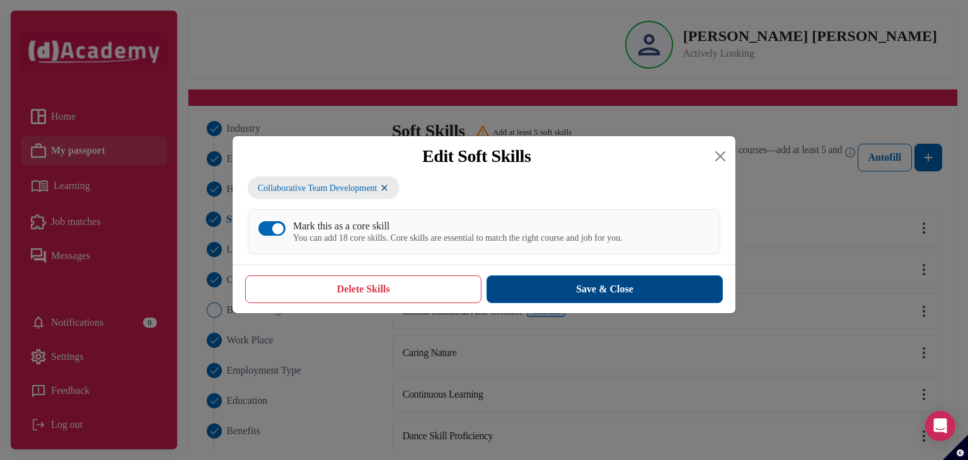
click at [595, 288] on button "Save & Close" at bounding box center [605, 290] width 236 height 28
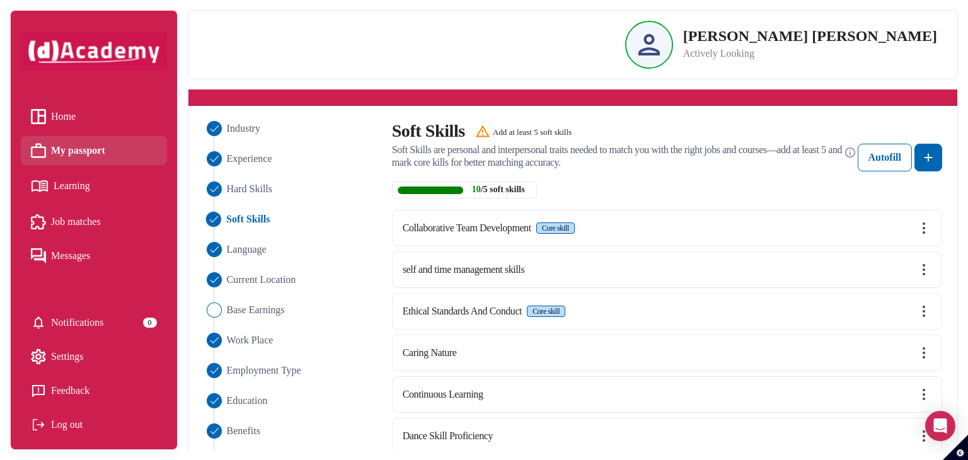
click at [928, 274] on img at bounding box center [924, 269] width 15 height 15
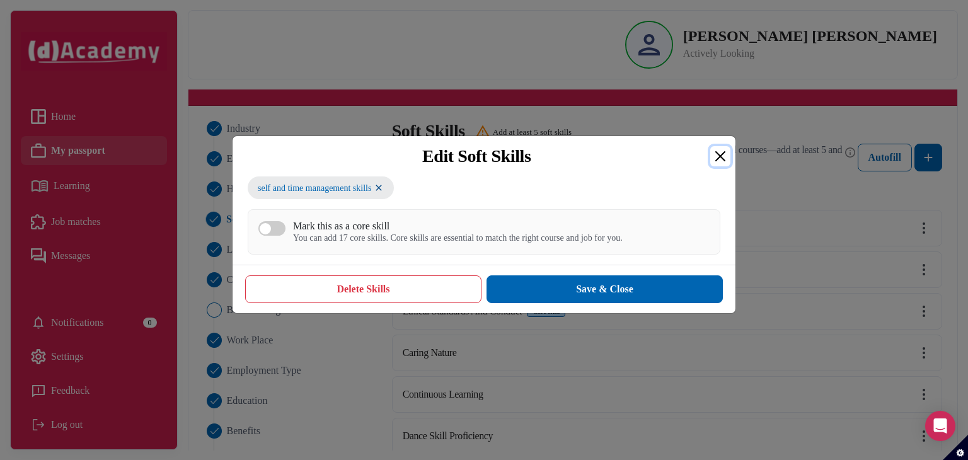
click at [724, 157] on button "Close" at bounding box center [721, 156] width 20 height 20
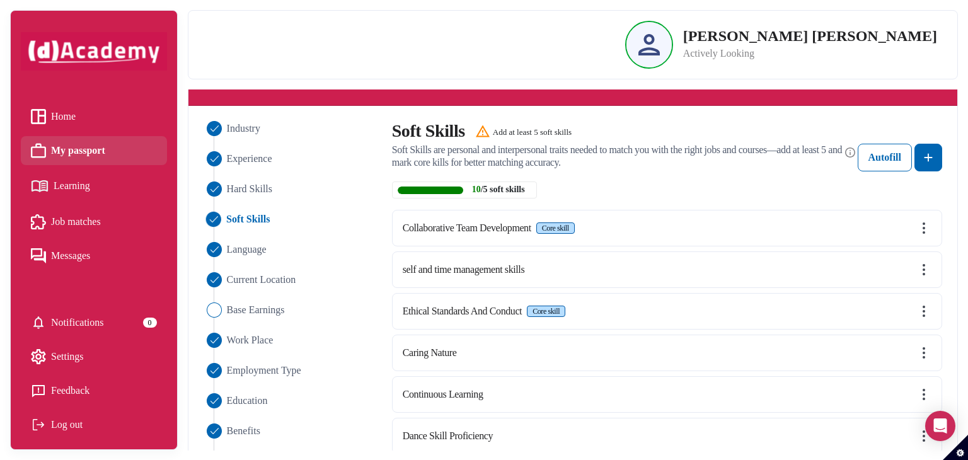
click at [927, 346] on img at bounding box center [924, 353] width 15 height 15
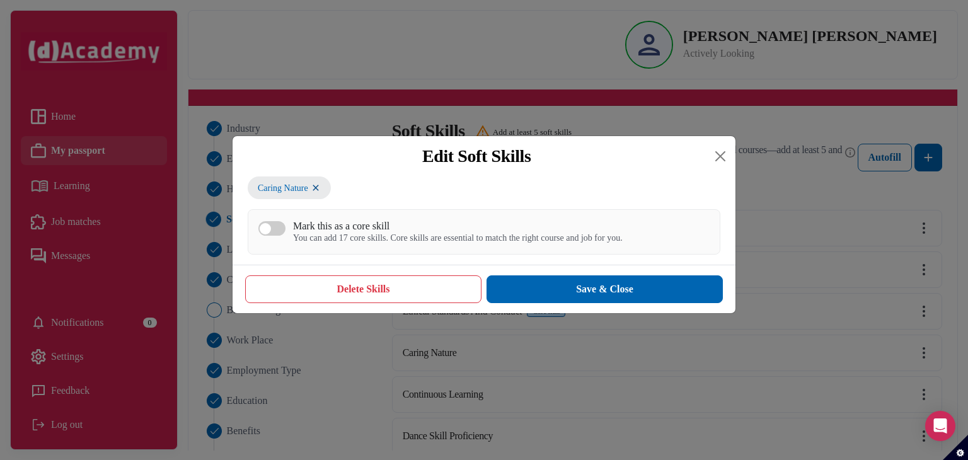
click at [267, 236] on button "Mark this as a core skill You can add 17 core skills. Core skills are essential…" at bounding box center [272, 228] width 27 height 15
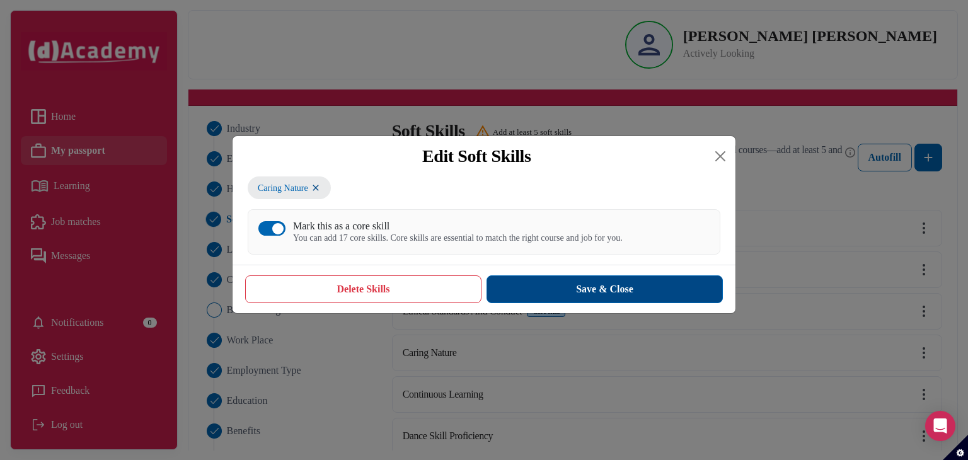
click at [563, 296] on button "Save & Close" at bounding box center [605, 290] width 236 height 28
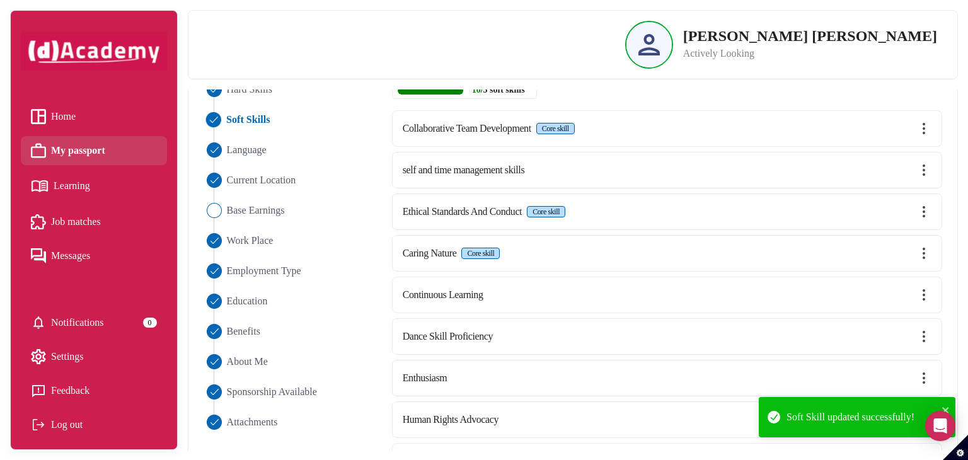
scroll to position [172, 0]
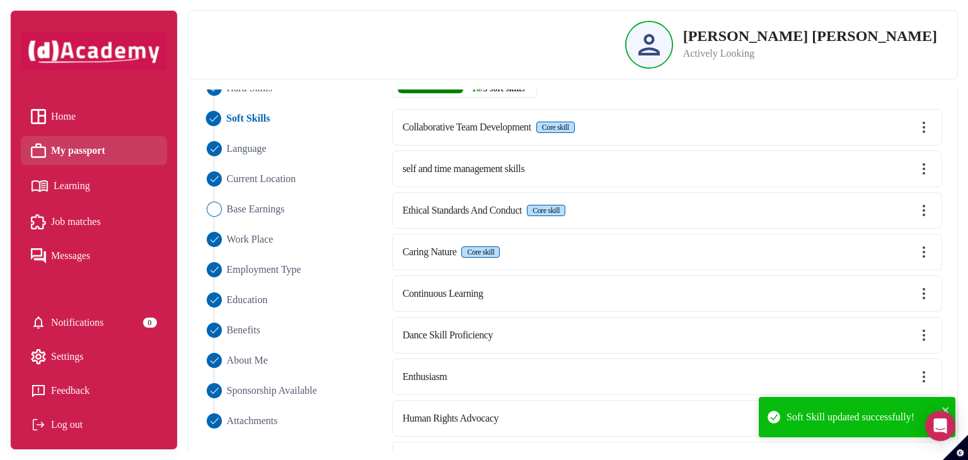
click at [920, 294] on img at bounding box center [924, 293] width 15 height 15
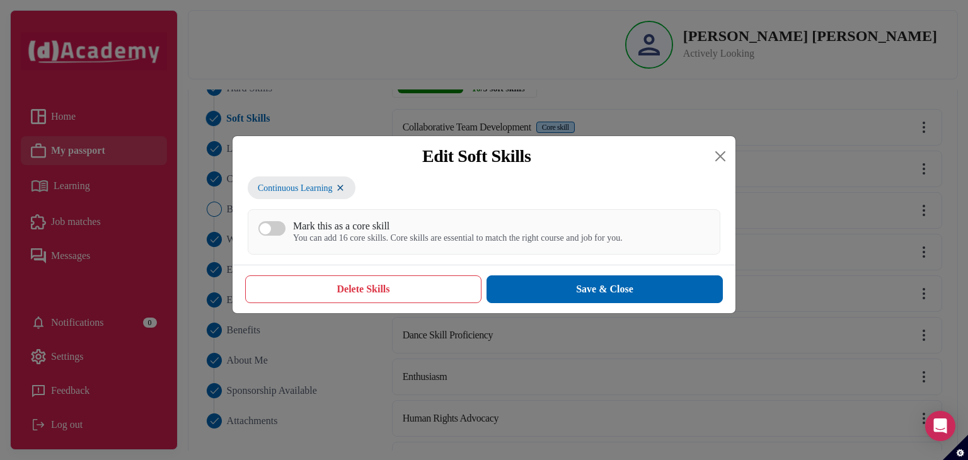
click at [278, 235] on button "Mark this as a core skill You can add 16 core skills. Core skills are essential…" at bounding box center [272, 228] width 27 height 15
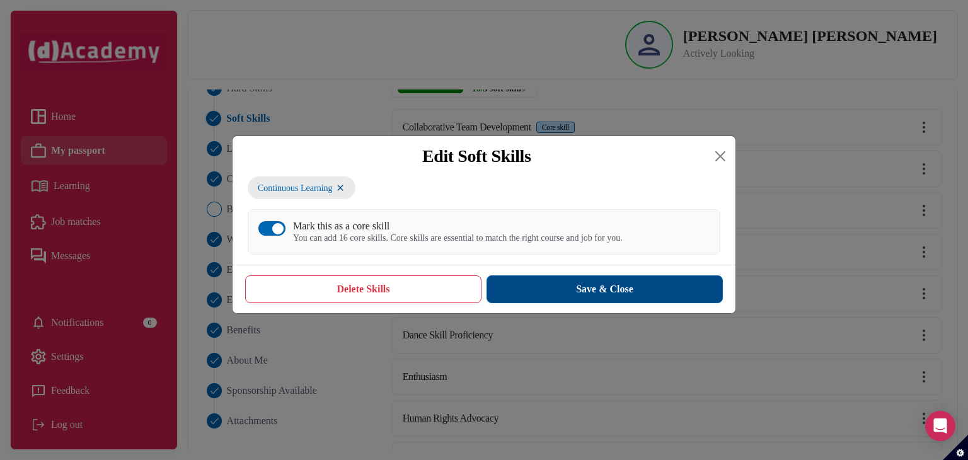
click at [573, 288] on button "Save & Close" at bounding box center [605, 290] width 236 height 28
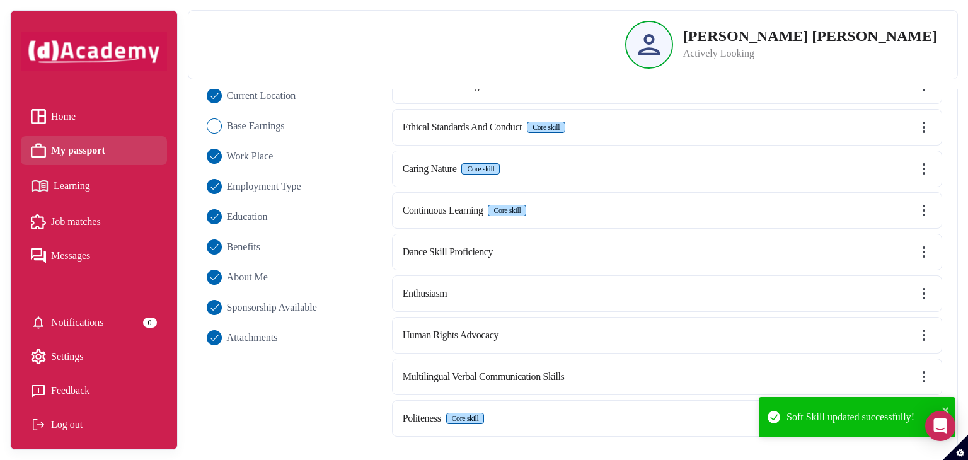
scroll to position [259, 0]
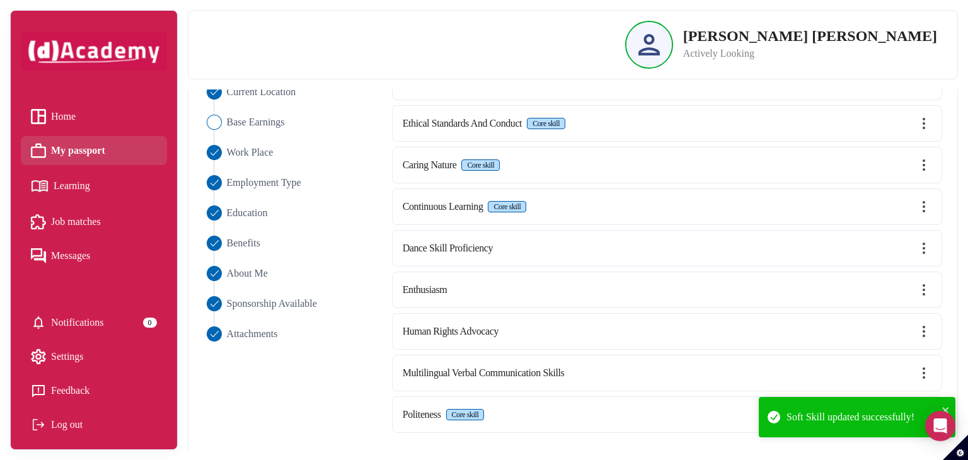
click at [921, 246] on img at bounding box center [924, 248] width 15 height 15
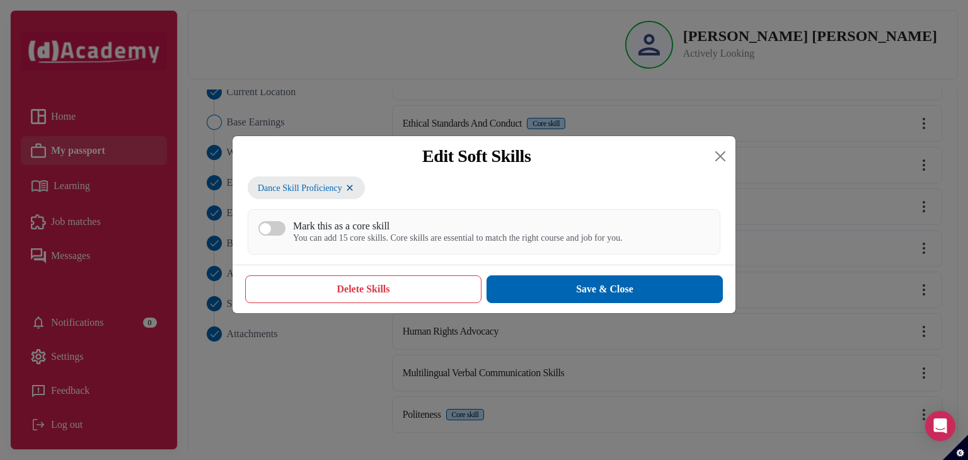
click at [264, 238] on label "Mark this as a core skill You can add 15 core skills. Core skills are essential…" at bounding box center [441, 232] width 364 height 24
click at [264, 236] on button "Mark this as a core skill You can add 15 core skills. Core skills are essential…" at bounding box center [272, 228] width 27 height 15
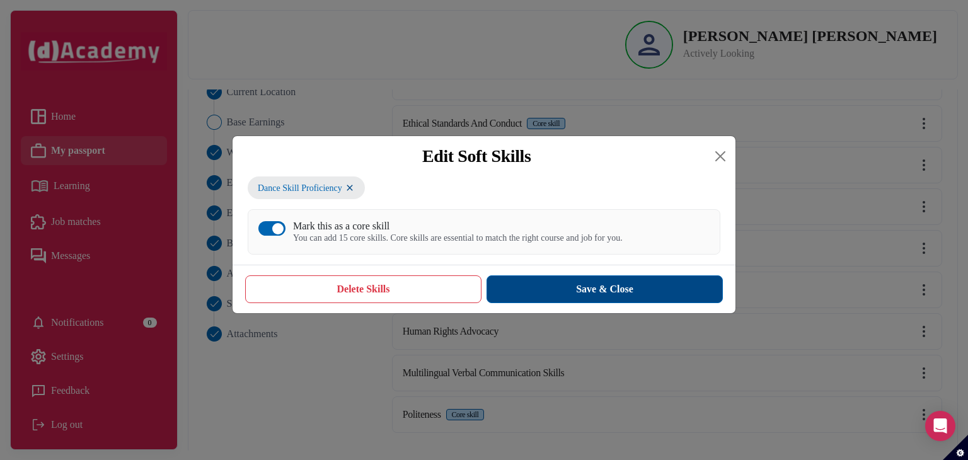
click at [618, 298] on button "Save & Close" at bounding box center [605, 290] width 236 height 28
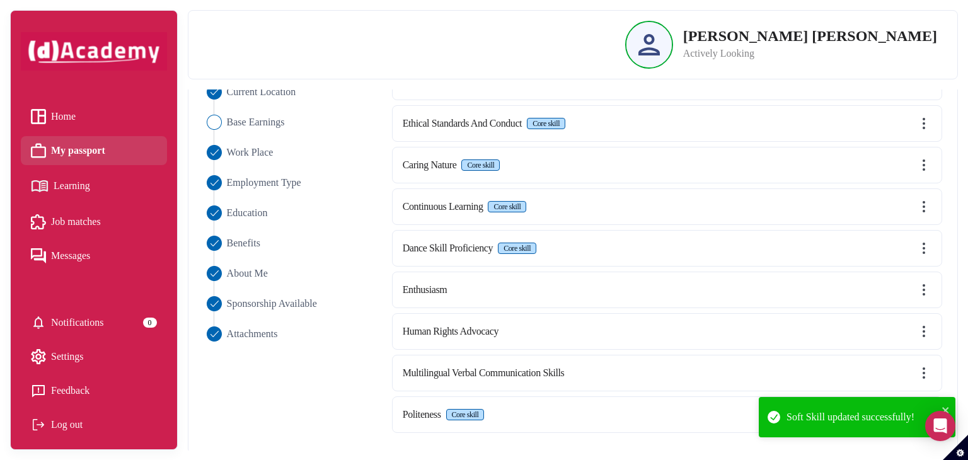
click at [925, 282] on img at bounding box center [924, 289] width 15 height 15
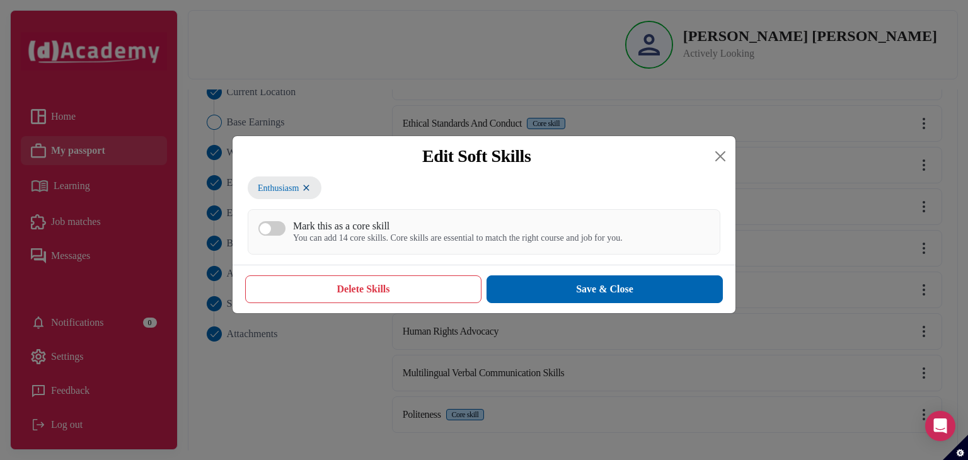
click at [264, 226] on div "button" at bounding box center [265, 228] width 11 height 11
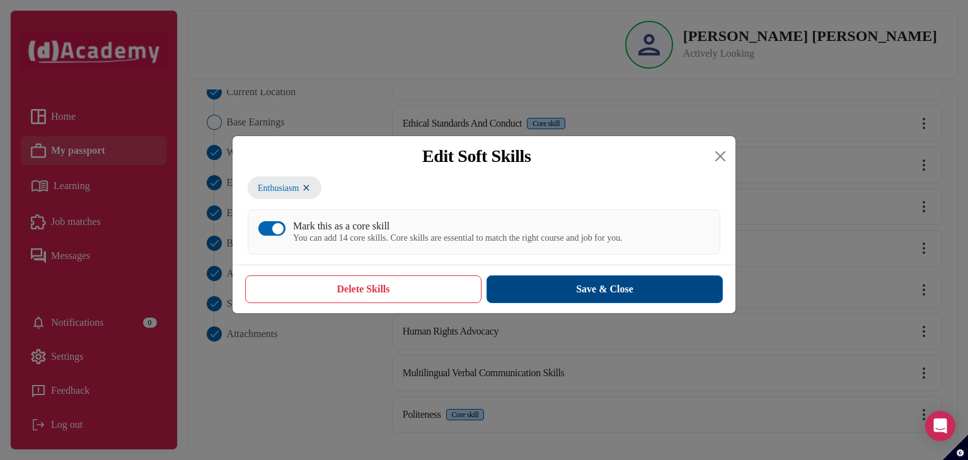
click at [588, 286] on button "Save & Close" at bounding box center [605, 290] width 236 height 28
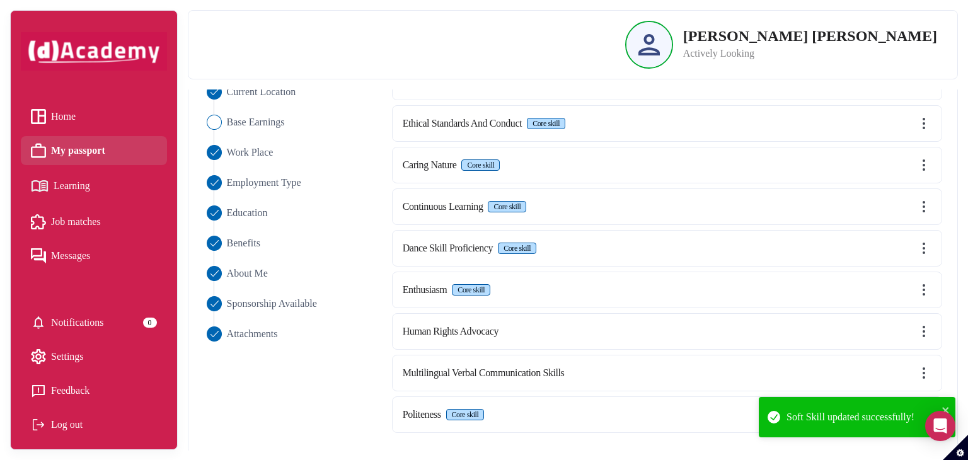
click at [926, 329] on img at bounding box center [924, 331] width 15 height 15
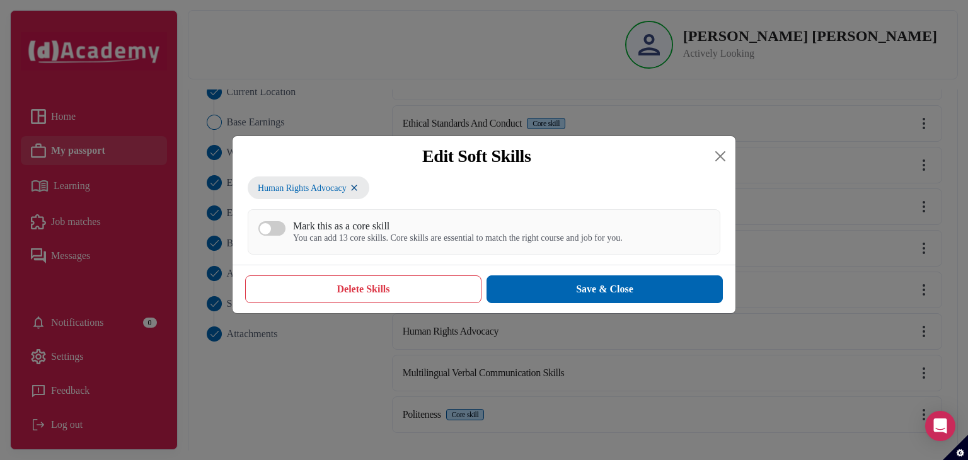
click at [277, 235] on button "Mark this as a core skill You can add 13 core skills. Core skills are essential…" at bounding box center [272, 228] width 27 height 15
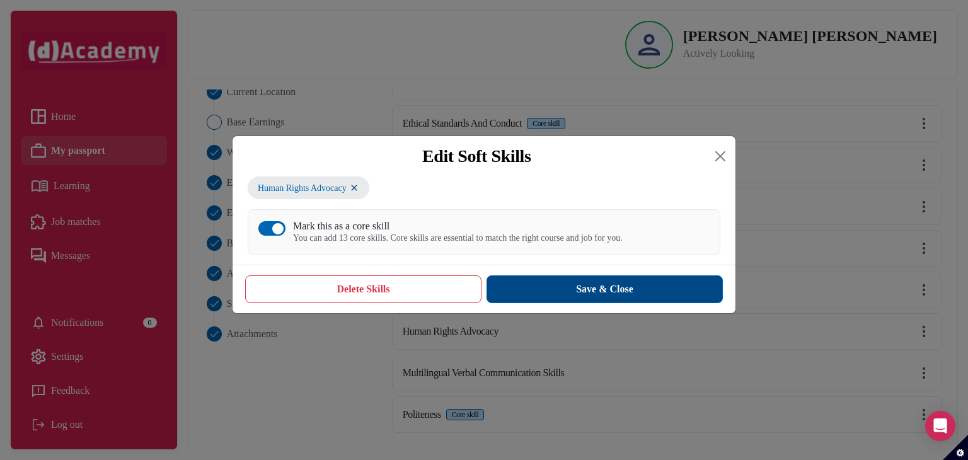
click at [571, 286] on button "Save & Close" at bounding box center [605, 290] width 236 height 28
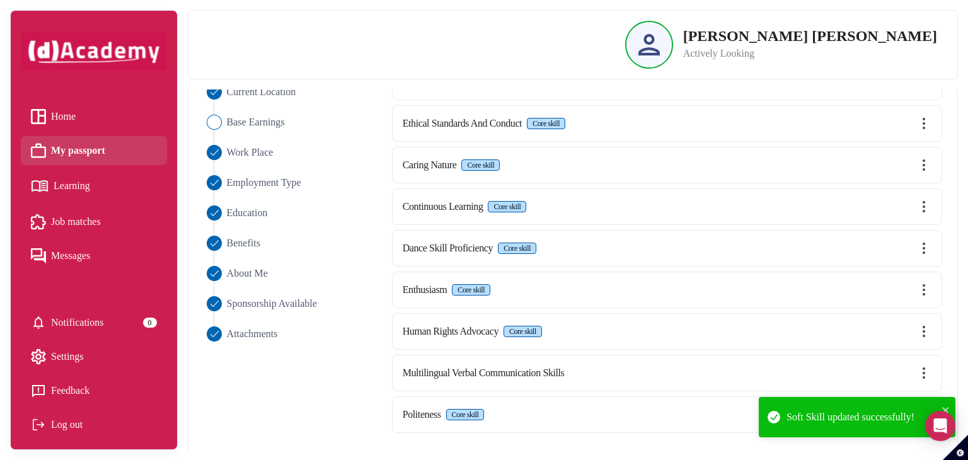
click at [905, 367] on div "Multilingual Verbal Communication Skills" at bounding box center [667, 373] width 550 height 37
click at [929, 369] on img at bounding box center [924, 373] width 15 height 15
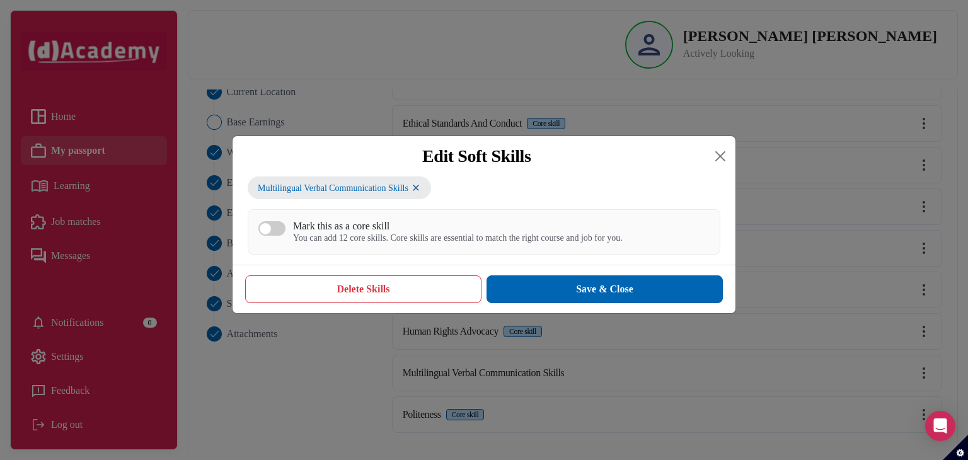
click at [270, 230] on div "button" at bounding box center [265, 228] width 11 height 11
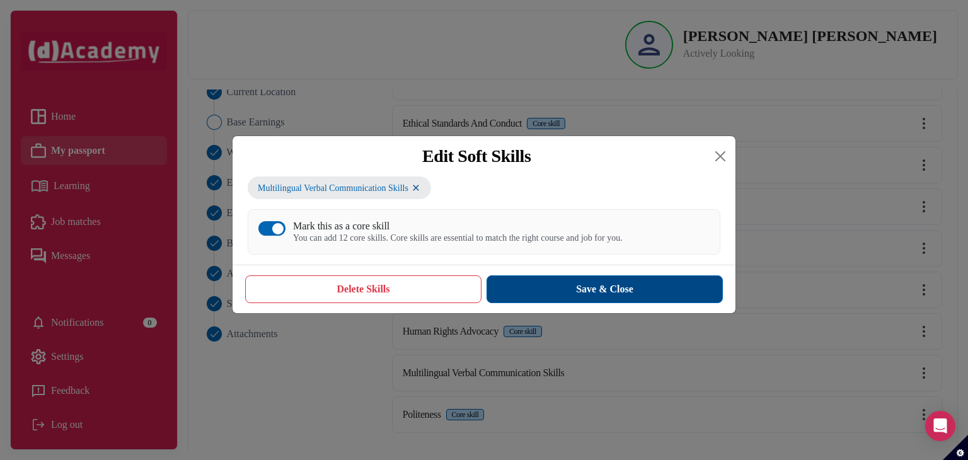
click at [593, 296] on button "Save & Close" at bounding box center [605, 290] width 236 height 28
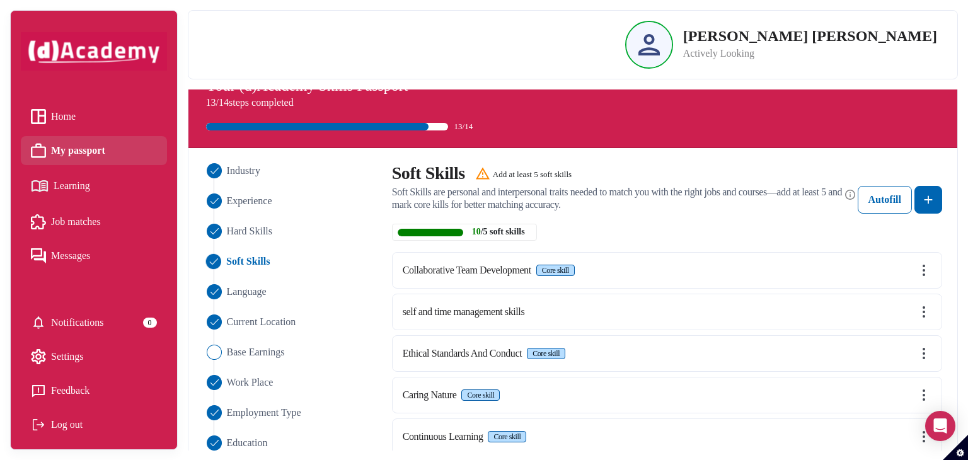
scroll to position [27, 0]
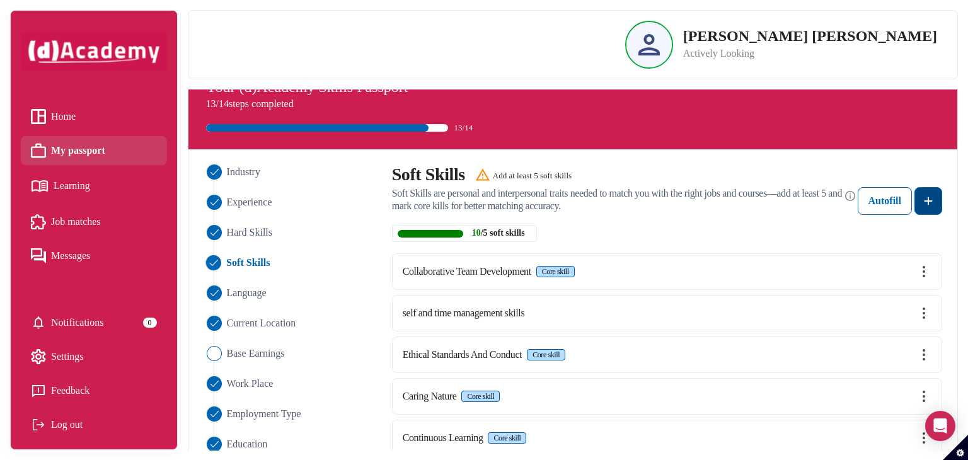
click at [934, 199] on img at bounding box center [928, 201] width 15 height 15
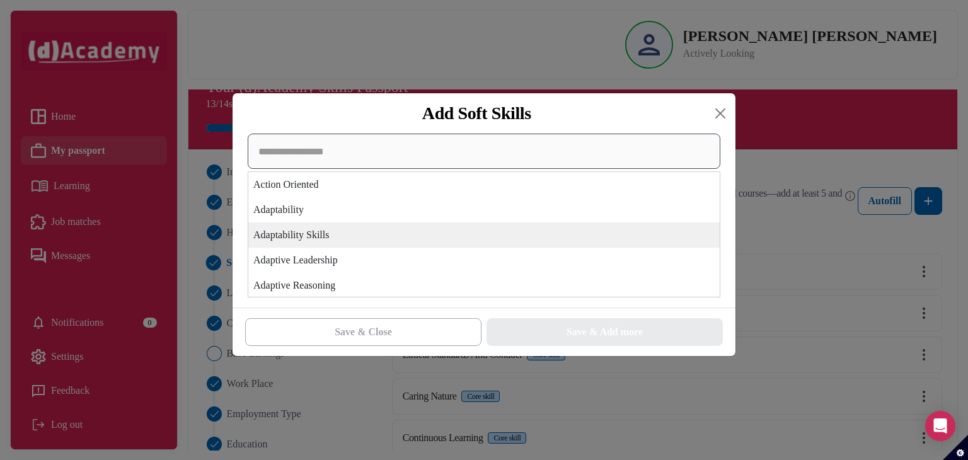
click at [545, 224] on div "Action Oriented Adaptability Adaptability Skills Adaptive Leadership Adaptive R…" at bounding box center [484, 216] width 473 height 164
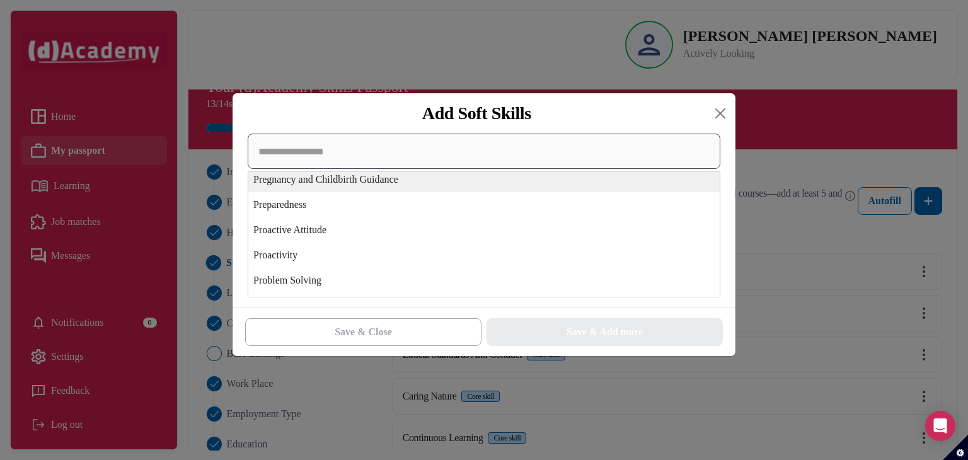
scroll to position [3346, 0]
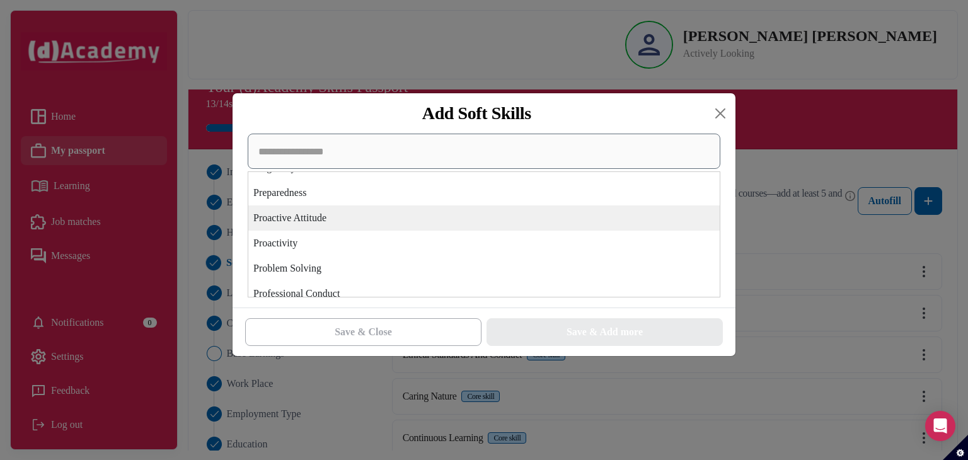
click at [545, 224] on div "Proactive Attitude" at bounding box center [484, 218] width 472 height 25
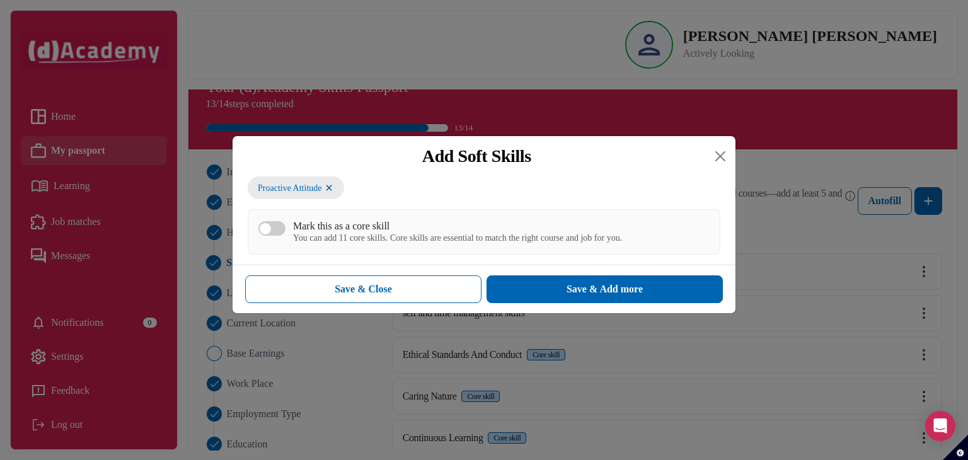
click at [279, 235] on button "Mark this as a core skill You can add 11 core skills. Core skills are essential…" at bounding box center [272, 228] width 27 height 15
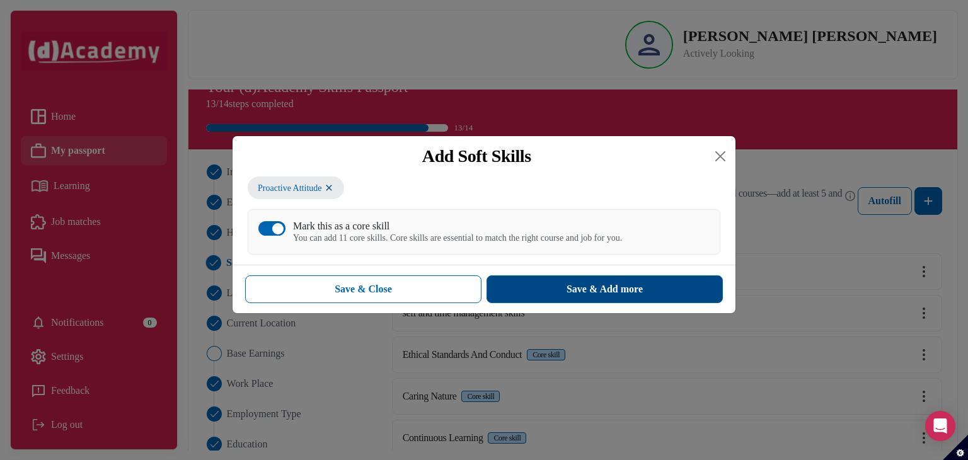
click at [622, 293] on div "Save & Add more" at bounding box center [605, 289] width 76 height 15
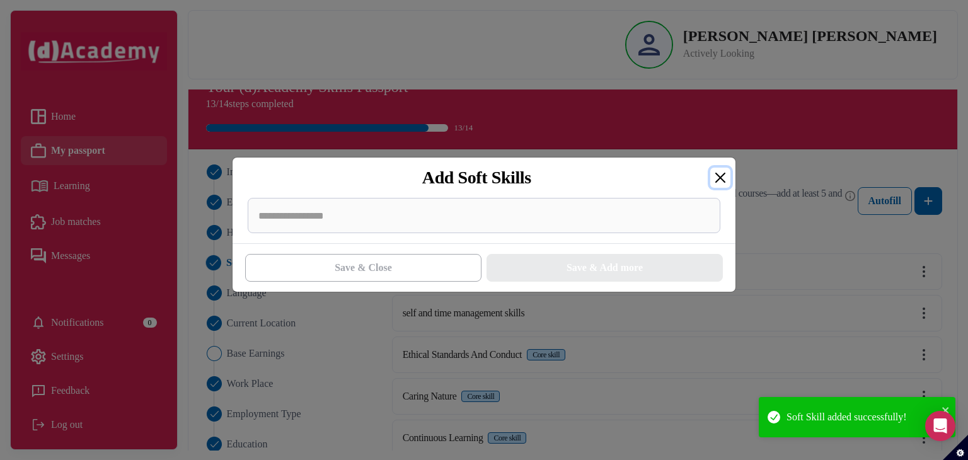
click at [724, 175] on button "Close" at bounding box center [721, 178] width 20 height 20
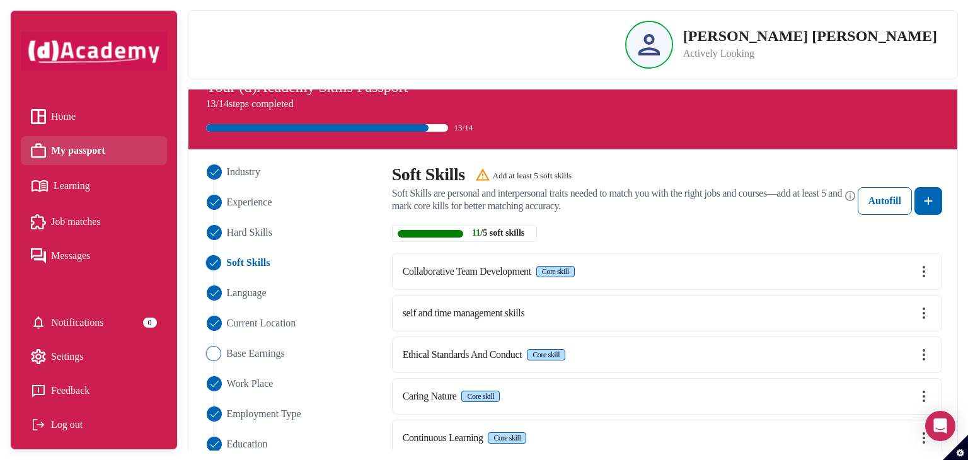
click at [252, 352] on span "Base Earnings" at bounding box center [255, 353] width 59 height 15
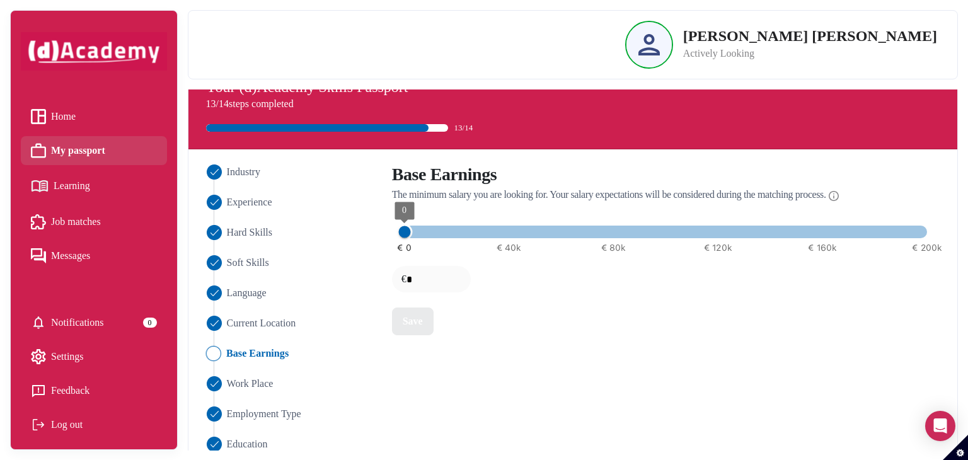
type input "****"
click at [416, 233] on span "5000" at bounding box center [418, 232] width 16 height 16
type input "*"
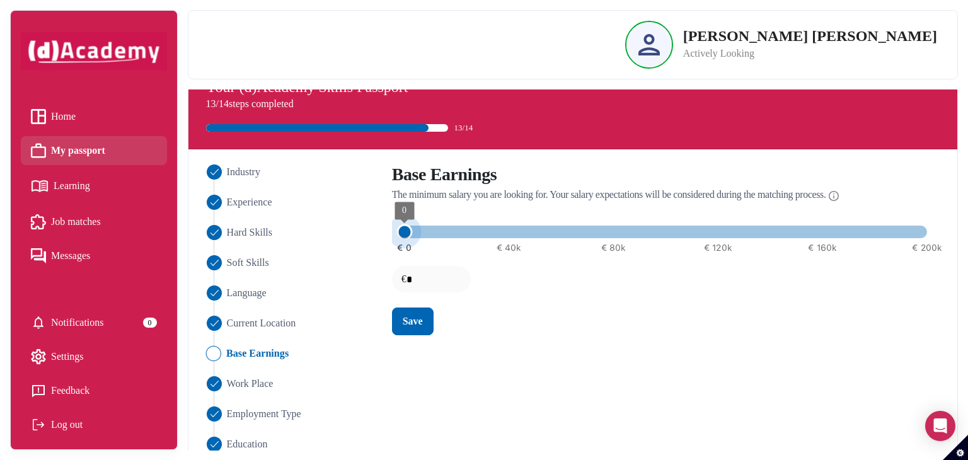
click at [410, 233] on span "0" at bounding box center [405, 232] width 16 height 16
type input "****"
type input "*"
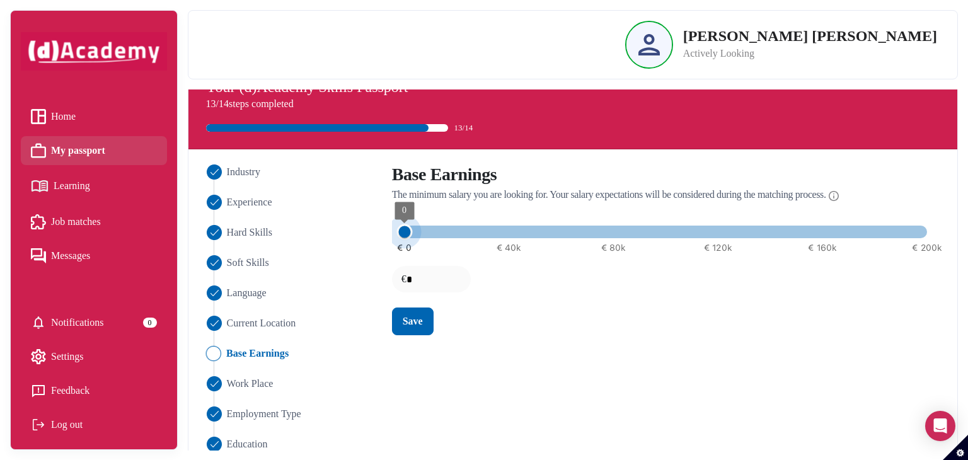
type input "****"
drag, startPoint x: 410, startPoint y: 233, endPoint x: 417, endPoint y: 233, distance: 6.9
click at [417, 233] on span "5000" at bounding box center [418, 232] width 16 height 16
click at [421, 334] on button "Save" at bounding box center [413, 322] width 42 height 28
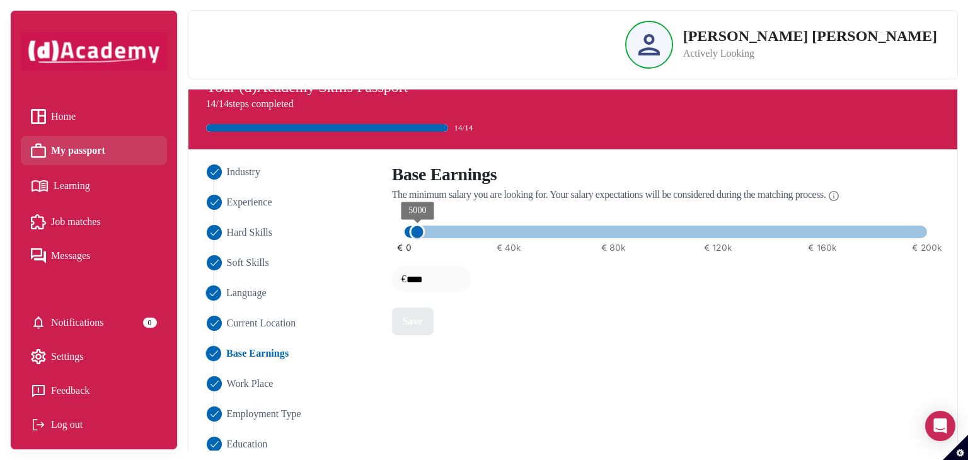
click at [245, 296] on span "Language" at bounding box center [246, 293] width 40 height 15
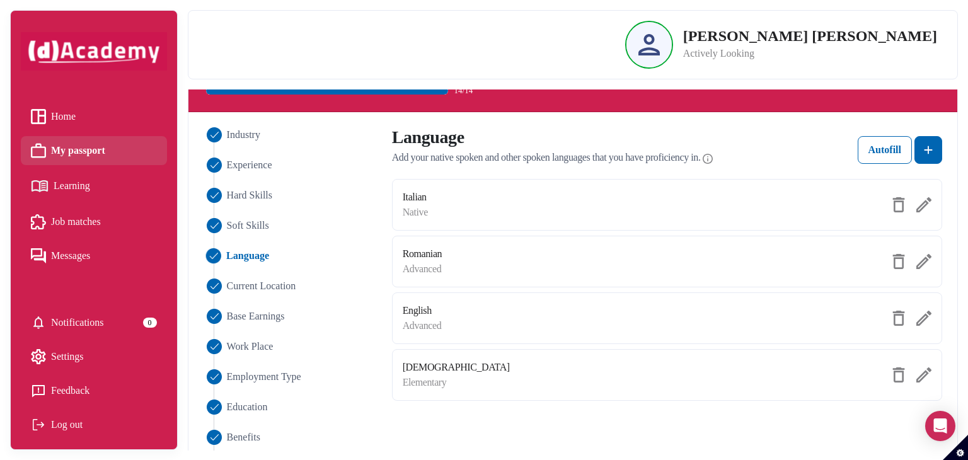
scroll to position [73, 0]
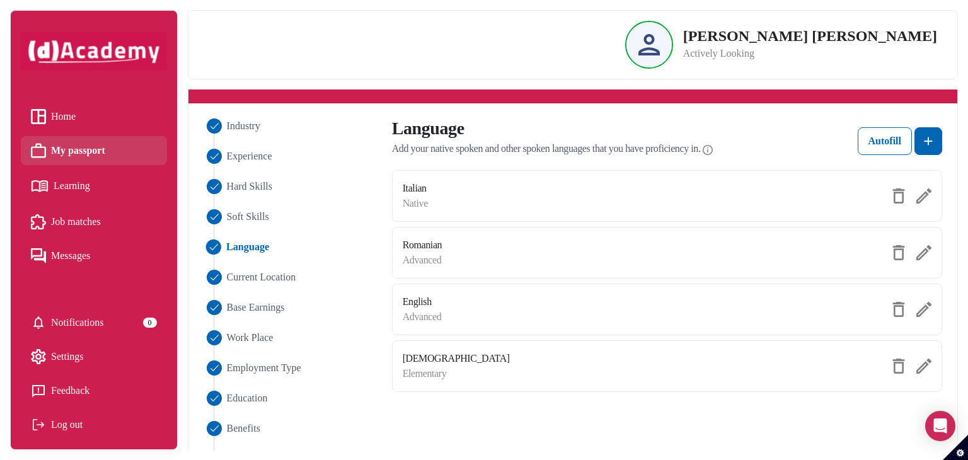
click at [924, 257] on img at bounding box center [924, 252] width 15 height 15
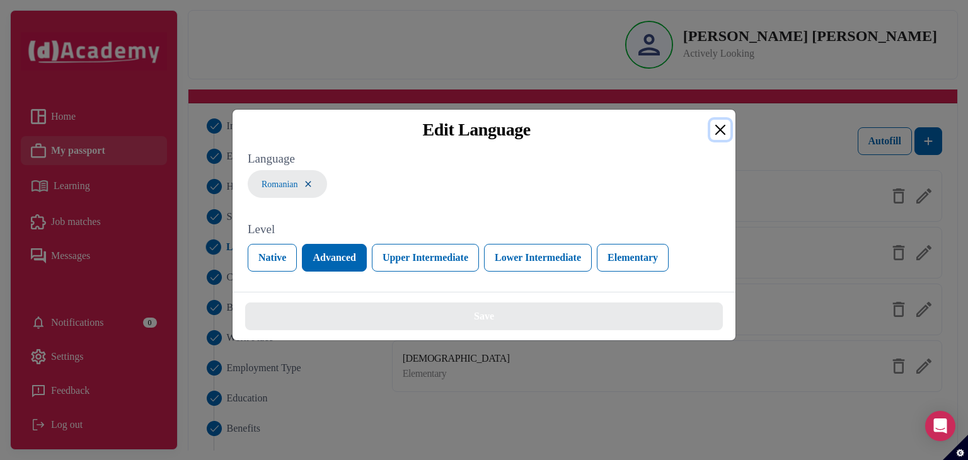
click at [722, 134] on button "Close" at bounding box center [721, 130] width 20 height 20
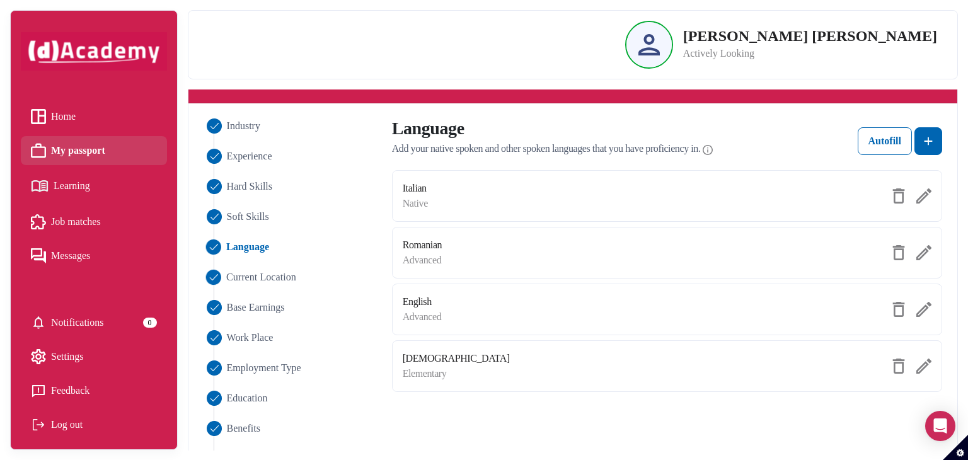
click at [254, 281] on span "Current Location" at bounding box center [261, 277] width 70 height 15
select select "*******"
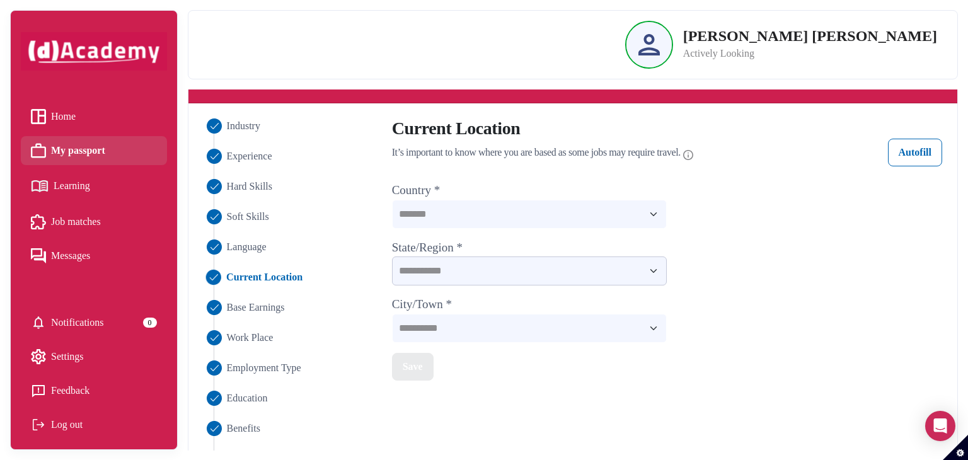
click at [455, 275] on select "**********" at bounding box center [530, 271] width 276 height 29
select select "*********"
click at [392, 257] on select "**********" at bounding box center [530, 271] width 276 height 29
click at [479, 328] on select "**********" at bounding box center [530, 328] width 276 height 29
select select "********"
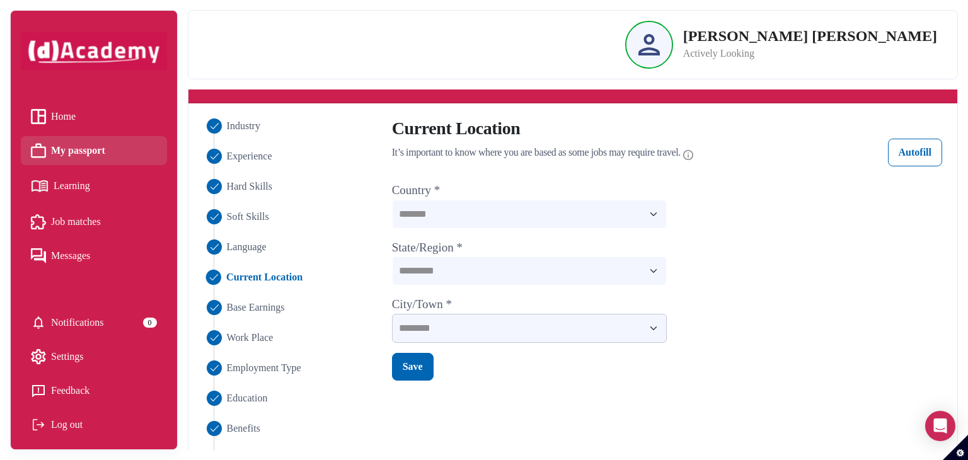
click at [392, 314] on select "**********" at bounding box center [530, 328] width 276 height 29
click at [416, 366] on div "Save" at bounding box center [413, 366] width 20 height 15
click at [268, 344] on span "Work Place" at bounding box center [249, 337] width 47 height 15
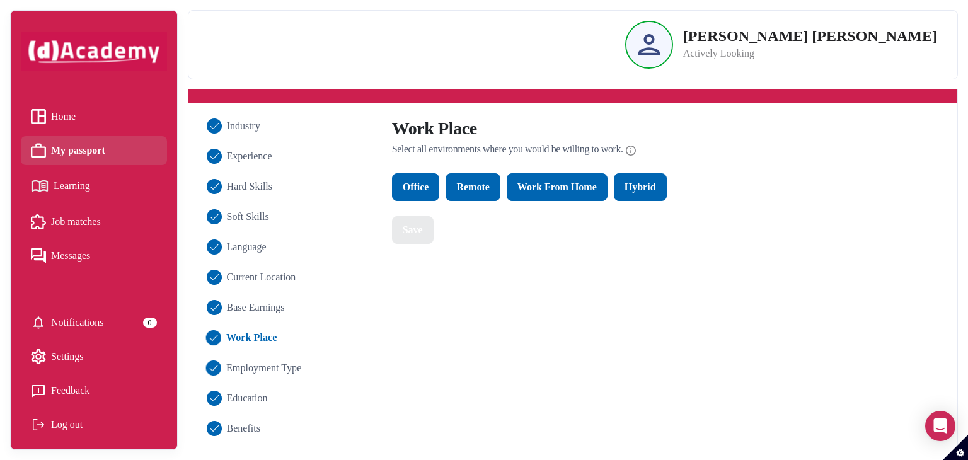
click at [281, 369] on span "Employment Type" at bounding box center [263, 368] width 75 height 15
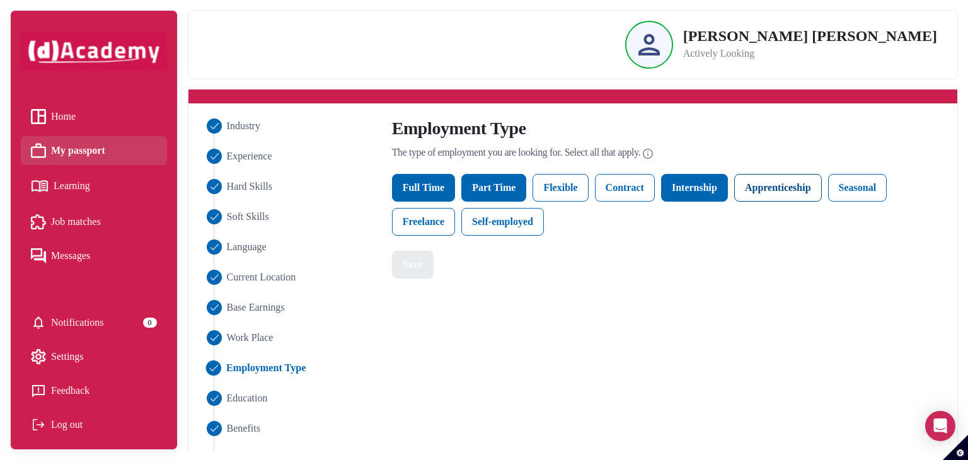
click at [777, 194] on label "Apprenticeship" at bounding box center [779, 188] width 88 height 28
click at [424, 270] on button "Save" at bounding box center [413, 265] width 42 height 28
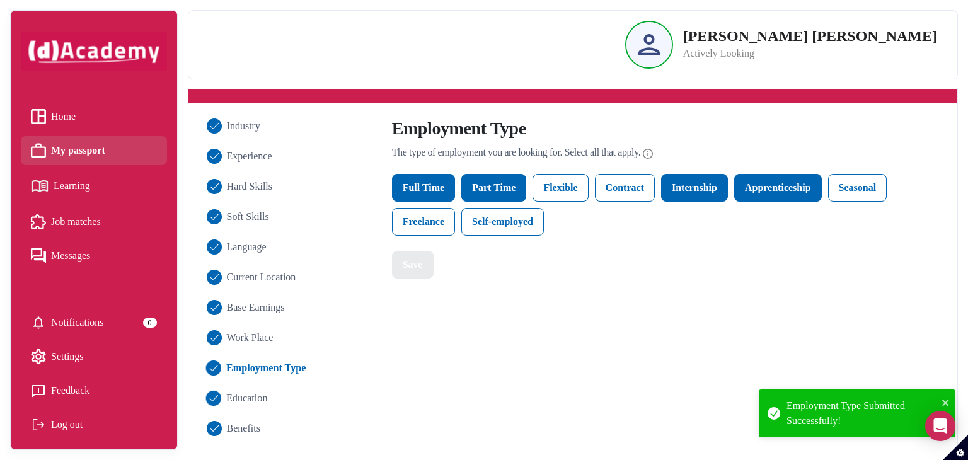
click at [229, 404] on span "Education" at bounding box center [247, 398] width 42 height 15
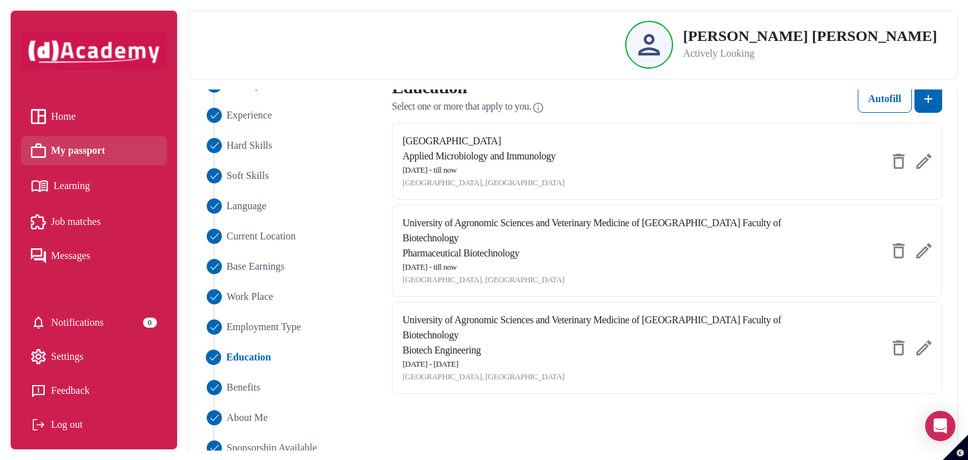
scroll to position [112, 0]
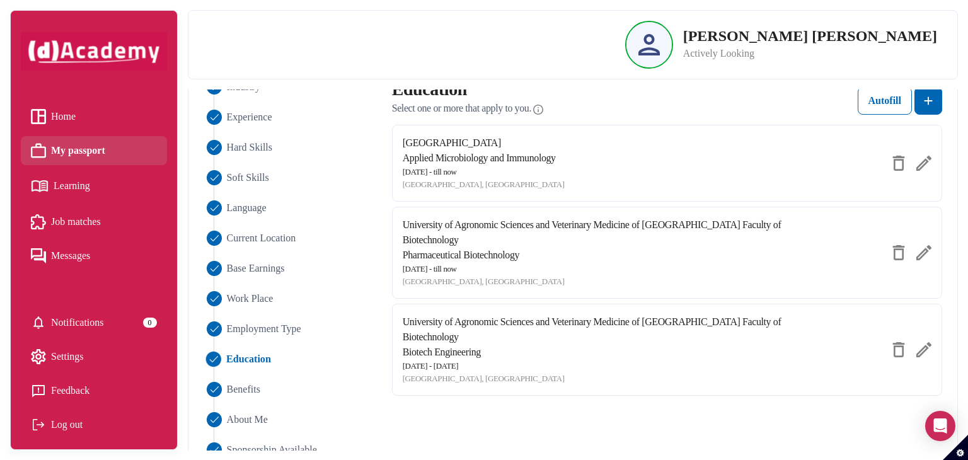
click at [923, 167] on img at bounding box center [924, 163] width 15 height 15
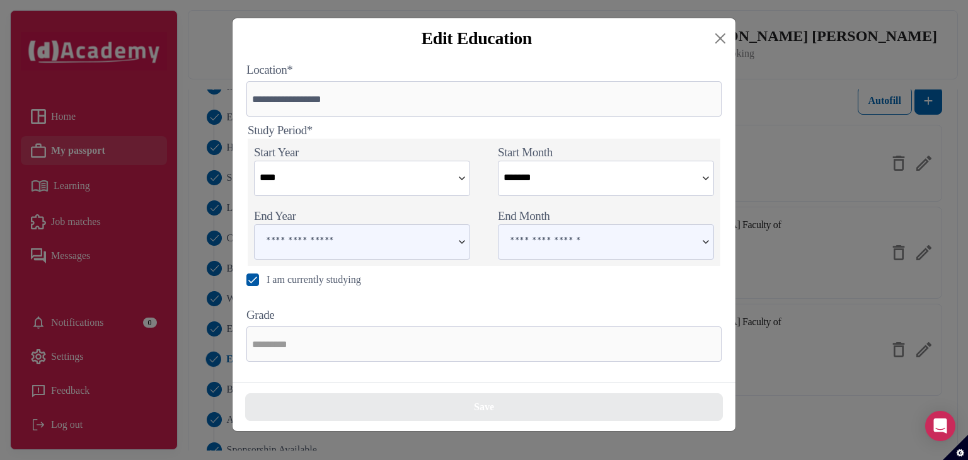
scroll to position [200, 0]
click at [716, 41] on button "Close" at bounding box center [721, 38] width 20 height 20
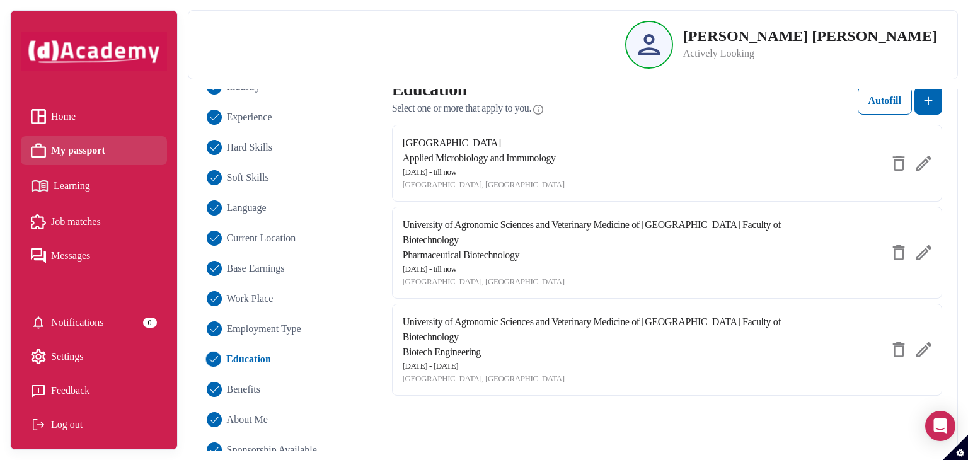
click at [925, 343] on img at bounding box center [924, 349] width 15 height 15
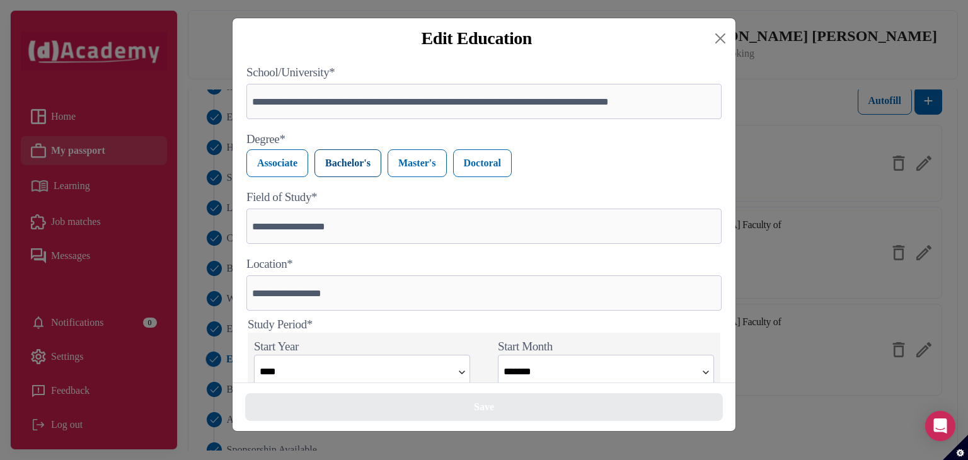
click at [356, 170] on label "Bachelor's" at bounding box center [348, 163] width 67 height 28
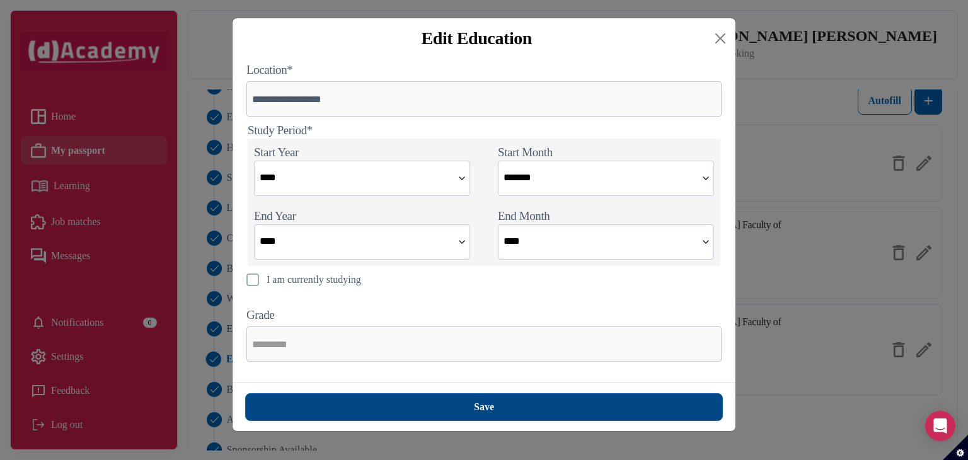
click at [530, 409] on button "Save" at bounding box center [484, 407] width 478 height 28
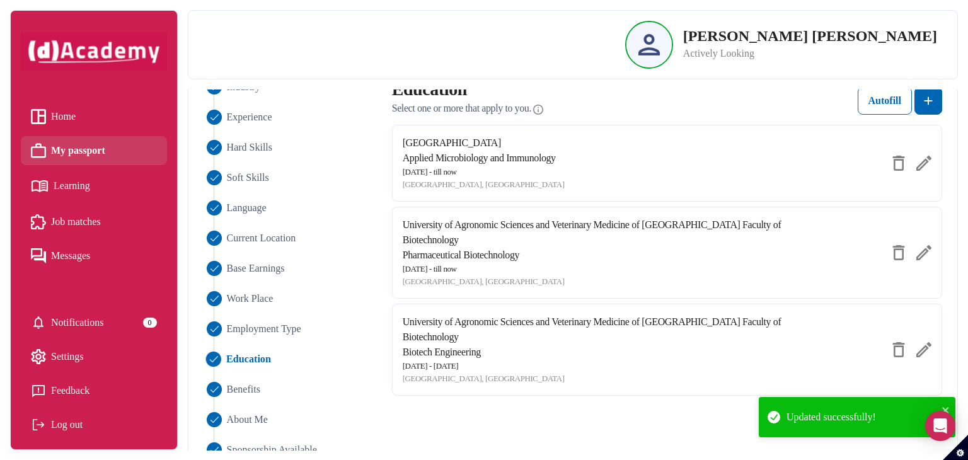
click at [924, 250] on img at bounding box center [924, 252] width 15 height 15
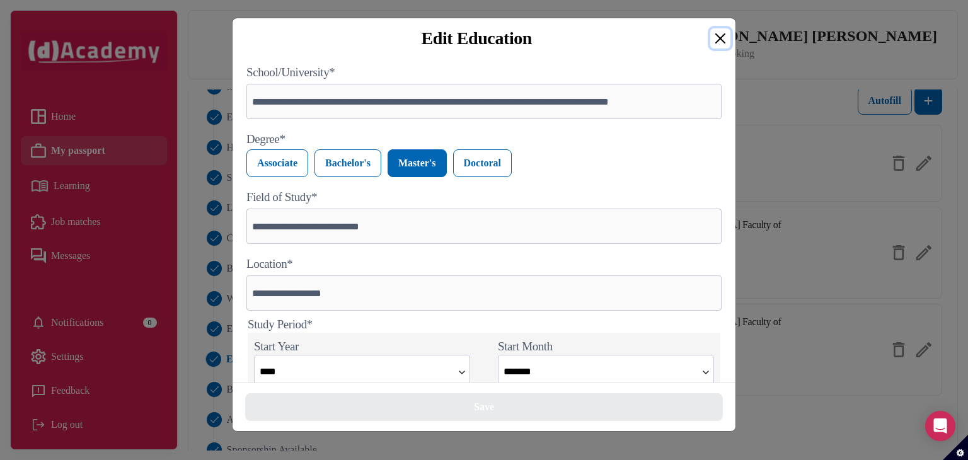
click at [720, 37] on button "Close" at bounding box center [721, 38] width 20 height 20
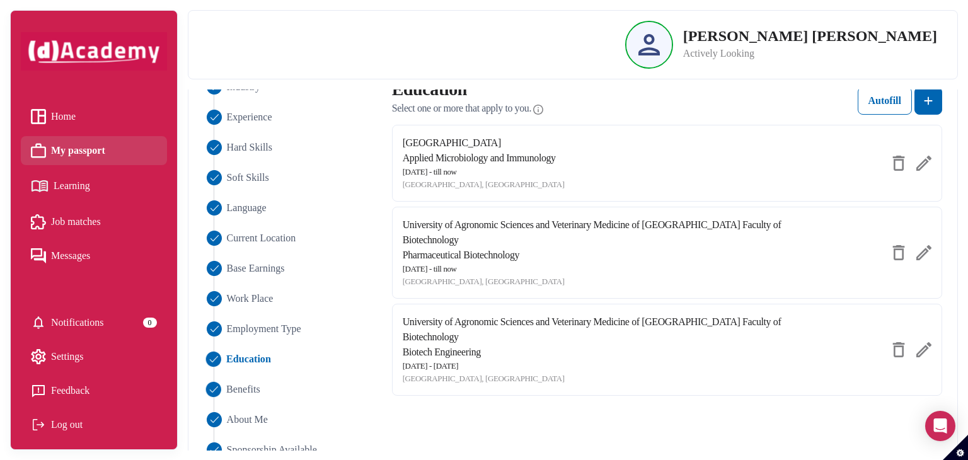
click at [250, 390] on span "Benefits" at bounding box center [243, 389] width 34 height 15
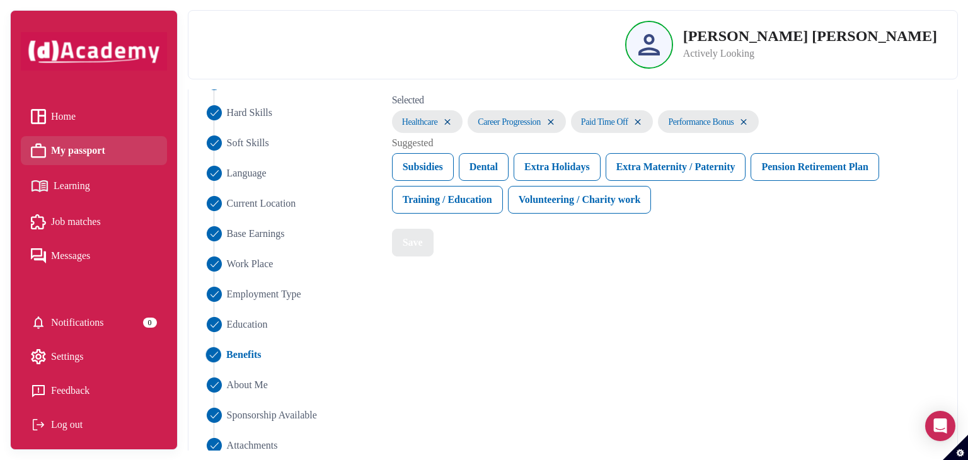
scroll to position [165, 0]
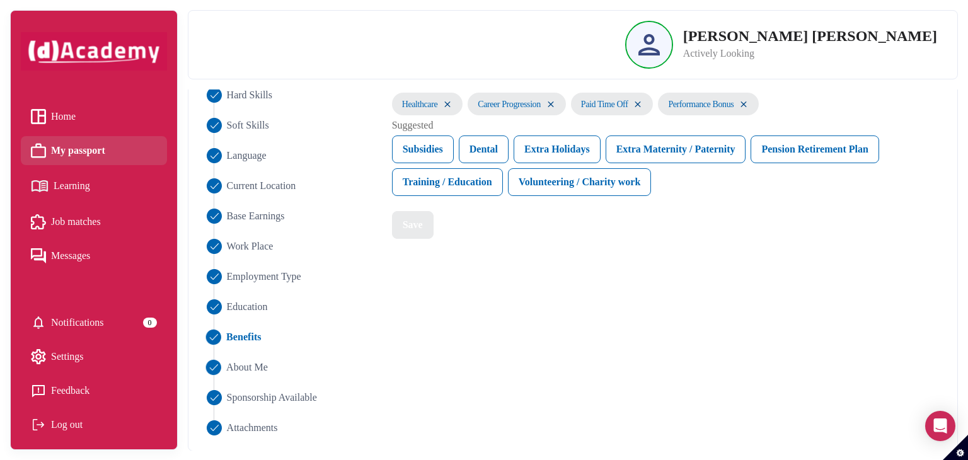
click at [243, 364] on span "About Me" at bounding box center [247, 367] width 42 height 15
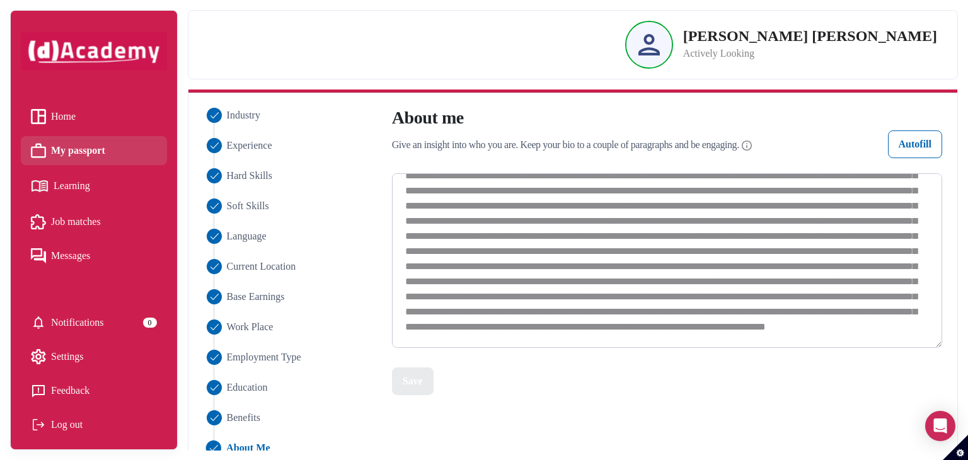
scroll to position [472, 0]
drag, startPoint x: 414, startPoint y: 189, endPoint x: 897, endPoint y: 349, distance: 509.2
click at [897, 349] on div at bounding box center [667, 262] width 550 height 179
type textarea "*"
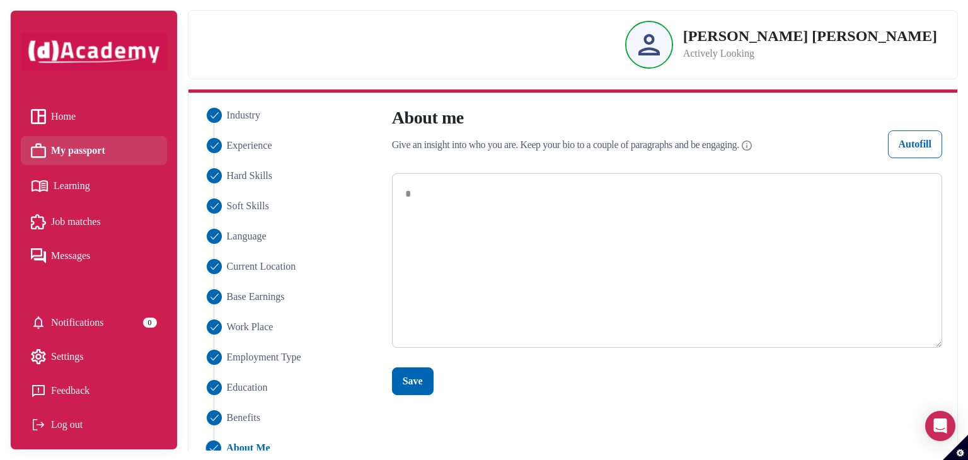
scroll to position [0, 0]
paste textarea "**********"
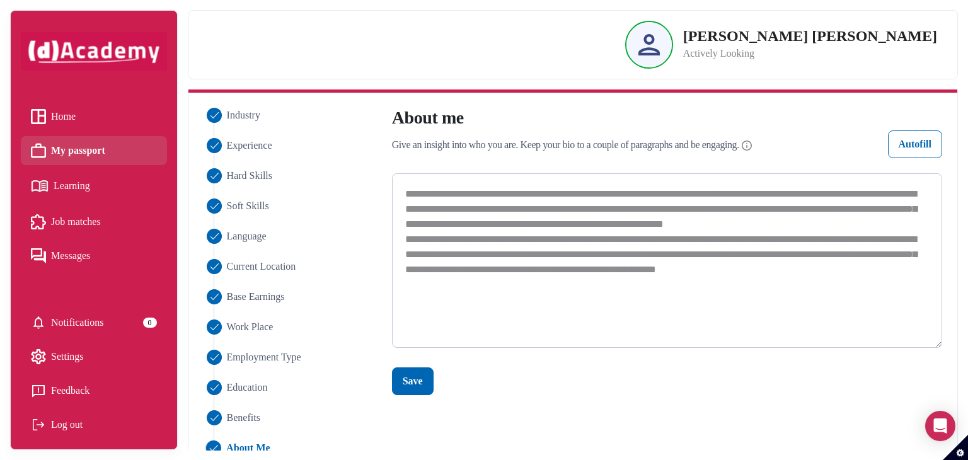
click at [570, 195] on textarea "**********" at bounding box center [667, 260] width 551 height 175
click at [702, 196] on textarea "**********" at bounding box center [667, 260] width 551 height 175
drag, startPoint x: 868, startPoint y: 224, endPoint x: 624, endPoint y: 212, distance: 245.0
click at [624, 212] on textarea "**********" at bounding box center [667, 260] width 551 height 175
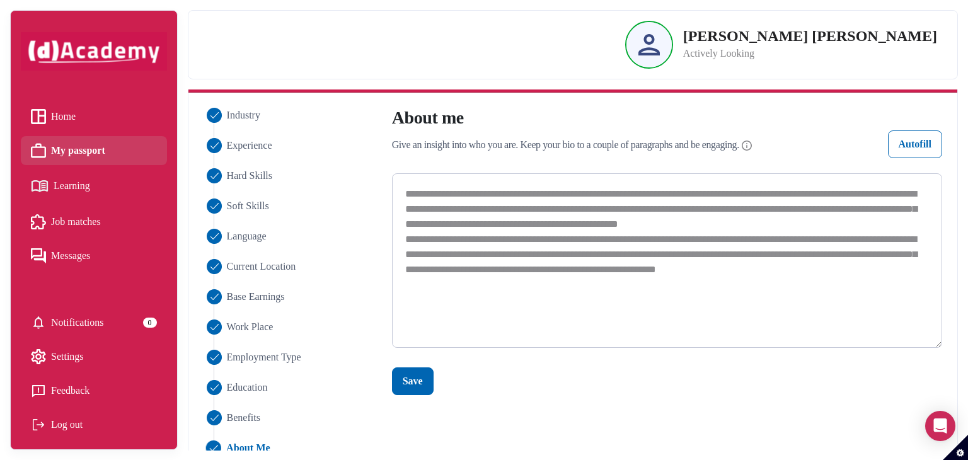
drag, startPoint x: 867, startPoint y: 207, endPoint x: 878, endPoint y: 233, distance: 27.4
click at [878, 233] on textarea "**********" at bounding box center [667, 260] width 551 height 175
click at [868, 210] on textarea "**********" at bounding box center [667, 260] width 551 height 175
drag, startPoint x: 863, startPoint y: 209, endPoint x: 880, endPoint y: 220, distance: 20.7
click at [880, 220] on textarea "**********" at bounding box center [667, 260] width 551 height 175
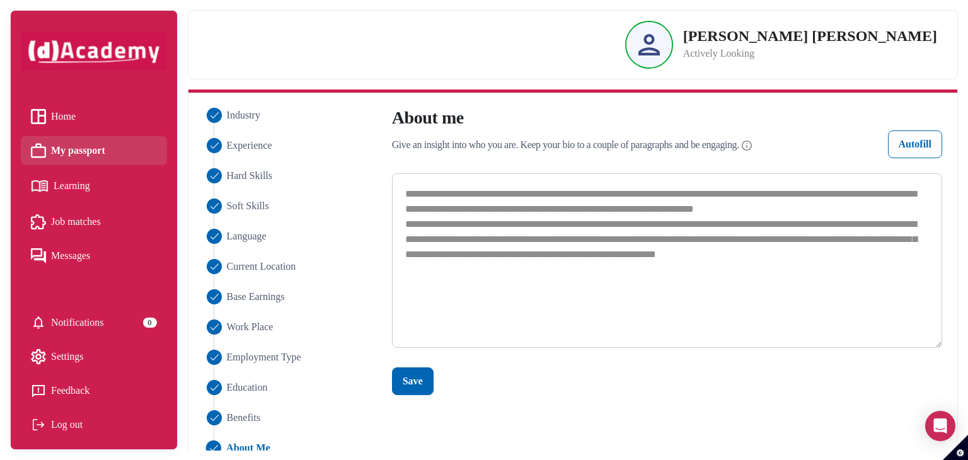
click at [623, 210] on textarea "**********" at bounding box center [667, 260] width 551 height 175
click at [888, 213] on textarea "**********" at bounding box center [667, 260] width 551 height 175
click at [495, 258] on textarea "**********" at bounding box center [667, 260] width 551 height 175
click at [548, 253] on textarea "**********" at bounding box center [667, 260] width 551 height 175
drag, startPoint x: 515, startPoint y: 303, endPoint x: 393, endPoint y: 180, distance: 173.9
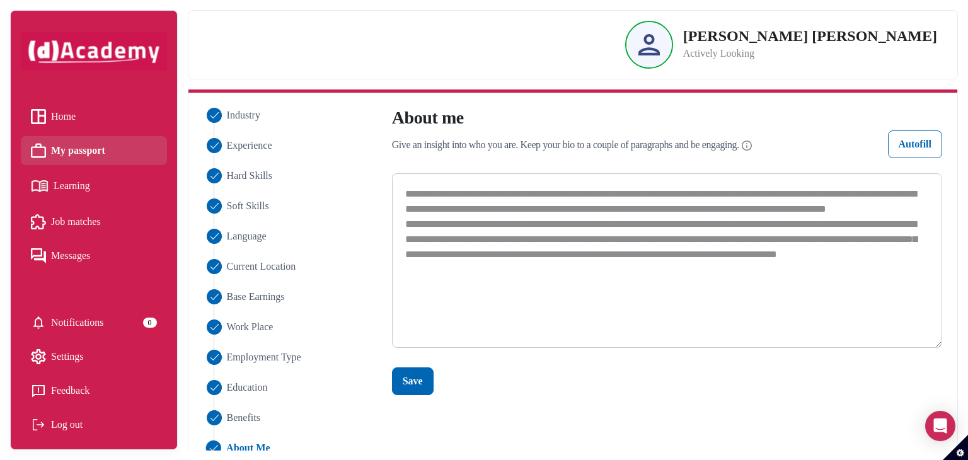
click at [393, 180] on textarea "**********" at bounding box center [667, 260] width 551 height 175
paste textarea "**********"
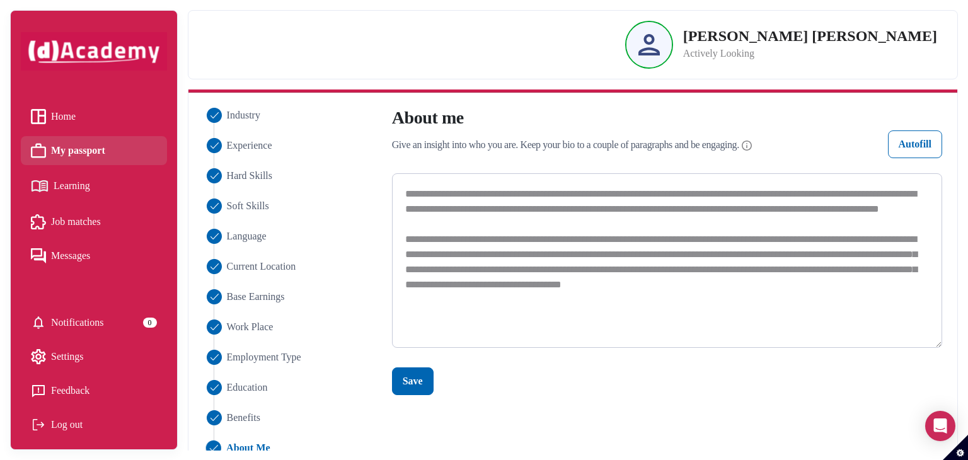
click at [408, 235] on textarea "**********" at bounding box center [667, 260] width 551 height 175
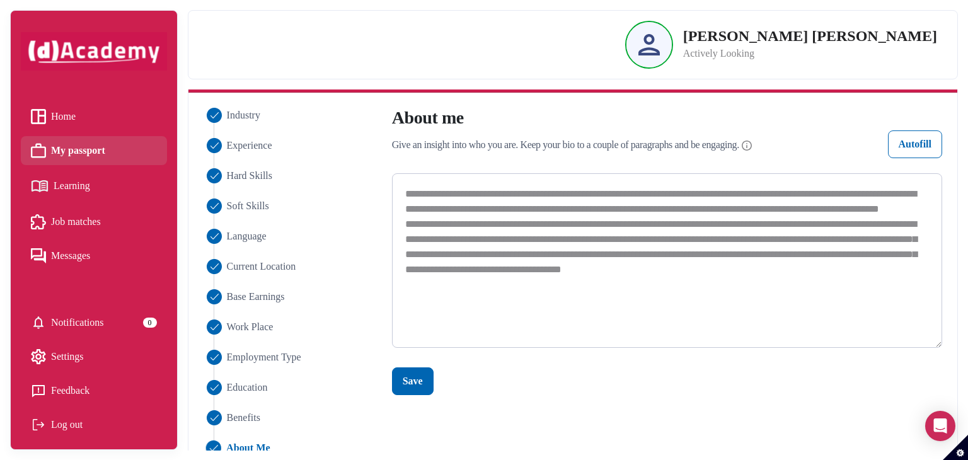
click at [499, 192] on textarea "**********" at bounding box center [667, 260] width 551 height 175
click at [639, 209] on textarea "**********" at bounding box center [667, 260] width 551 height 175
click at [625, 209] on textarea "**********" at bounding box center [667, 260] width 551 height 175
type textarea "**********"
click at [414, 383] on div "Save" at bounding box center [413, 381] width 20 height 15
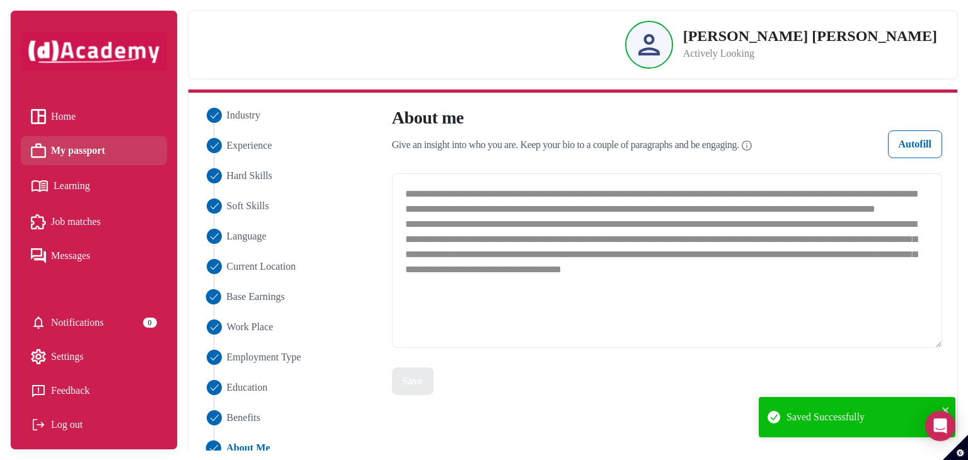
click at [262, 295] on span "Base Earnings" at bounding box center [255, 296] width 59 height 15
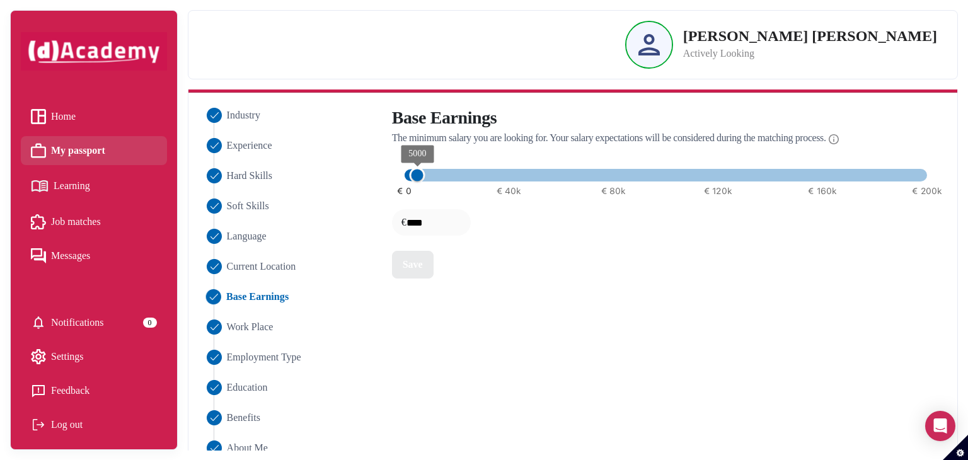
type input "*****"
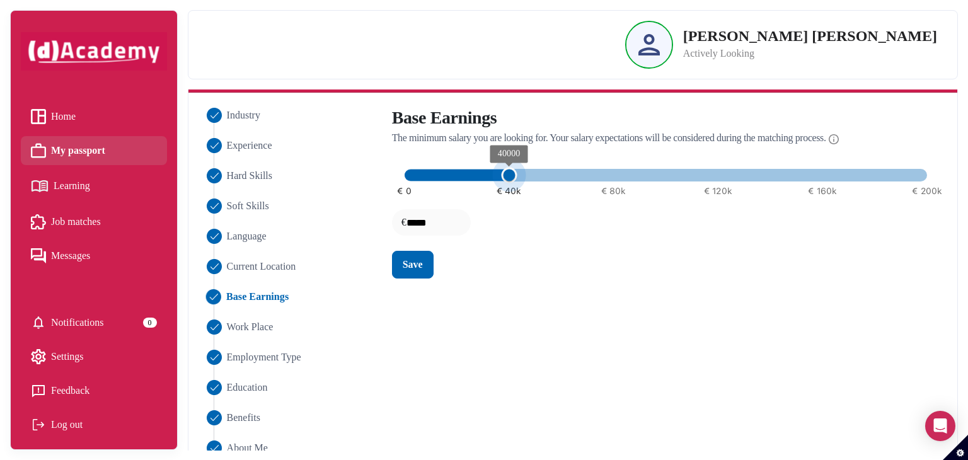
click at [506, 172] on span "€ 0 € 40k € 80k € 120k € 160k € 200k 40000" at bounding box center [666, 175] width 523 height 19
type input "****"
click at [416, 178] on span "€ 0 € 40k € 80k € 120k € 160k € 200k 5000" at bounding box center [666, 175] width 523 height 19
type input "*****"
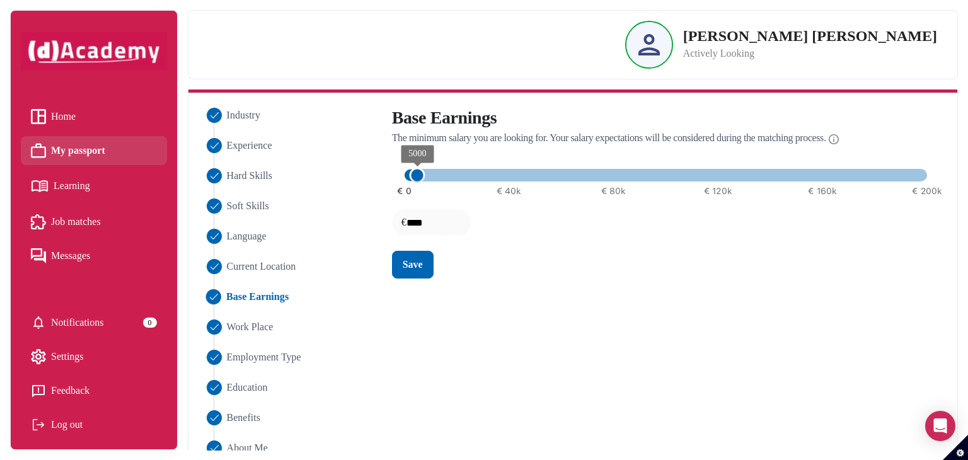
type input "*****"
click at [513, 175] on span "€ 0 € 40k € 80k € 120k € 160k € 200k 40000" at bounding box center [666, 175] width 523 height 19
type input "*****"
click at [526, 175] on span "€ 0 € 40k € 80k € 120k € 160k € 200k 45000" at bounding box center [666, 175] width 523 height 19
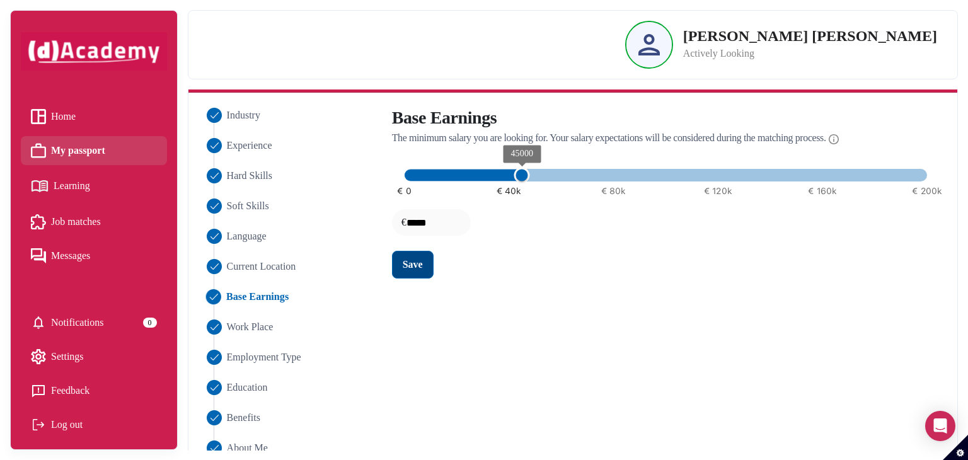
click at [403, 269] on div "Save" at bounding box center [413, 264] width 20 height 15
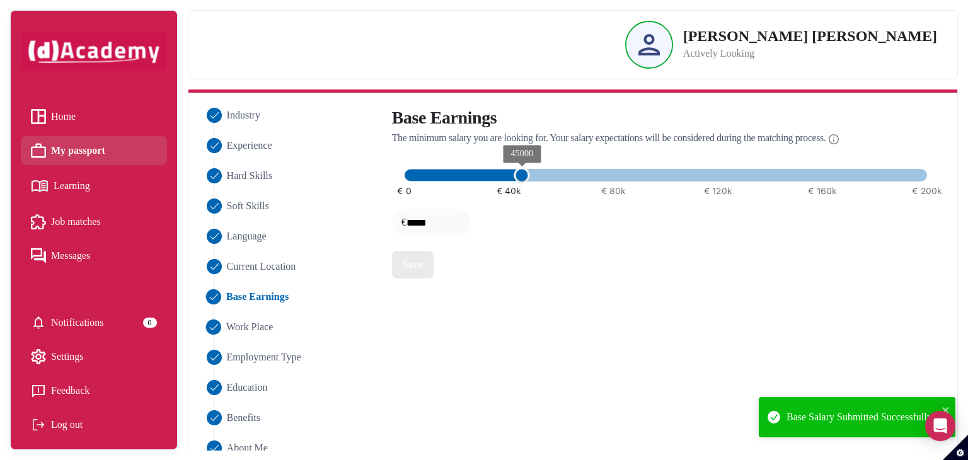
click at [260, 325] on span "Work Place" at bounding box center [249, 327] width 47 height 15
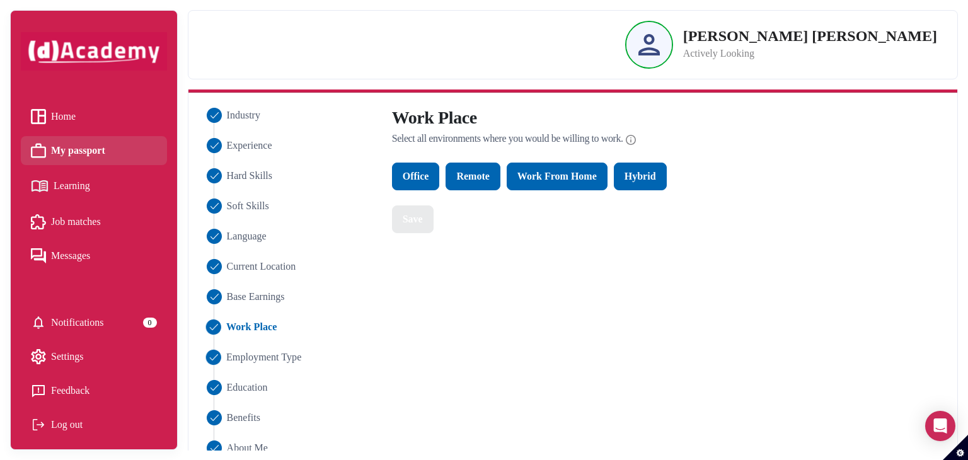
click at [255, 359] on span "Employment Type" at bounding box center [263, 357] width 75 height 15
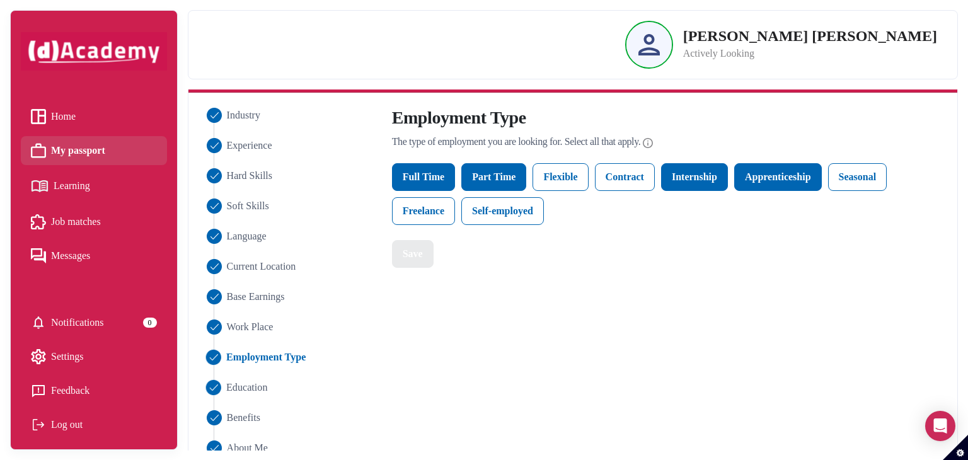
click at [250, 387] on span "Education" at bounding box center [247, 387] width 42 height 15
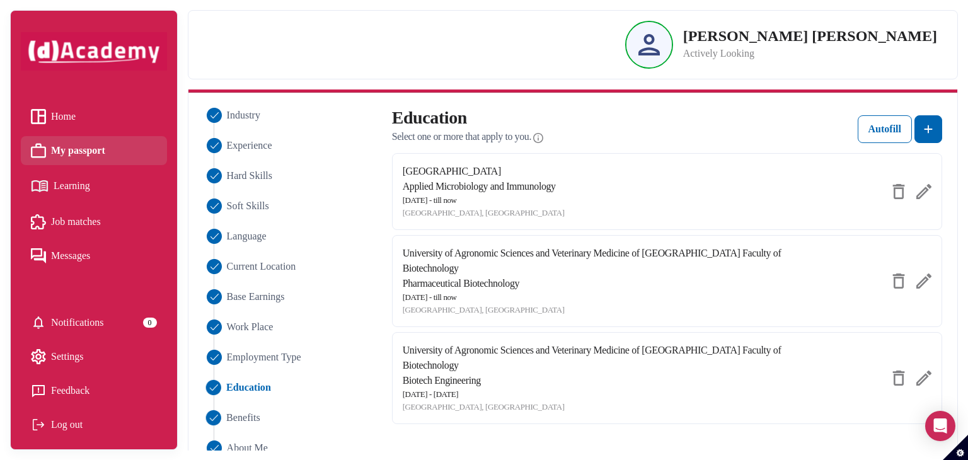
click at [259, 415] on span "Benefits" at bounding box center [243, 417] width 34 height 15
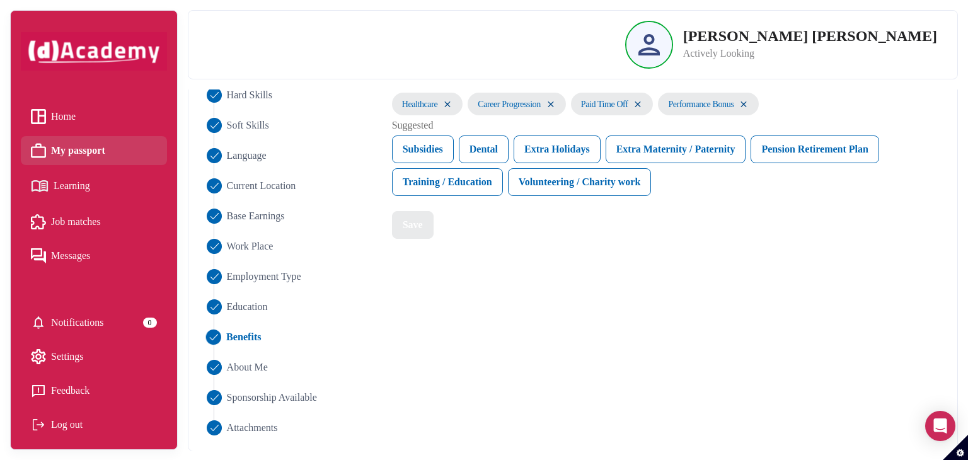
scroll to position [164, 0]
click at [257, 369] on span "About Me" at bounding box center [247, 368] width 42 height 15
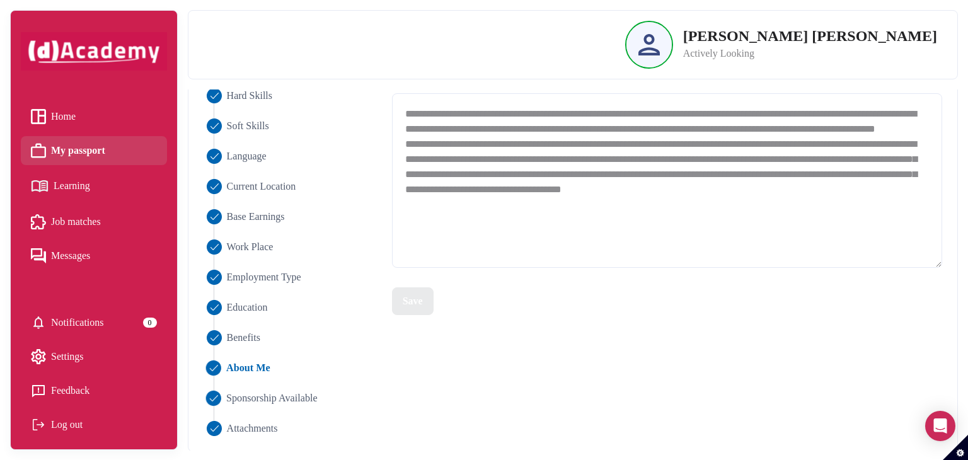
click at [286, 402] on span "Sponsorship Available" at bounding box center [271, 398] width 91 height 15
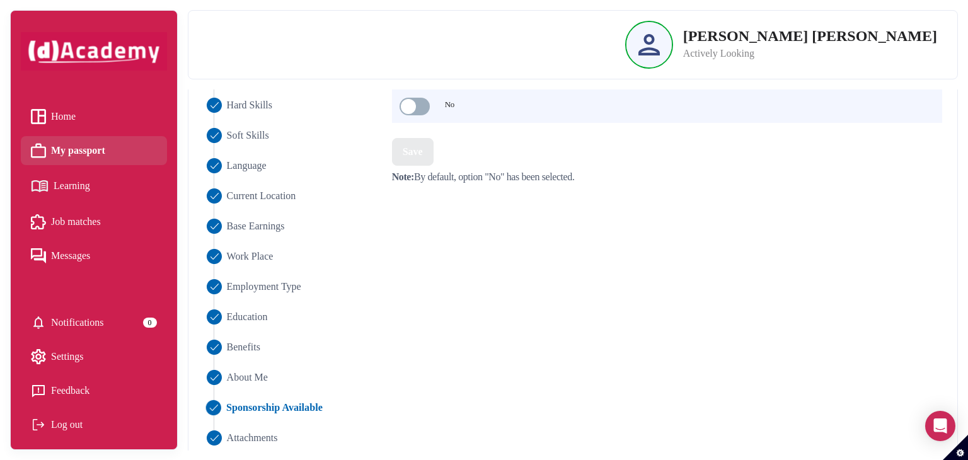
scroll to position [165, 0]
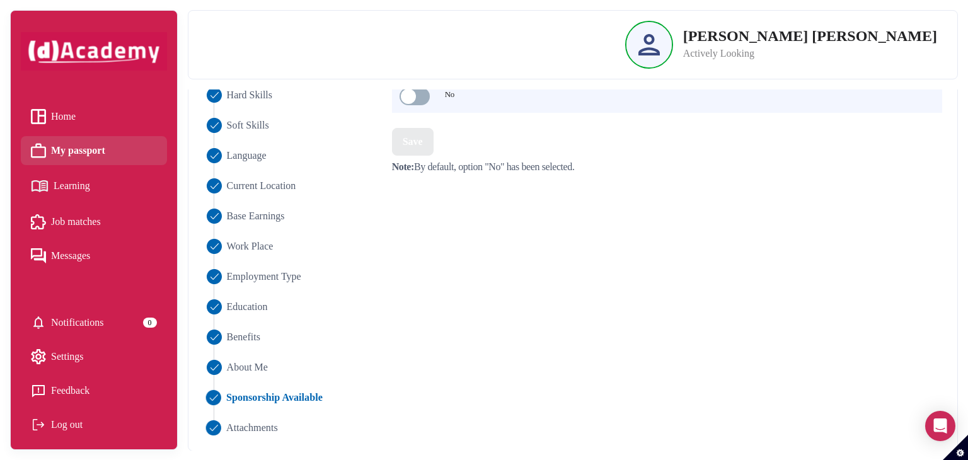
click at [240, 429] on span "Attachments" at bounding box center [252, 428] width 52 height 15
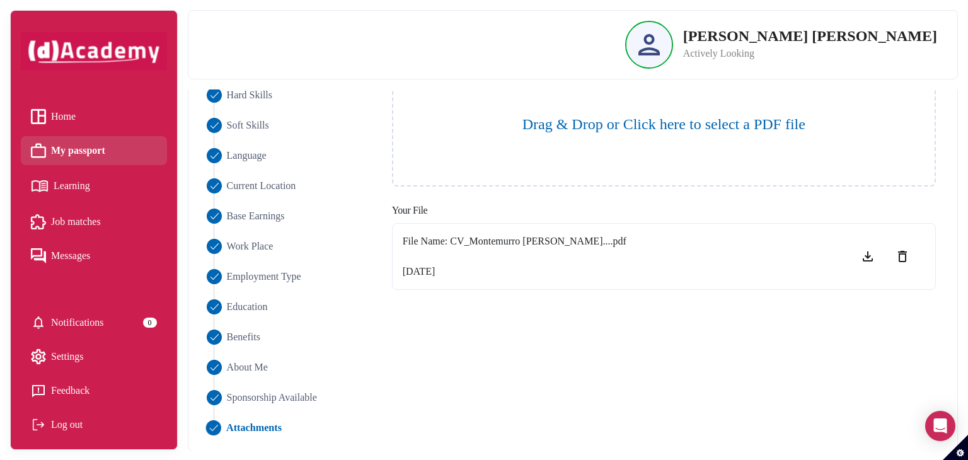
click at [106, 162] on li "My passport" at bounding box center [94, 150] width 146 height 29
click at [90, 219] on span "Job matches" at bounding box center [76, 221] width 50 height 19
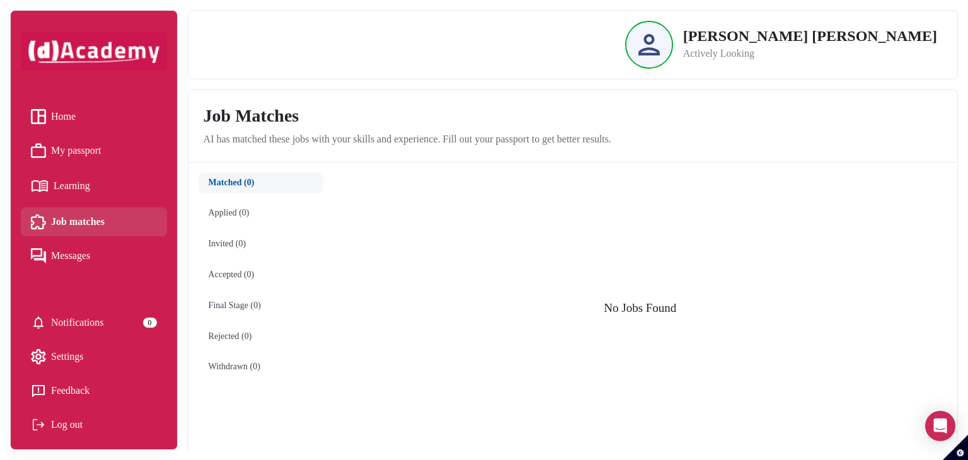
click at [83, 148] on span "My passport" at bounding box center [76, 150] width 50 height 19
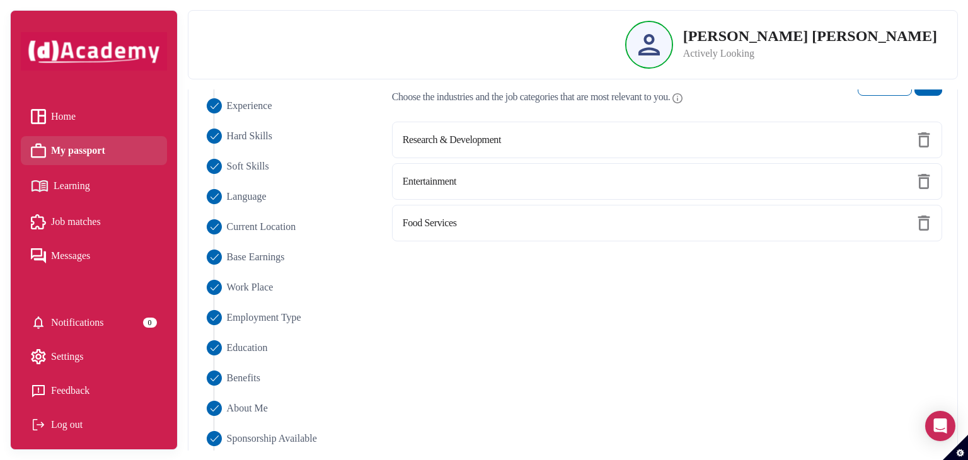
scroll to position [165, 0]
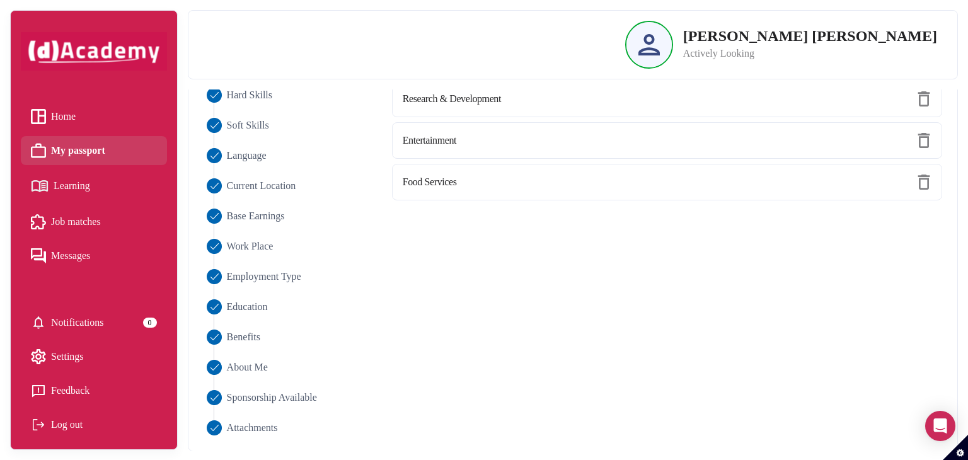
click at [72, 358] on span "Settings" at bounding box center [67, 356] width 33 height 19
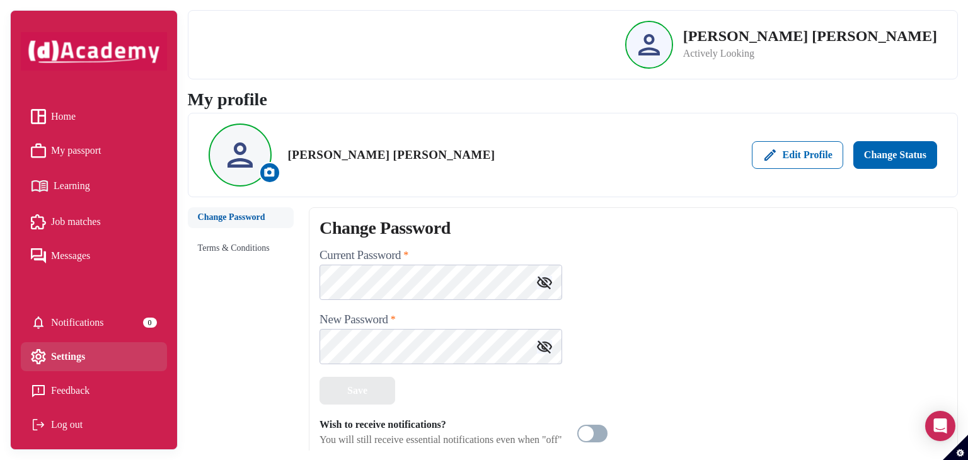
click at [76, 394] on link "Feedback" at bounding box center [94, 390] width 126 height 19
click at [73, 124] on span "Home" at bounding box center [63, 116] width 25 height 19
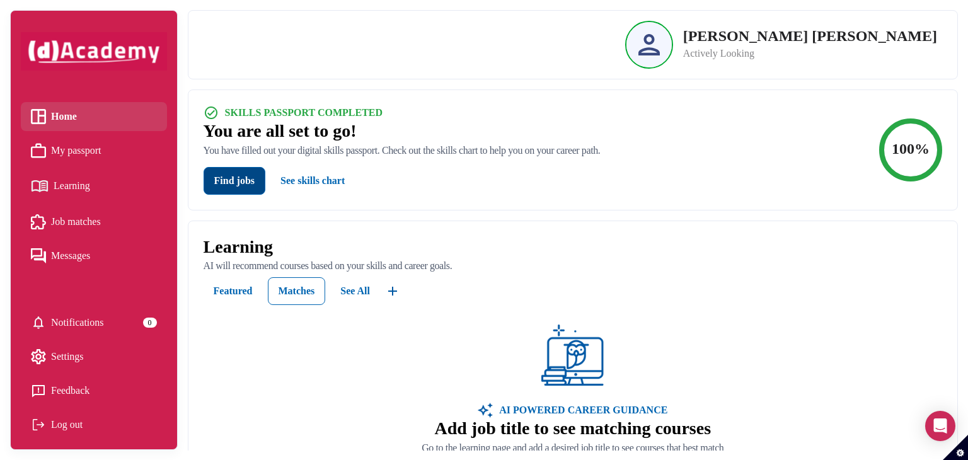
click at [238, 187] on button "Find jobs" at bounding box center [235, 181] width 62 height 28
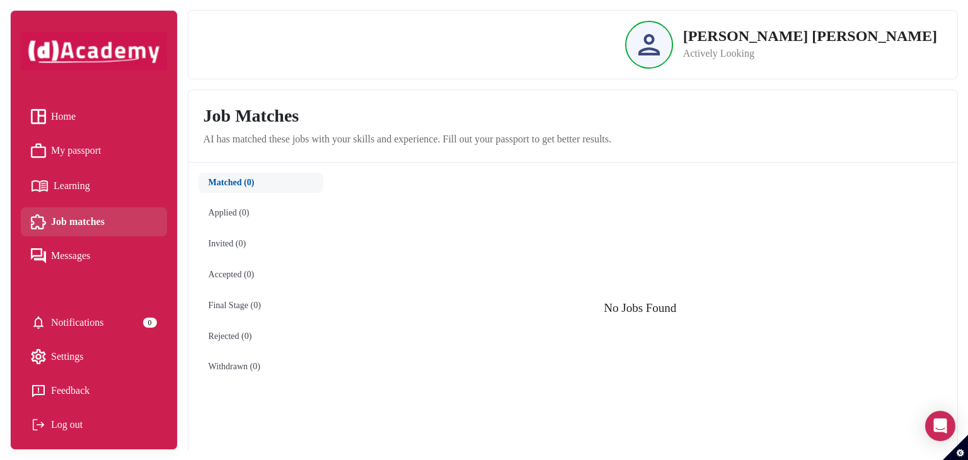
click at [238, 218] on button "Applied (0)" at bounding box center [261, 213] width 125 height 21
